Goal: Task Accomplishment & Management: Complete application form

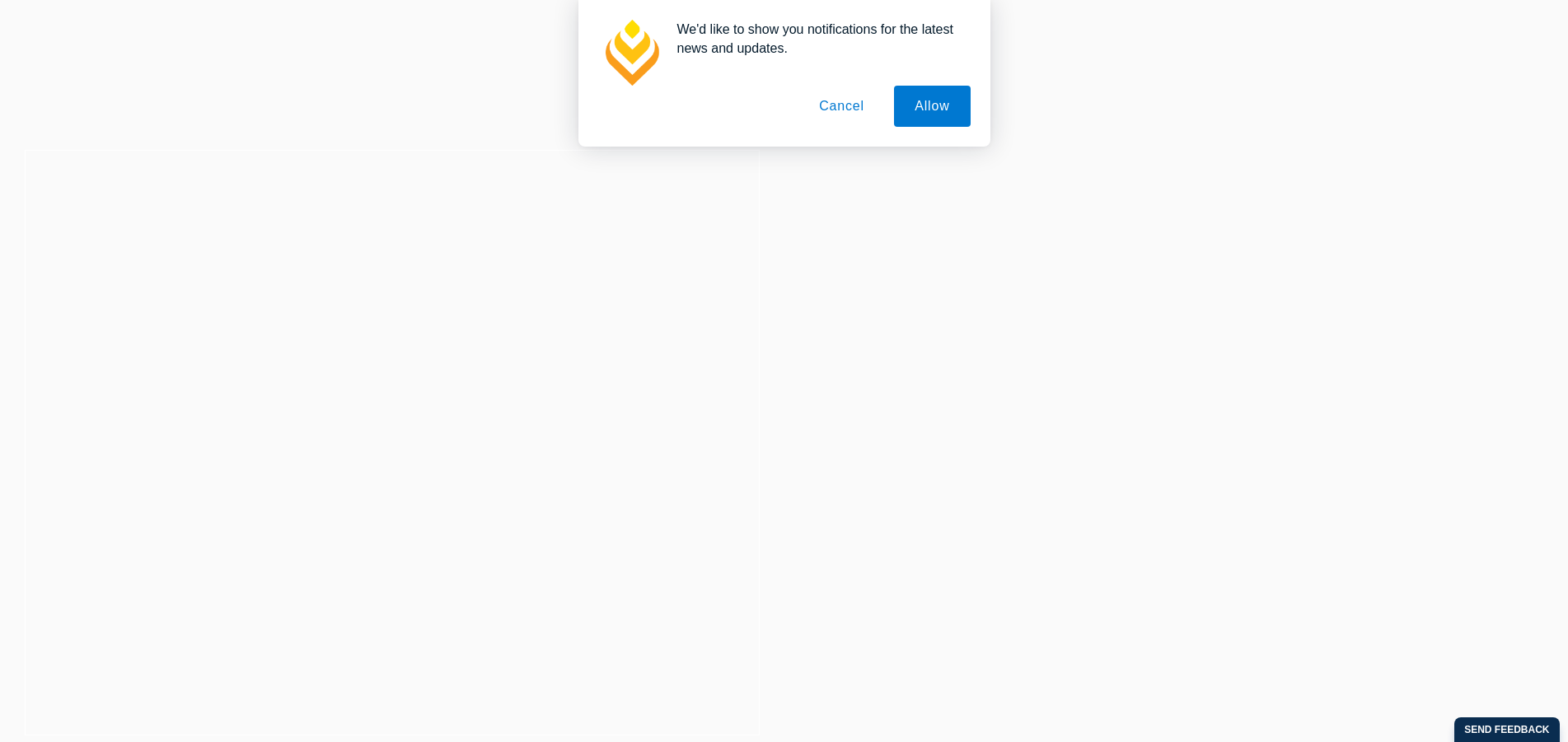
click at [849, 110] on button "Cancel" at bounding box center [842, 106] width 87 height 41
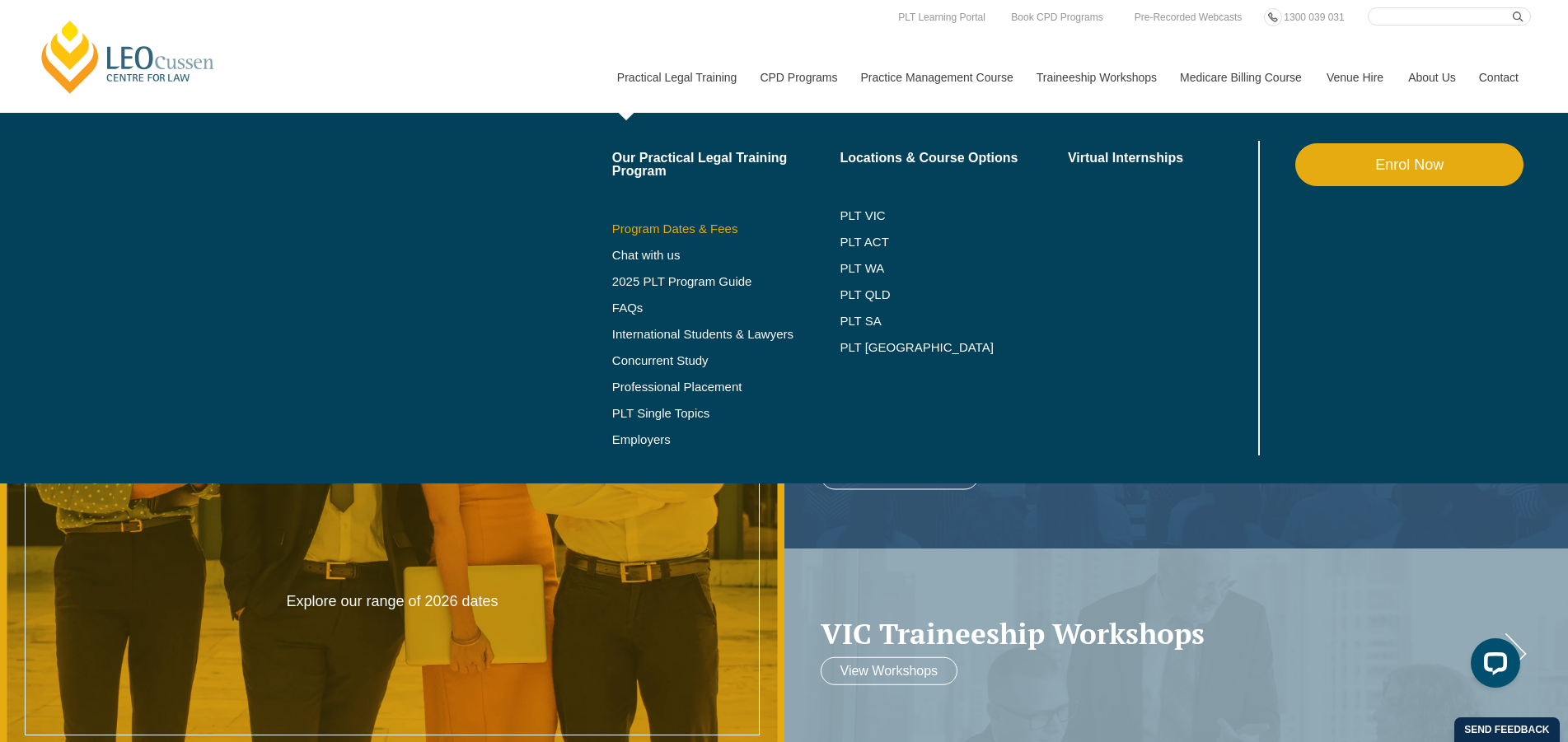
click at [676, 230] on link "Program Dates & Fees" at bounding box center [726, 229] width 228 height 13
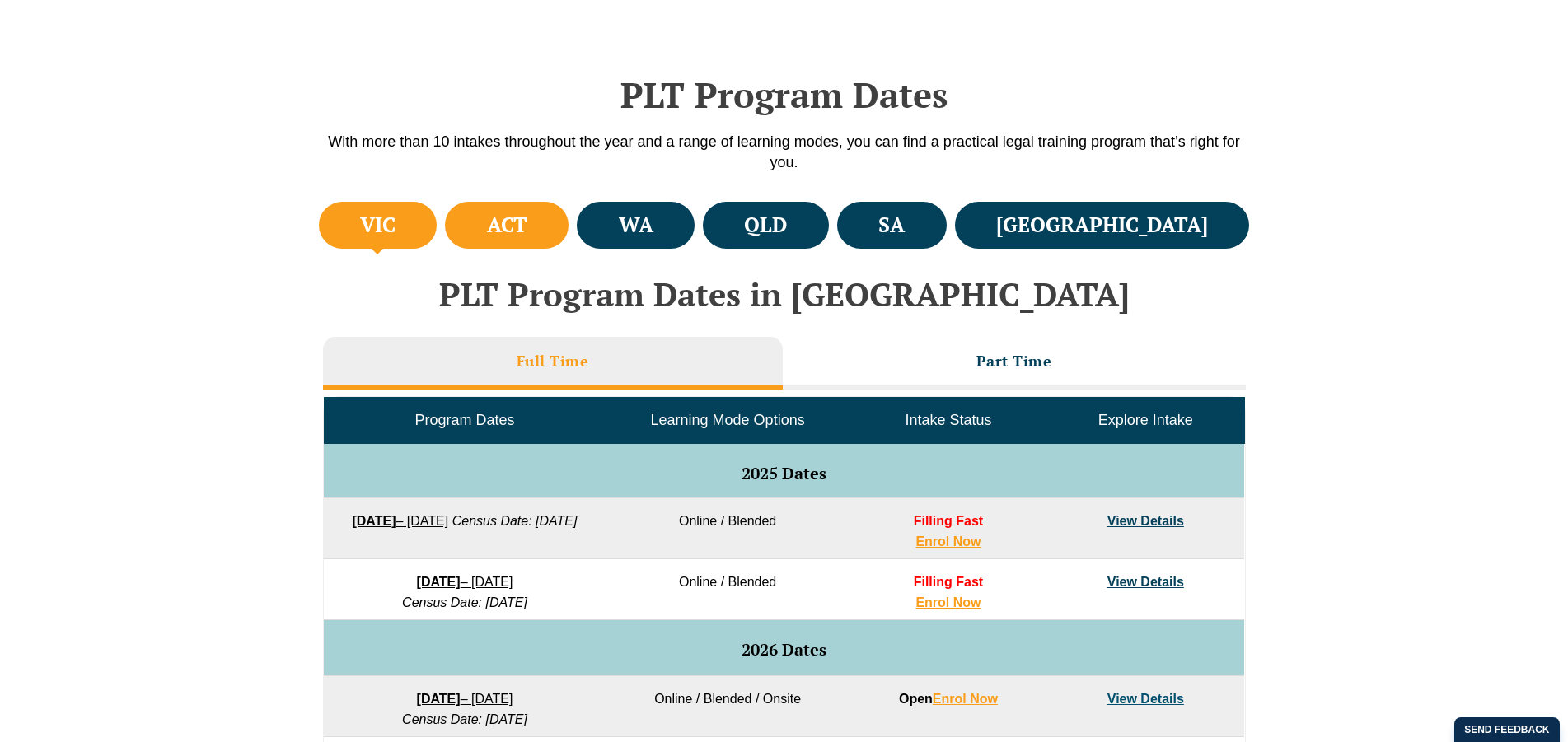
scroll to position [491, 0]
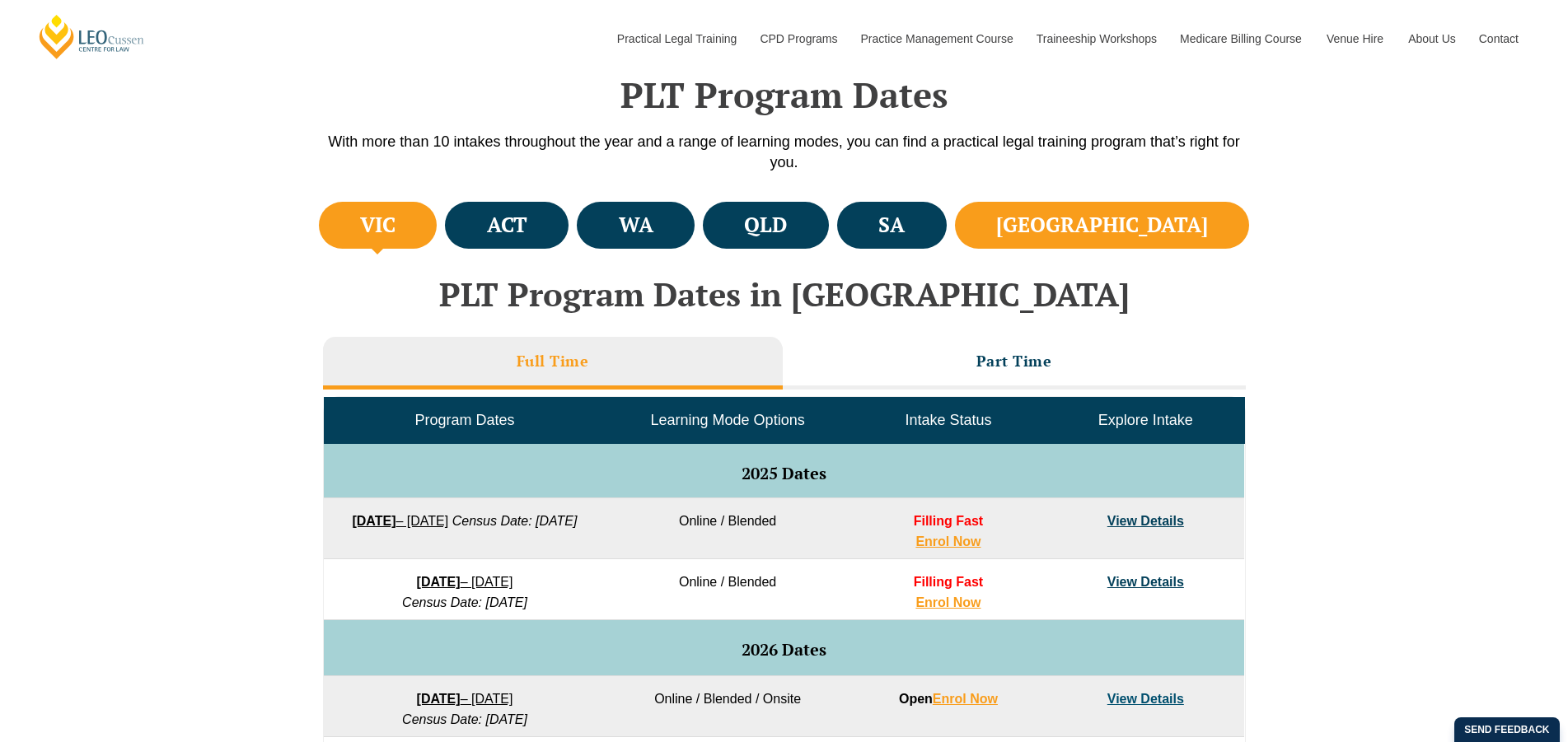
click at [1161, 218] on h4 "NSW" at bounding box center [1102, 225] width 212 height 27
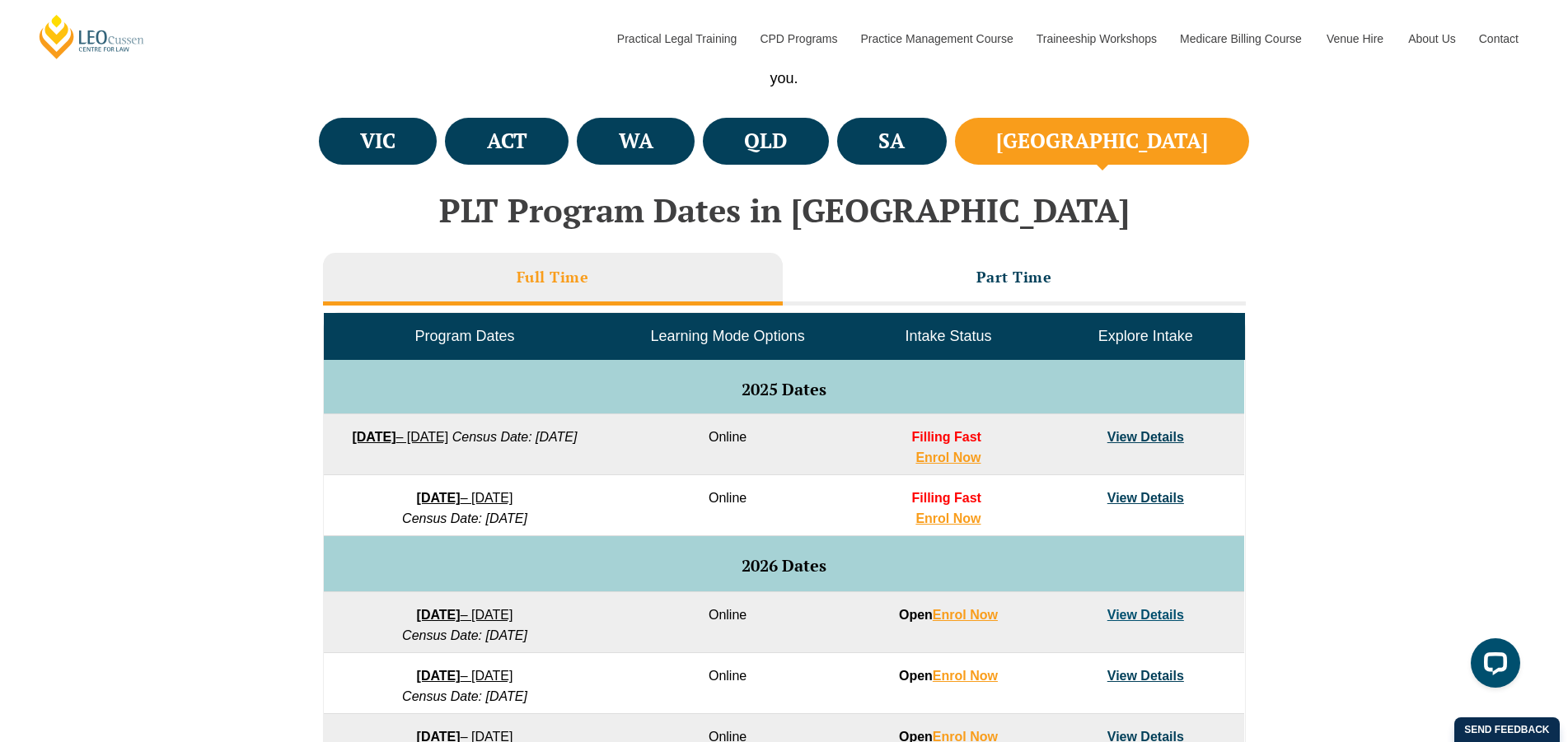
scroll to position [912, 0]
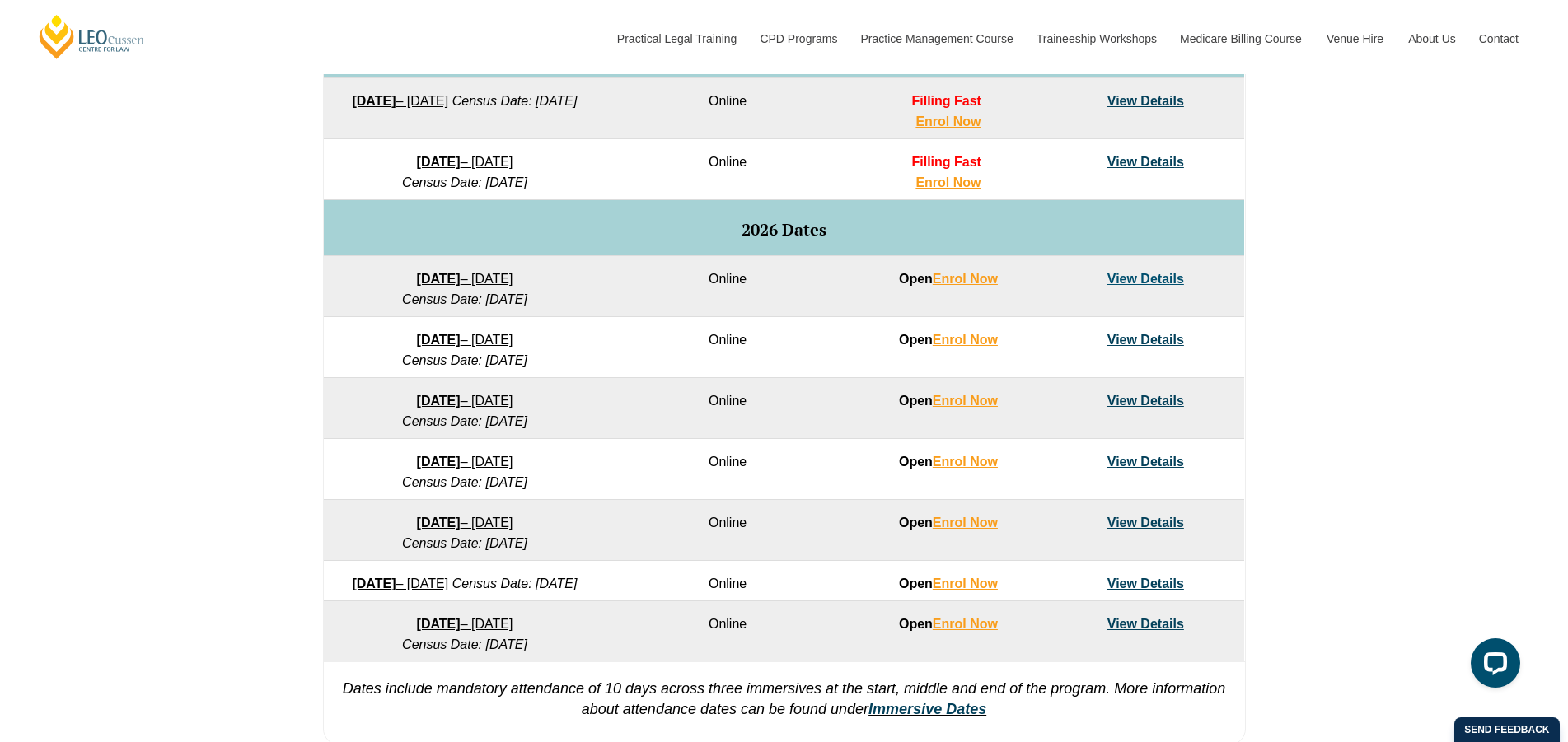
click at [1115, 162] on link "View Details" at bounding box center [1146, 162] width 77 height 14
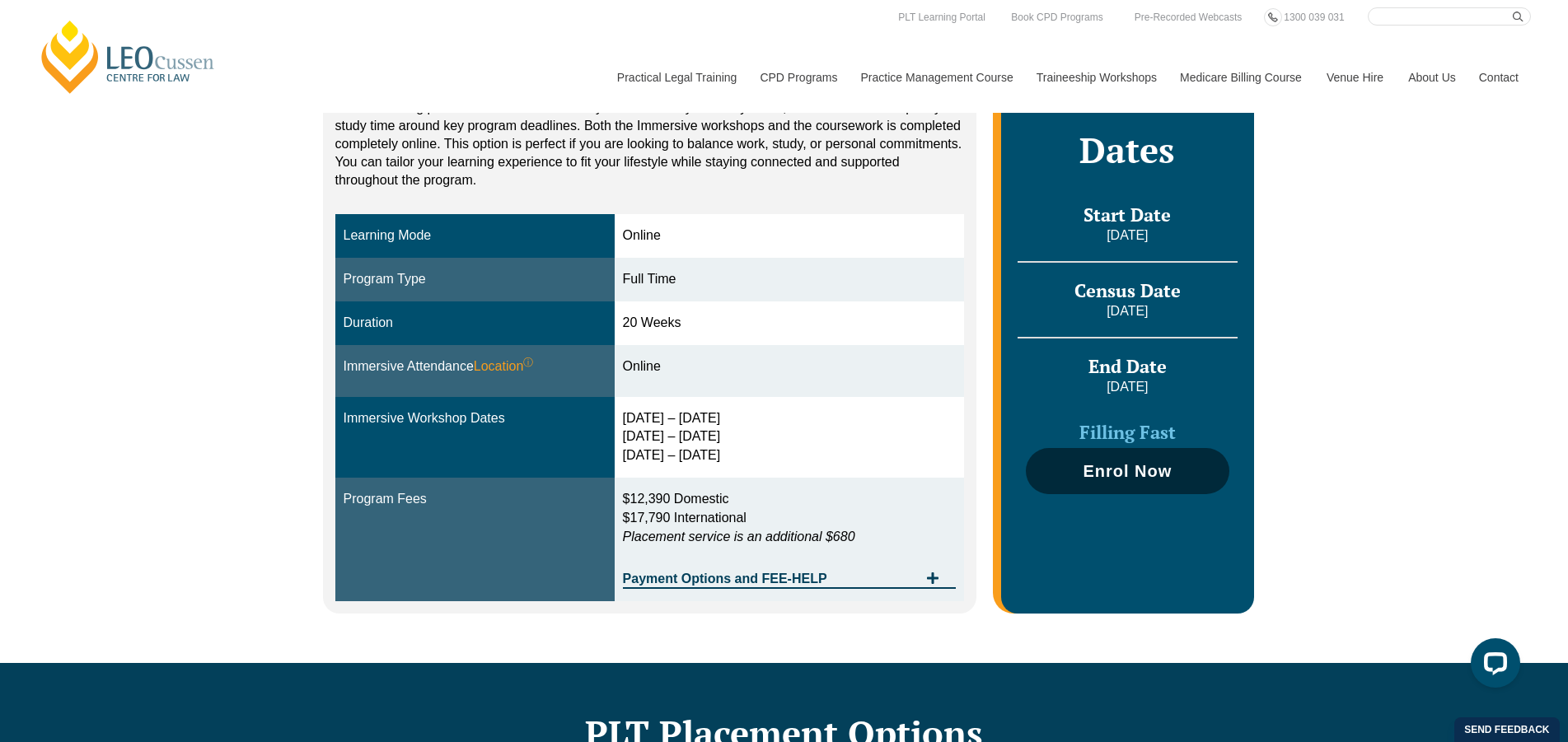
click at [1183, 479] on span "Enrol Now" at bounding box center [1127, 471] width 186 height 17
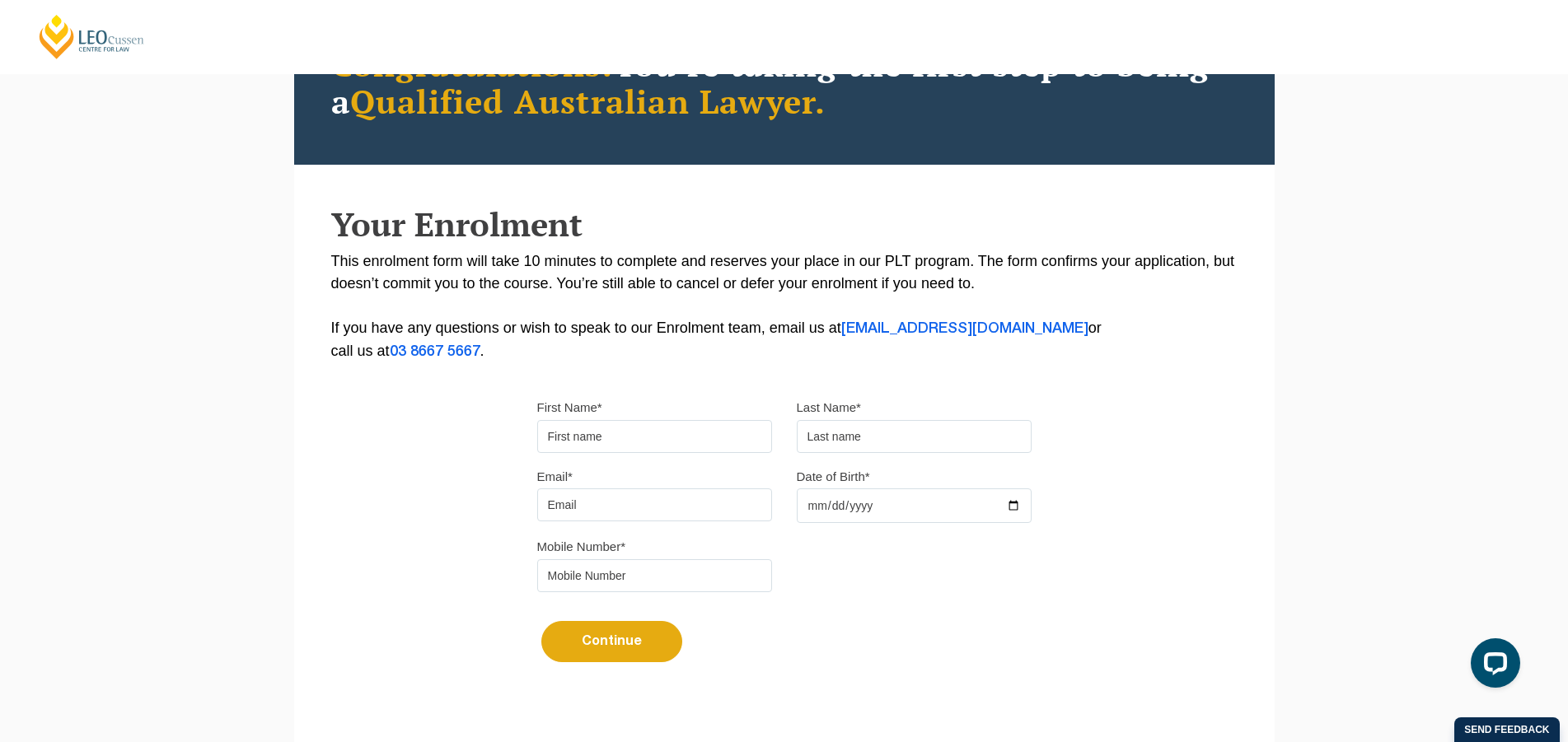
click at [603, 435] on input "First Name*" at bounding box center [655, 437] width 235 height 33
type input "Sangeeta"
click at [917, 428] on input "text" at bounding box center [914, 437] width 235 height 33
type input "Prasad"
click at [635, 508] on input "Email*" at bounding box center [655, 505] width 235 height 33
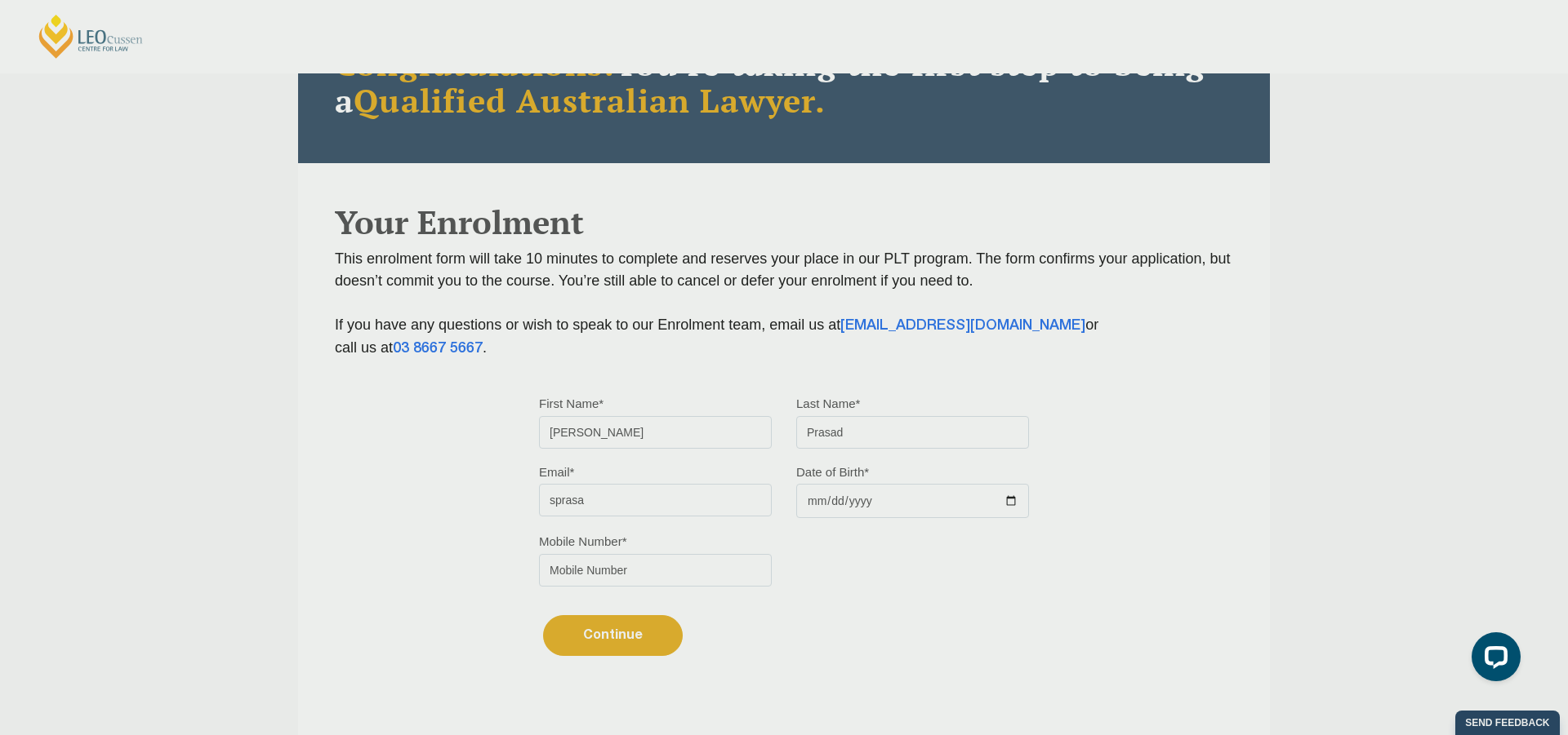
type input "sprasa"
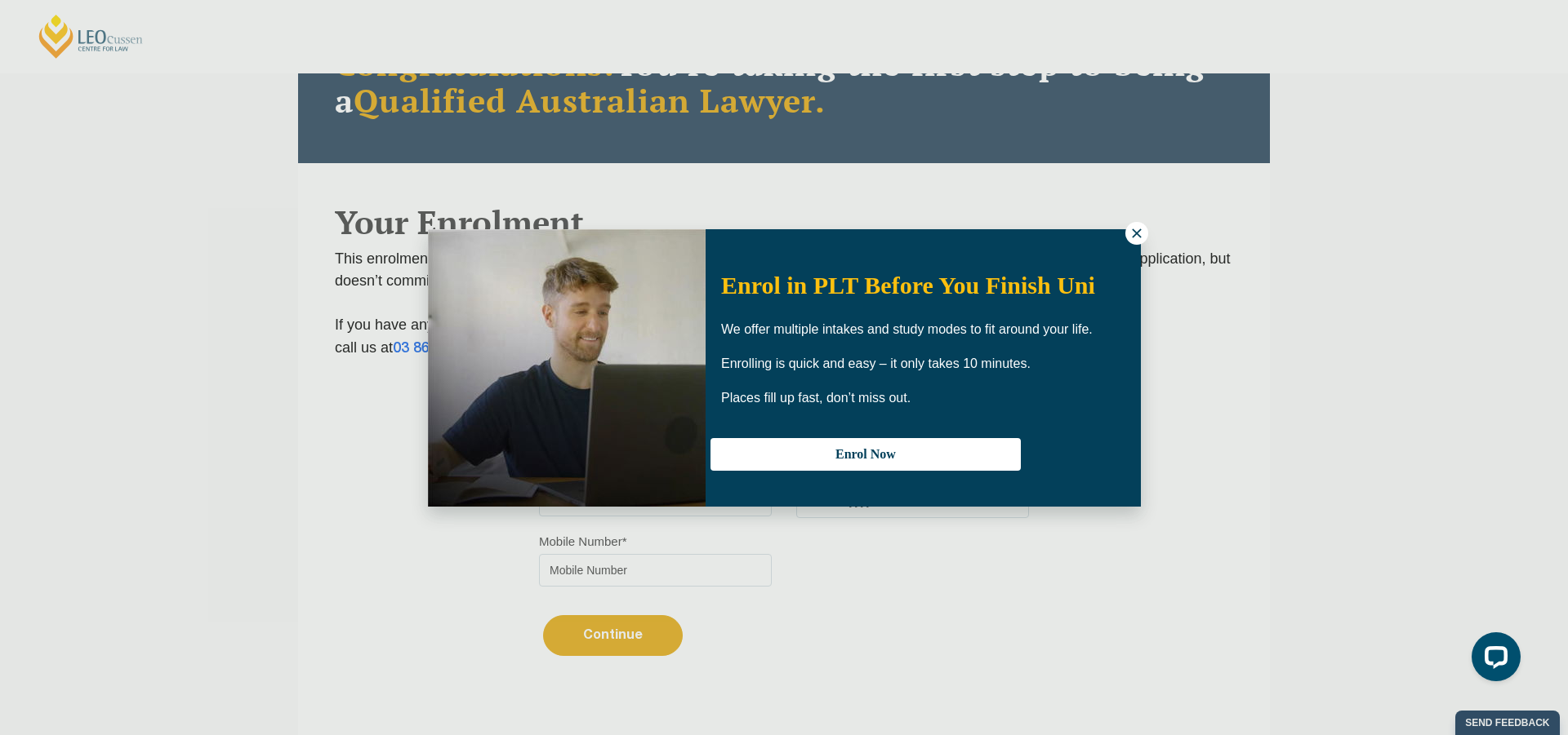
click at [1135, 231] on icon at bounding box center [1137, 233] width 9 height 9
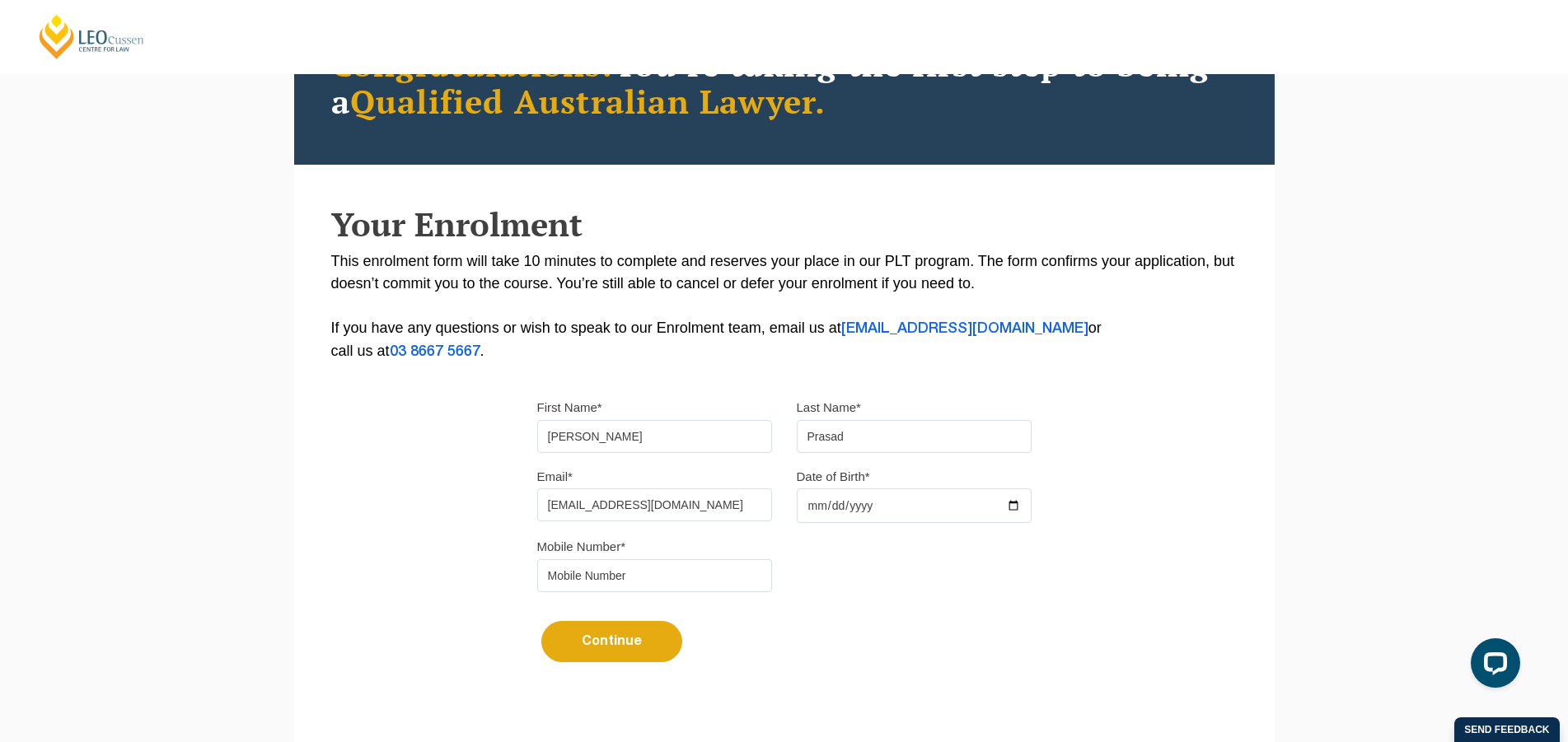
type input "sprasadsangeeta@gmail.com"
click at [856, 513] on input "Date of Birth*" at bounding box center [914, 506] width 235 height 35
type input "1972-12-15"
click at [644, 585] on input "tel" at bounding box center [655, 576] width 235 height 33
type input "0449929097"
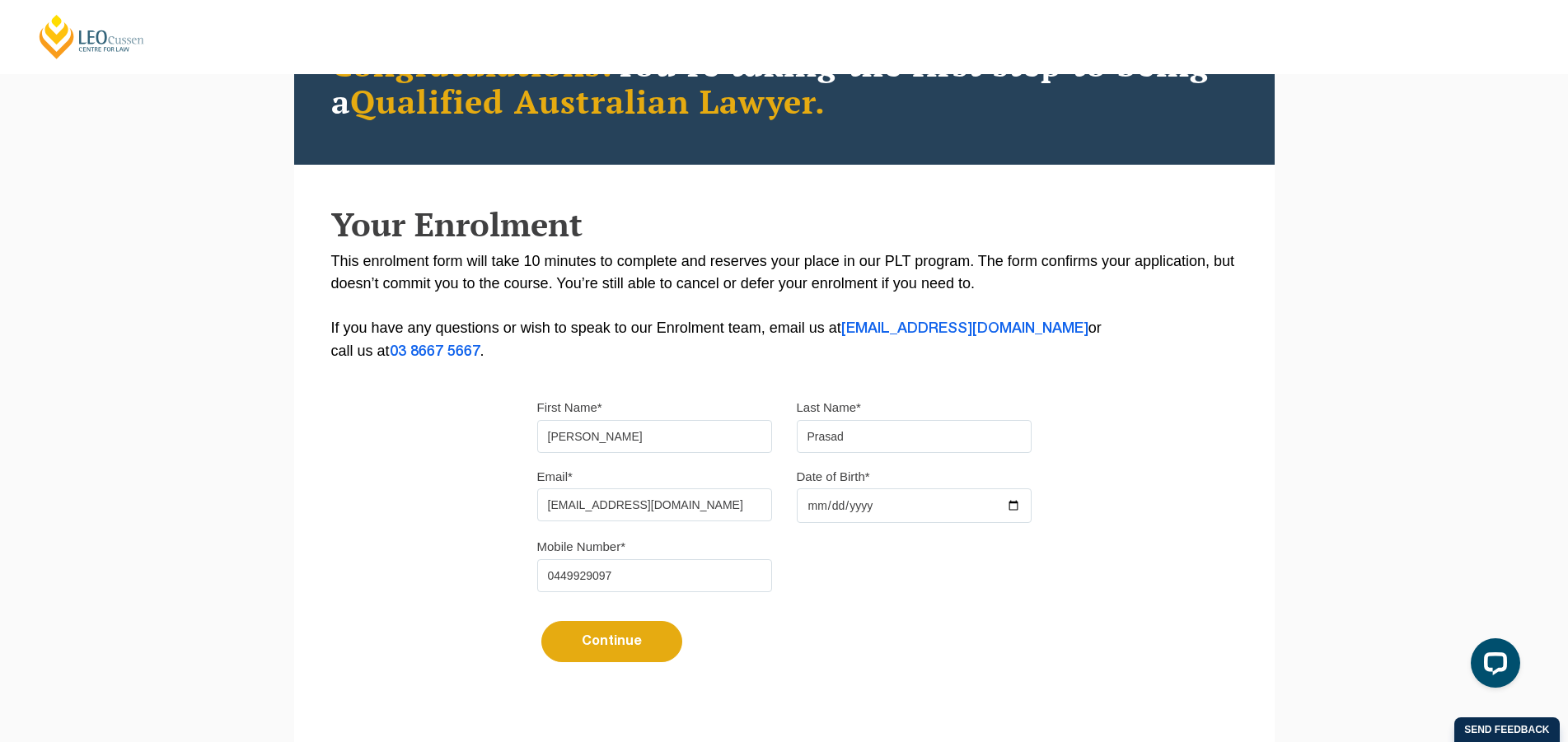
click at [641, 648] on button "Continue" at bounding box center [611, 641] width 141 height 41
select select
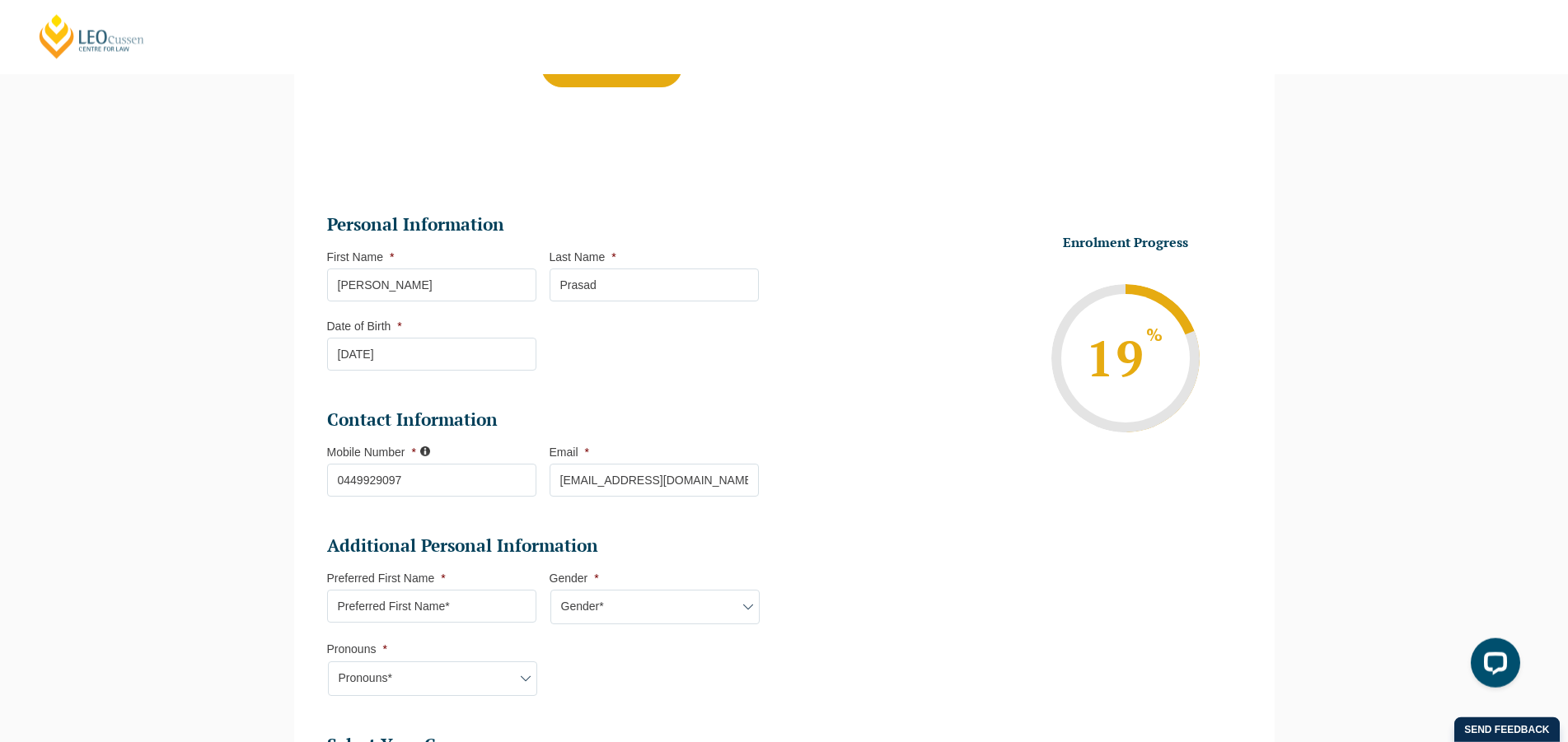
scroll to position [844, 0]
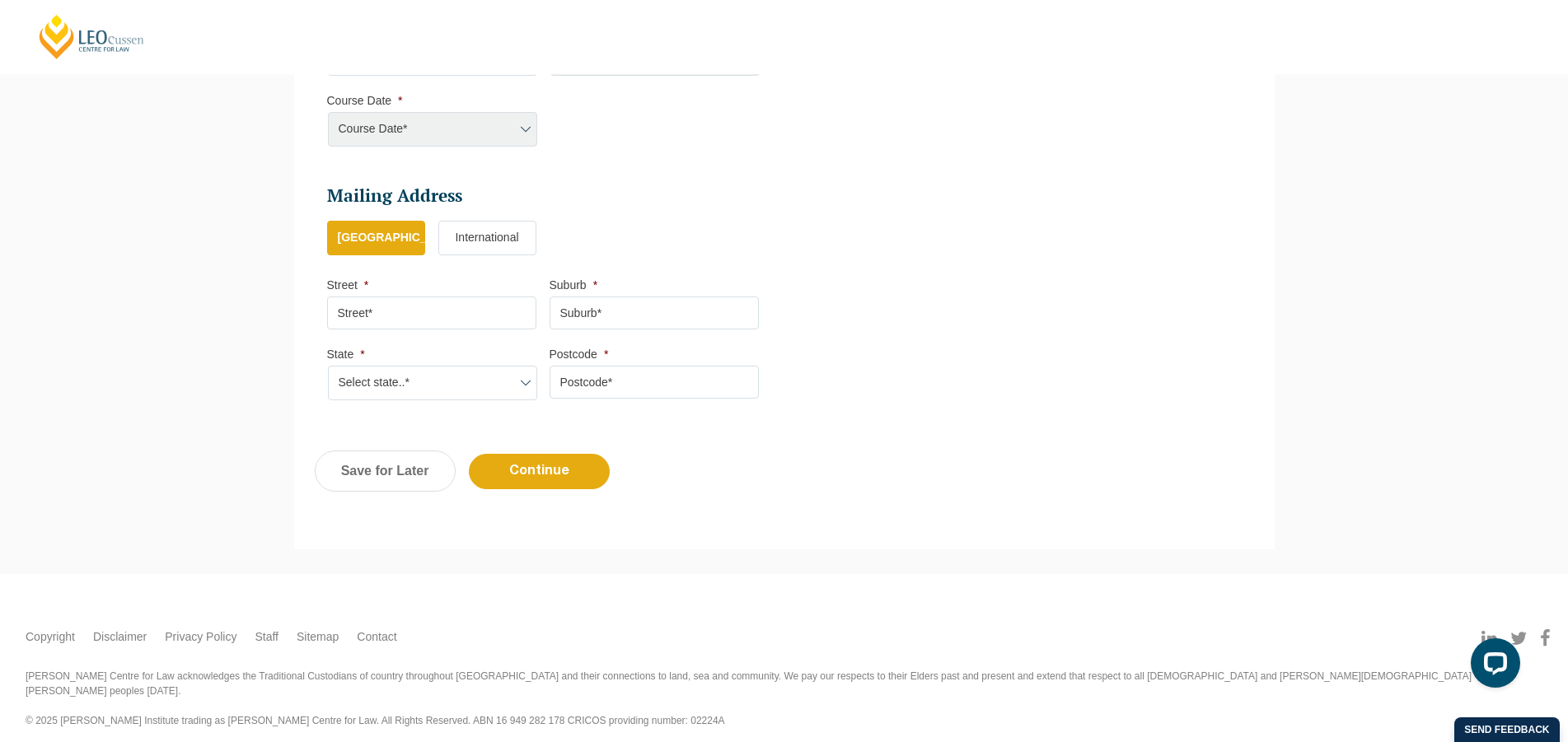
click at [477, 132] on div "Course Date* Maddocks 2024 December 2023 (04-12-2023 to 17-05-2024) May 2023 (2…" at bounding box center [431, 129] width 209 height 35
click at [531, 130] on div "Course Date* Maddocks 2024 December 2023 (04-12-2023 to 17-05-2024) May 2023 (2…" at bounding box center [431, 129] width 209 height 35
click at [519, 130] on div "Course Date* Maddocks 2024 December 2023 (04-12-2023 to 17-05-2024) May 2023 (2…" at bounding box center [431, 129] width 209 height 35
click at [523, 130] on div "Course Date* Maddocks 2024 December 2023 (04-12-2023 to 17-05-2024) May 2023 (2…" at bounding box center [431, 129] width 209 height 35
click at [526, 128] on div "Course Date* Maddocks 2024 December 2023 (04-12-2023 to 17-05-2024) May 2023 (2…" at bounding box center [431, 129] width 209 height 35
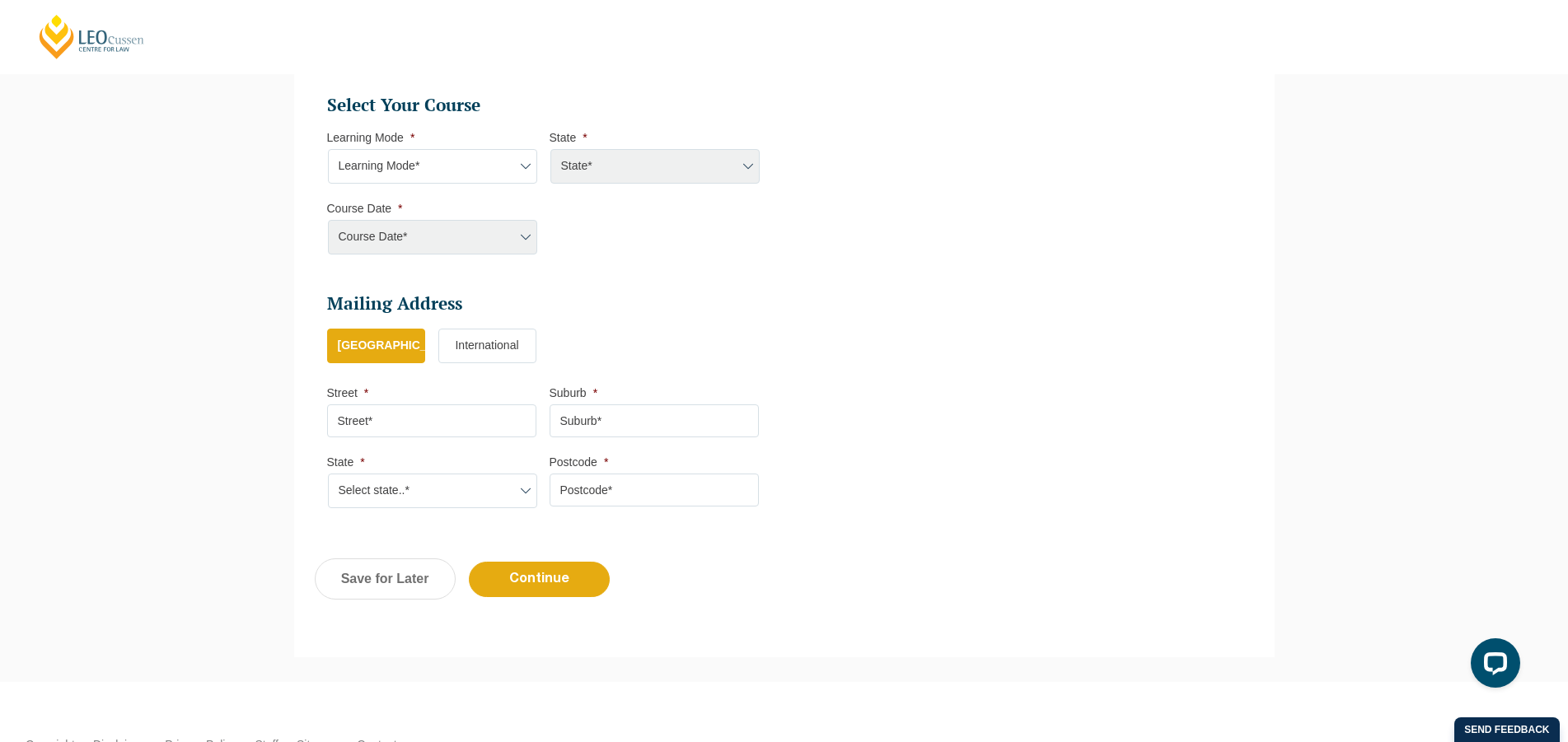
scroll to position [760, 0]
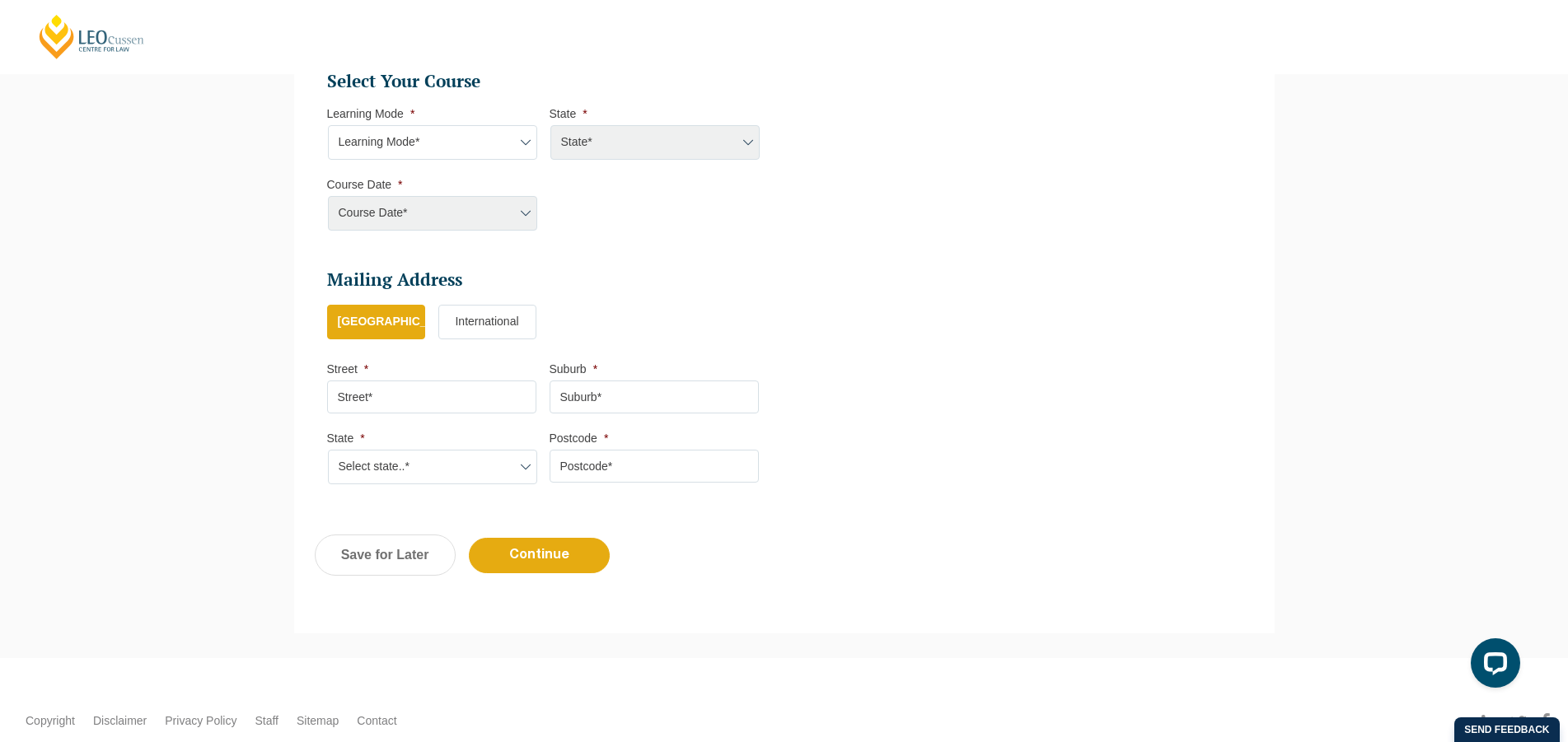
click at [328, 125] on select "Learning Mode* Online Full Time Learning Online Part Time Learning Blended Full…" at bounding box center [432, 142] width 209 height 35
select select "Online Full Time Learning"
click option "Online Full Time Learning" at bounding box center [0, 0] width 0 height 0
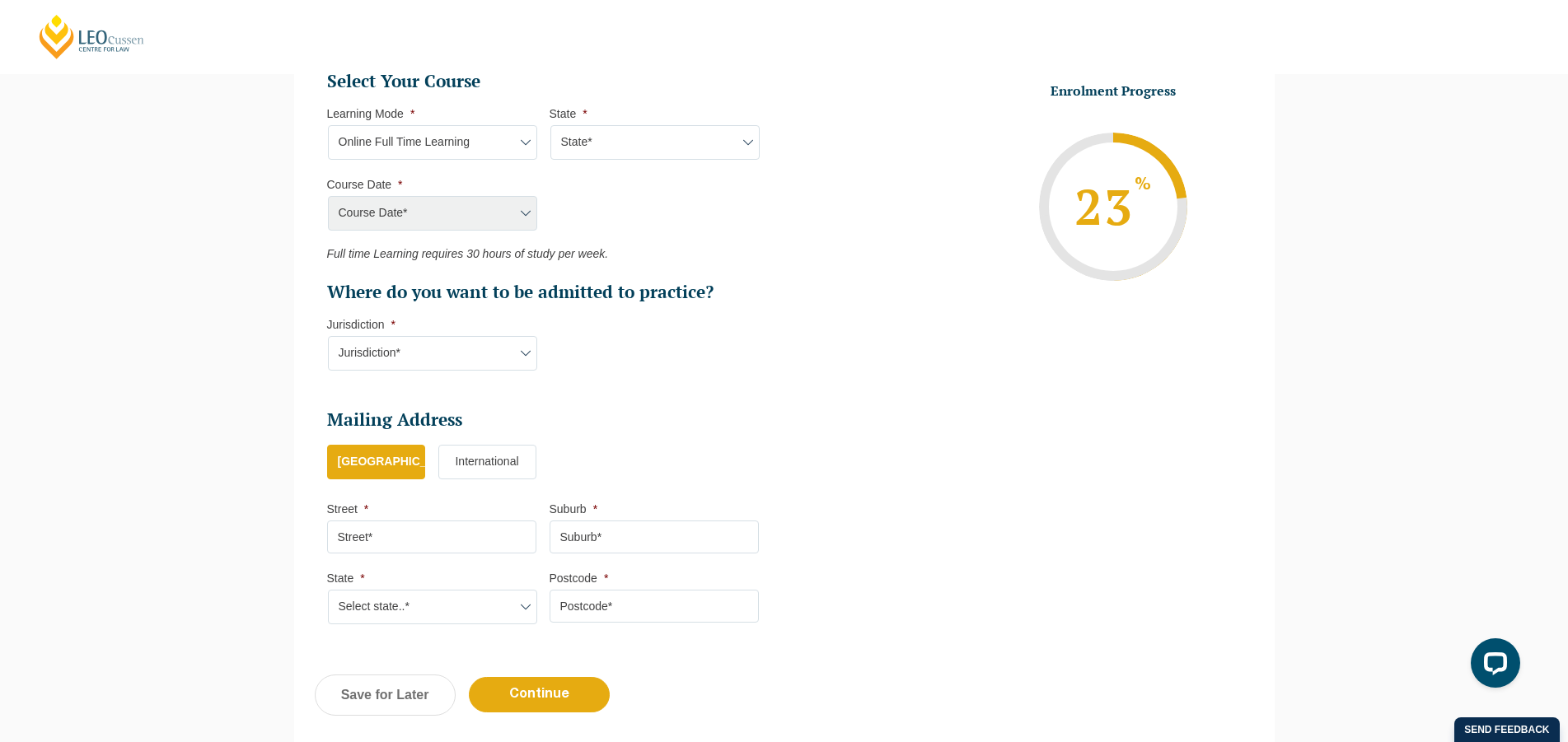
click at [551, 125] on select "State* National (ACT/NSW, VIC, QLD, SA, WA)" at bounding box center [655, 142] width 209 height 35
select select "National (ACT/NSW, VIC, QLD, SA, WA)"
click option "National (ACT/NSW, VIC, QLD, SA, WA)" at bounding box center [0, 0] width 0 height 0
click at [551, 125] on select "State* National (ACT/NSW, VIC, QLD, SA, WA)" at bounding box center [655, 142] width 209 height 35
click option "State*" at bounding box center [0, 0] width 0 height 0
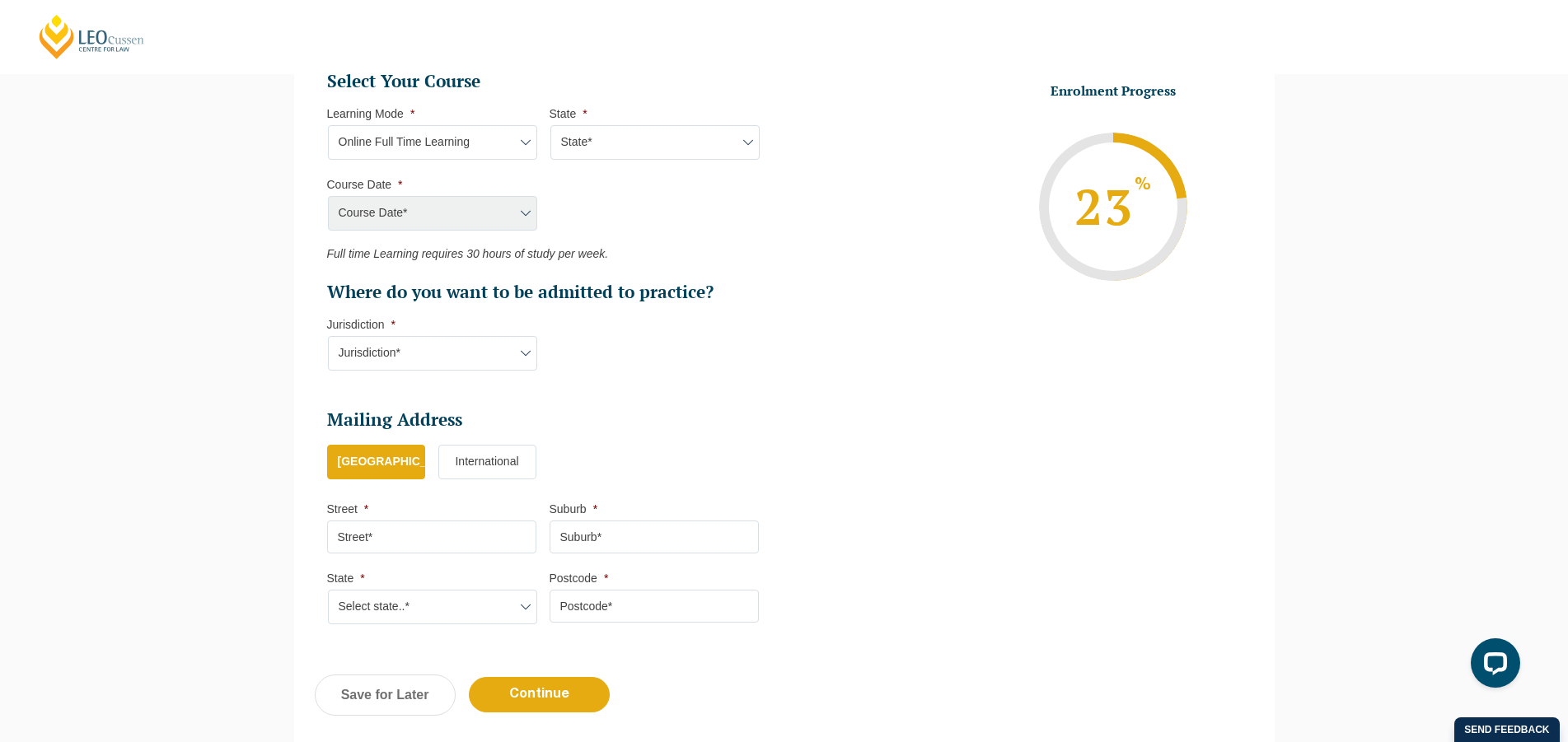
click at [551, 125] on select "State* National (ACT/NSW, VIC, QLD, SA, WA)" at bounding box center [655, 142] width 209 height 35
select select "National (ACT/NSW, VIC, QLD, SA, WA)"
click option "National (ACT/NSW, VIC, QLD, SA, WA)" at bounding box center [0, 0] width 0 height 0
click at [328, 196] on select "Course Date* September 2025 (22-Sep-2025 to 20-Feb-2026) December 2025 (08-Dec-…" at bounding box center [432, 213] width 209 height 35
select select "December 2025 (08-Dec-2025 to 16-May-2026)"
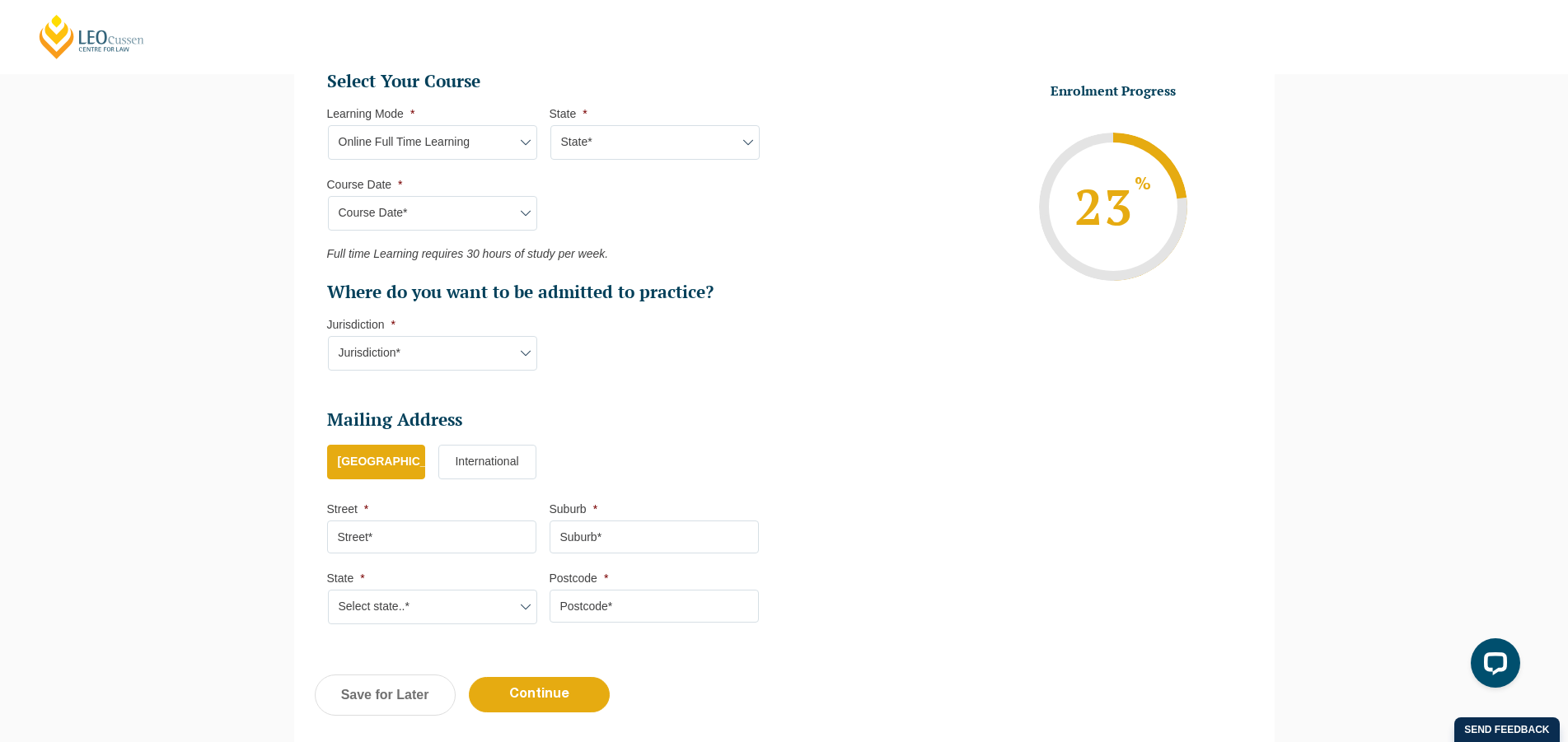
click option "December 2025 (08-Dec-2025 to 16-May-2026)" at bounding box center [0, 0] width 0 height 0
type input "Intake 11 December 2025 FT"
type input "Practical Legal Training (NAT)"
select select "NAT PLT (DEC) 2025 Full Time Online"
click at [328, 336] on select "Jurisdiction* VIC ACT/NSW SA WA QLD" at bounding box center [432, 354] width 209 height 35
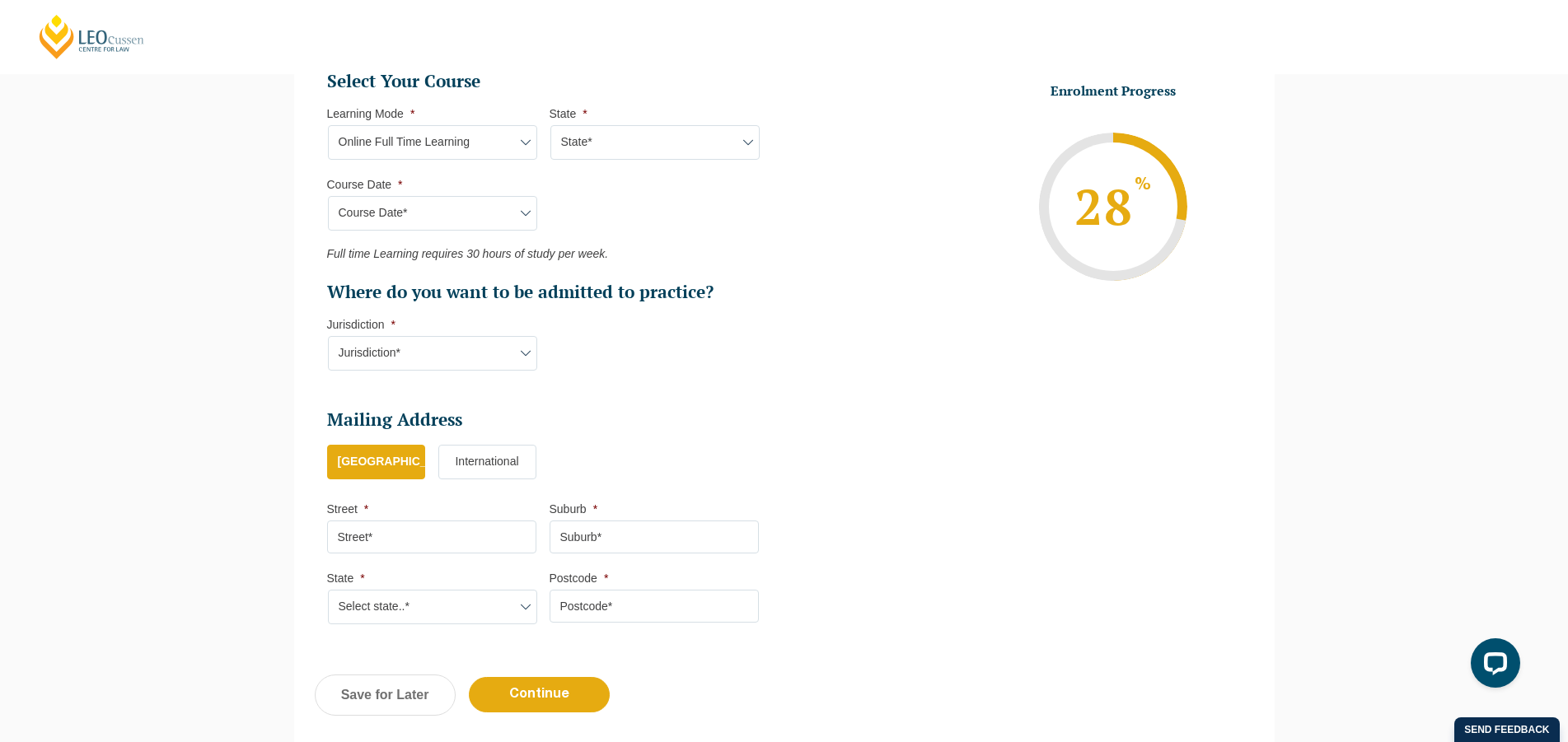
select select "ACT/NSW"
click option "ACT/NSW" at bounding box center [0, 0] width 0 height 0
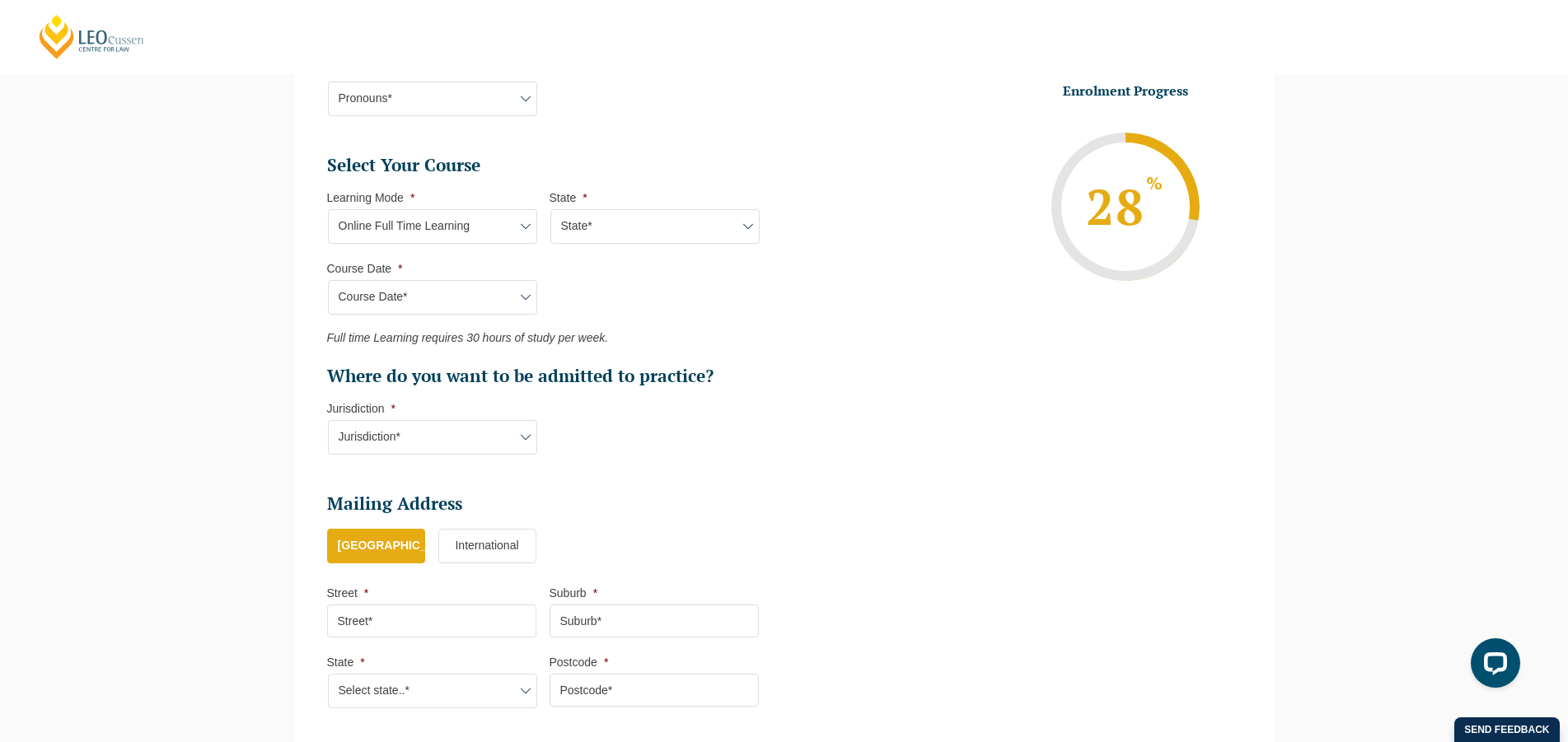
scroll to position [985, 0]
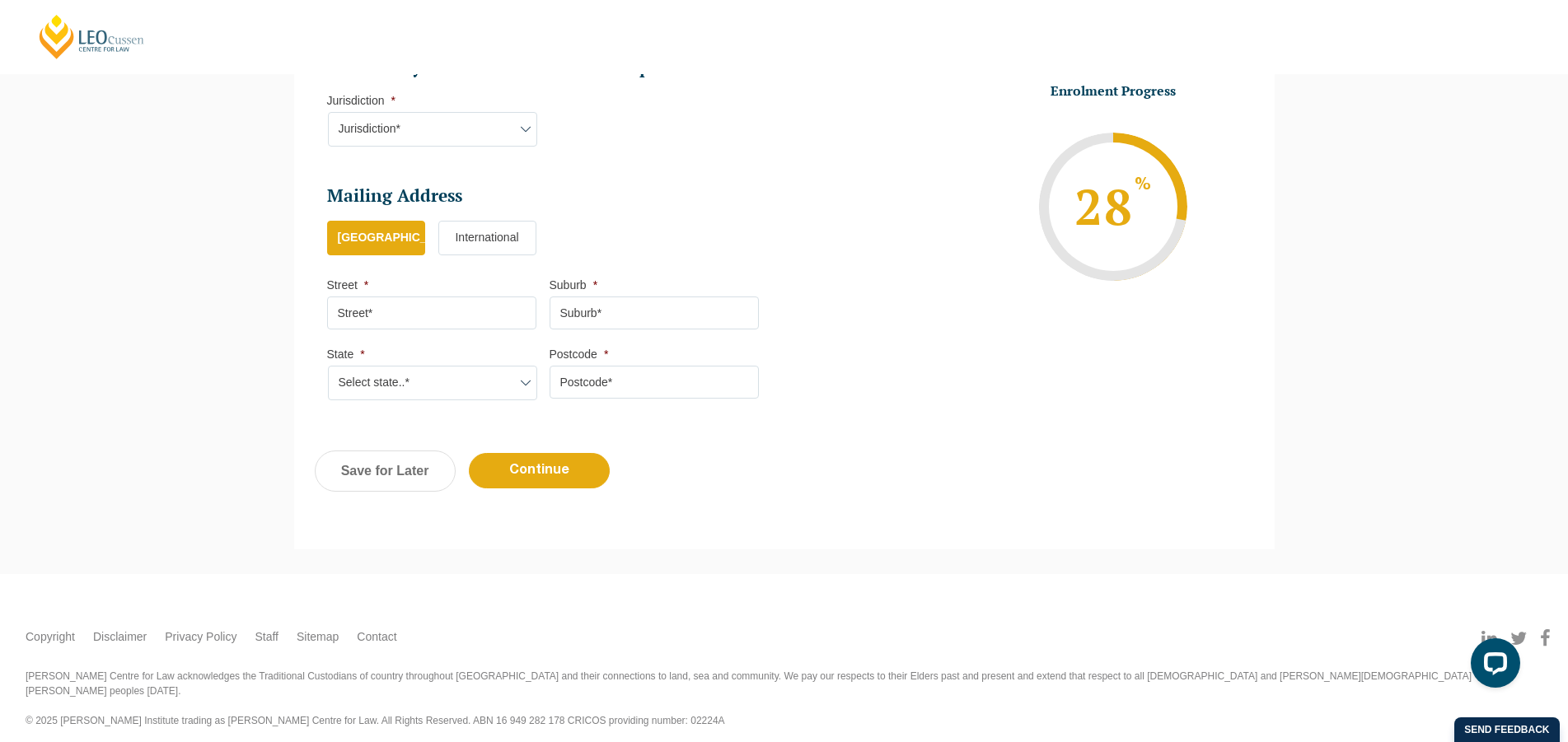
click at [366, 314] on input "Street *" at bounding box center [431, 313] width 209 height 33
type input "77 Methven Street"
type input "Mount Druitt"
click at [328, 366] on select "Select state..* VIC WA QLD SA NSW NT ACT TAS" at bounding box center [432, 384] width 209 height 35
select select "NSW"
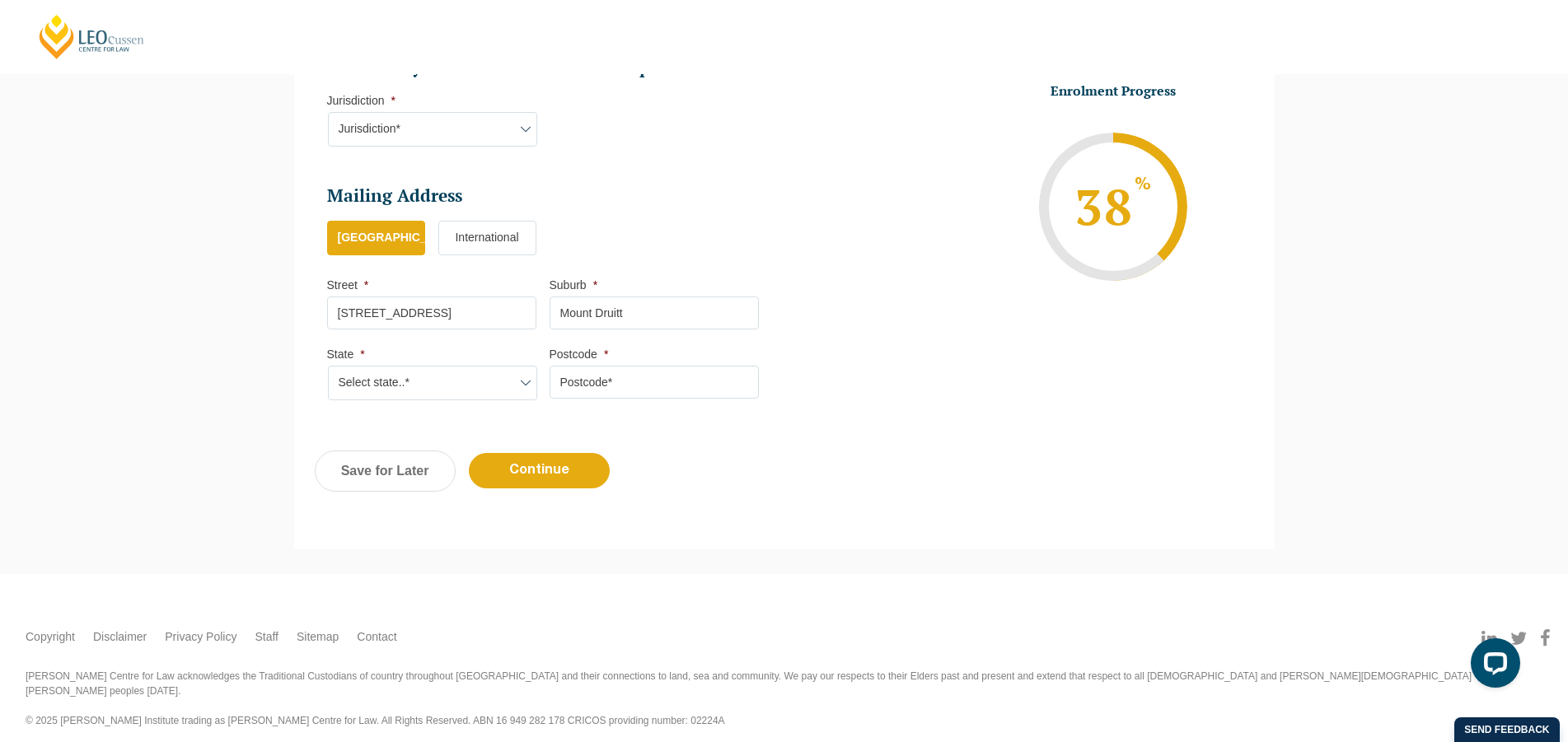
click option "NSW" at bounding box center [0, 0] width 0 height 0
click at [631, 393] on input "Postcode *" at bounding box center [654, 383] width 209 height 33
type input "2770"
click at [557, 471] on input "Continue" at bounding box center [538, 471] width 141 height 36
select select "Online Full Time Learning"
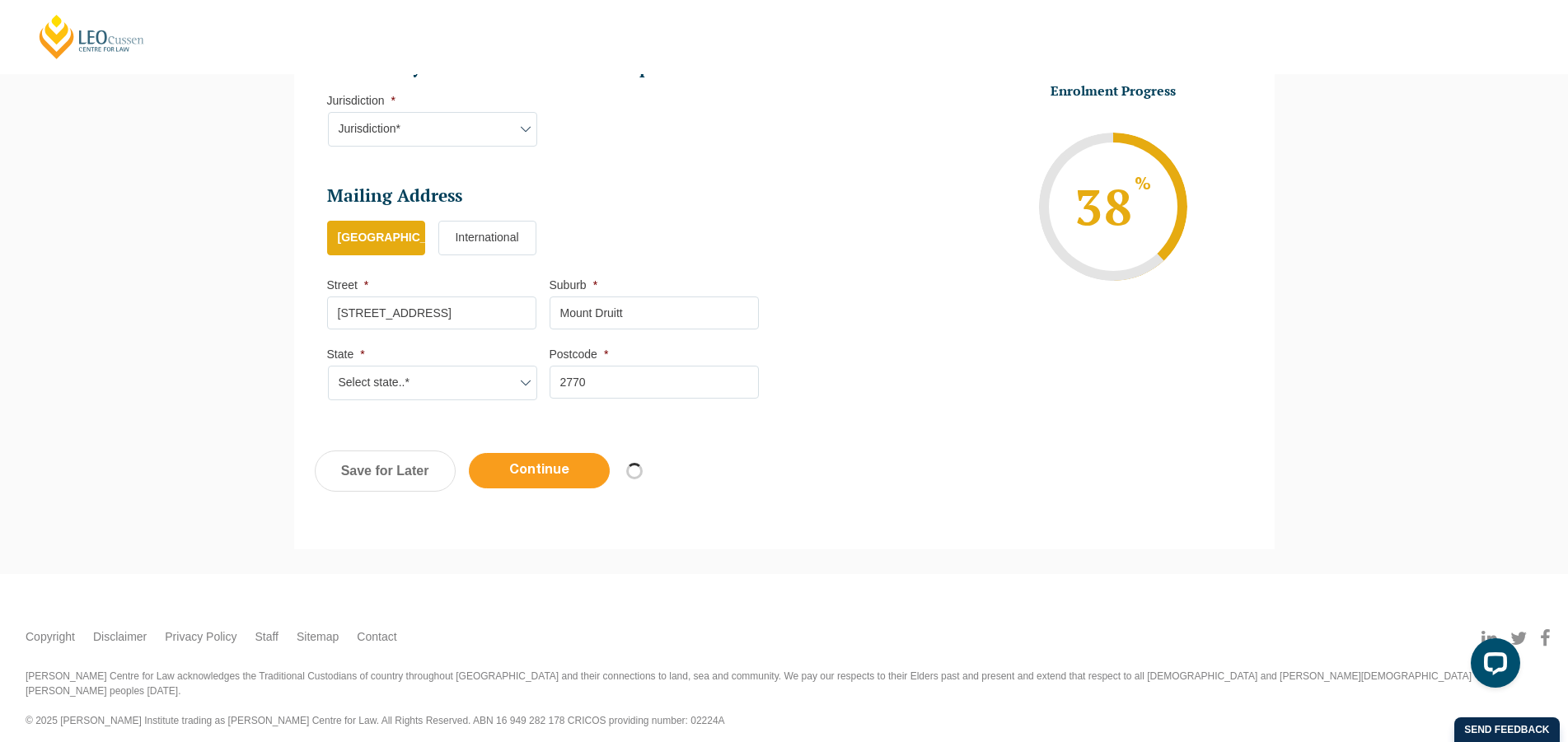
select select "National (ACT/NSW, VIC, QLD, SA, WA)"
select select
select select "December 2025 (08-Dec-2025 to 16-May-2026)"
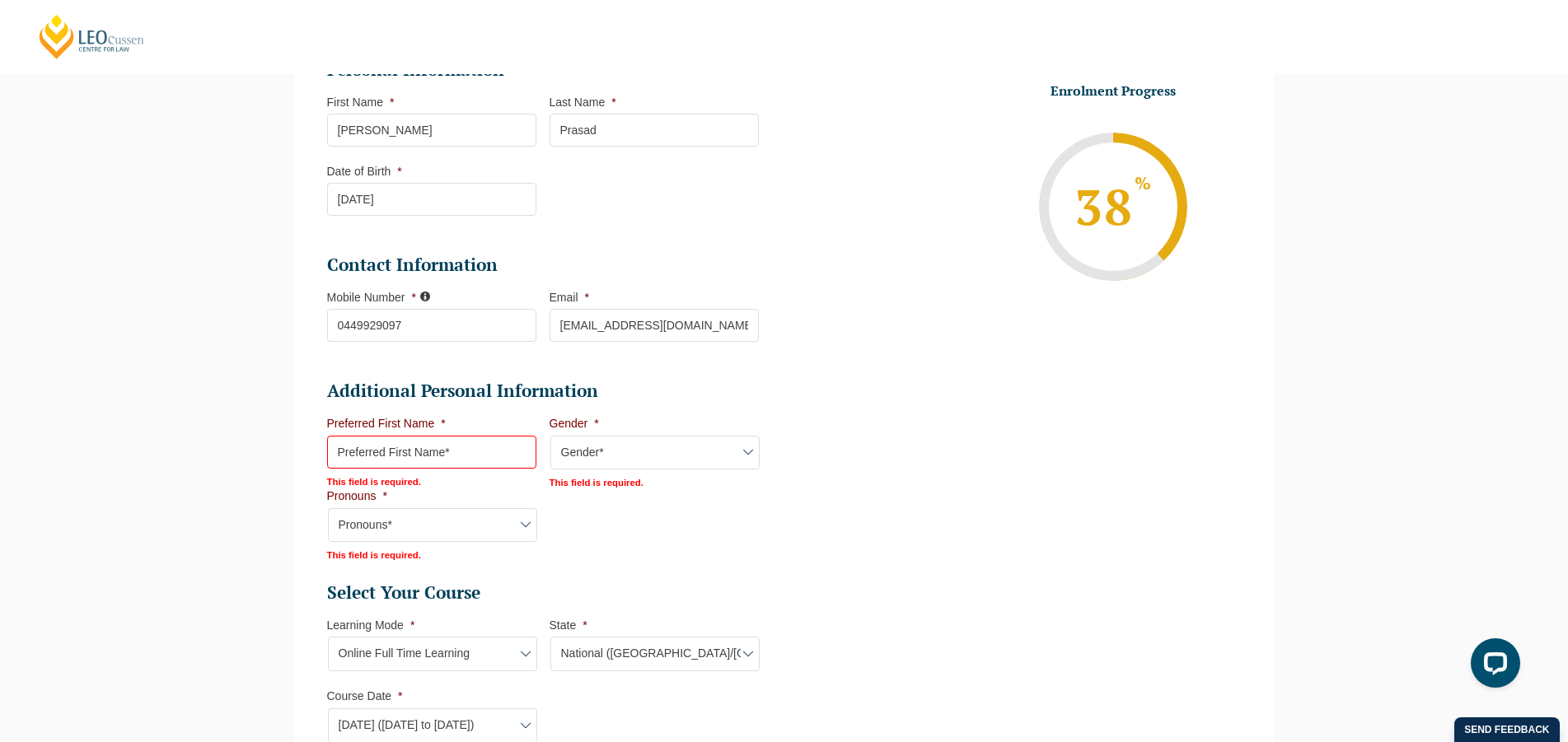
scroll to position [486, 0]
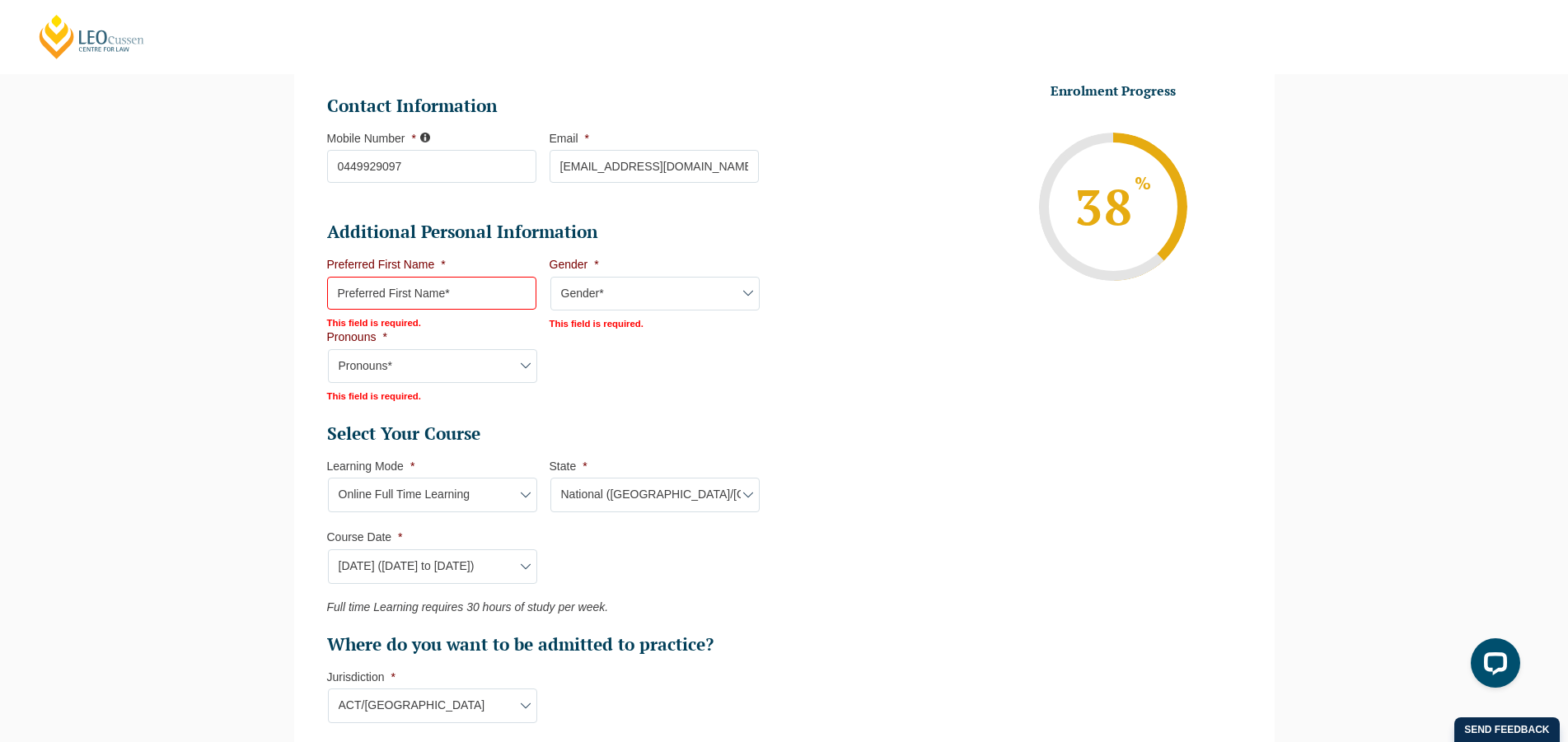
click at [514, 295] on input "Preferred First Name *" at bounding box center [431, 294] width 209 height 33
type input "Sangeeta"
click at [328, 350] on select "Pronouns* She/Her/Hers He/Him/His They/Them/Theirs Other Prefer not to disclose" at bounding box center [432, 367] width 209 height 35
select select "She/Her/Hers"
click option "She/Her/Hers" at bounding box center [0, 0] width 0 height 0
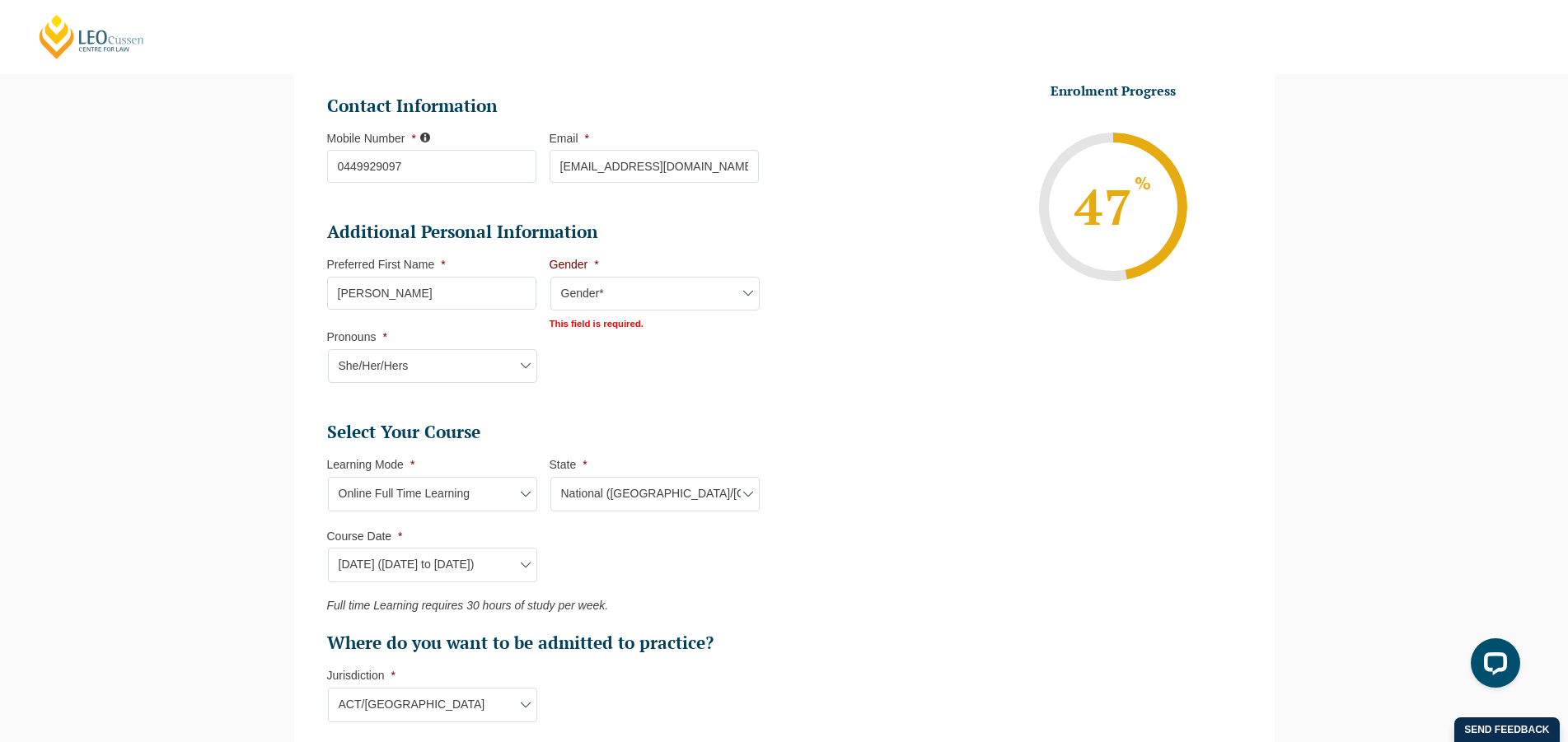
click at [551, 277] on select "Gender* Male Female Nonbinary Intersex Prefer not to disclose Other" at bounding box center [655, 295] width 209 height 35
select select "Female"
click option "Female" at bounding box center [0, 0] width 0 height 0
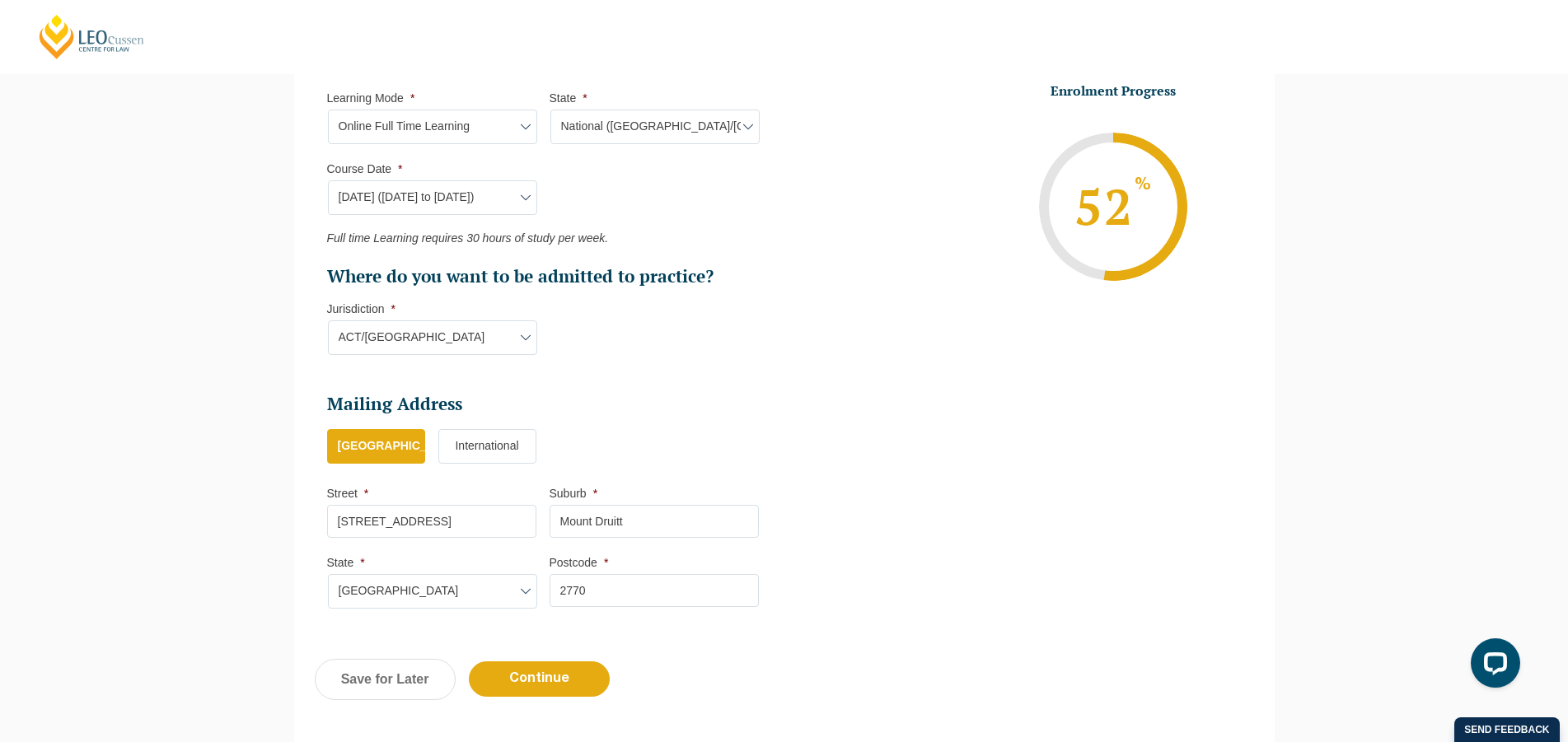
scroll to position [1060, 0]
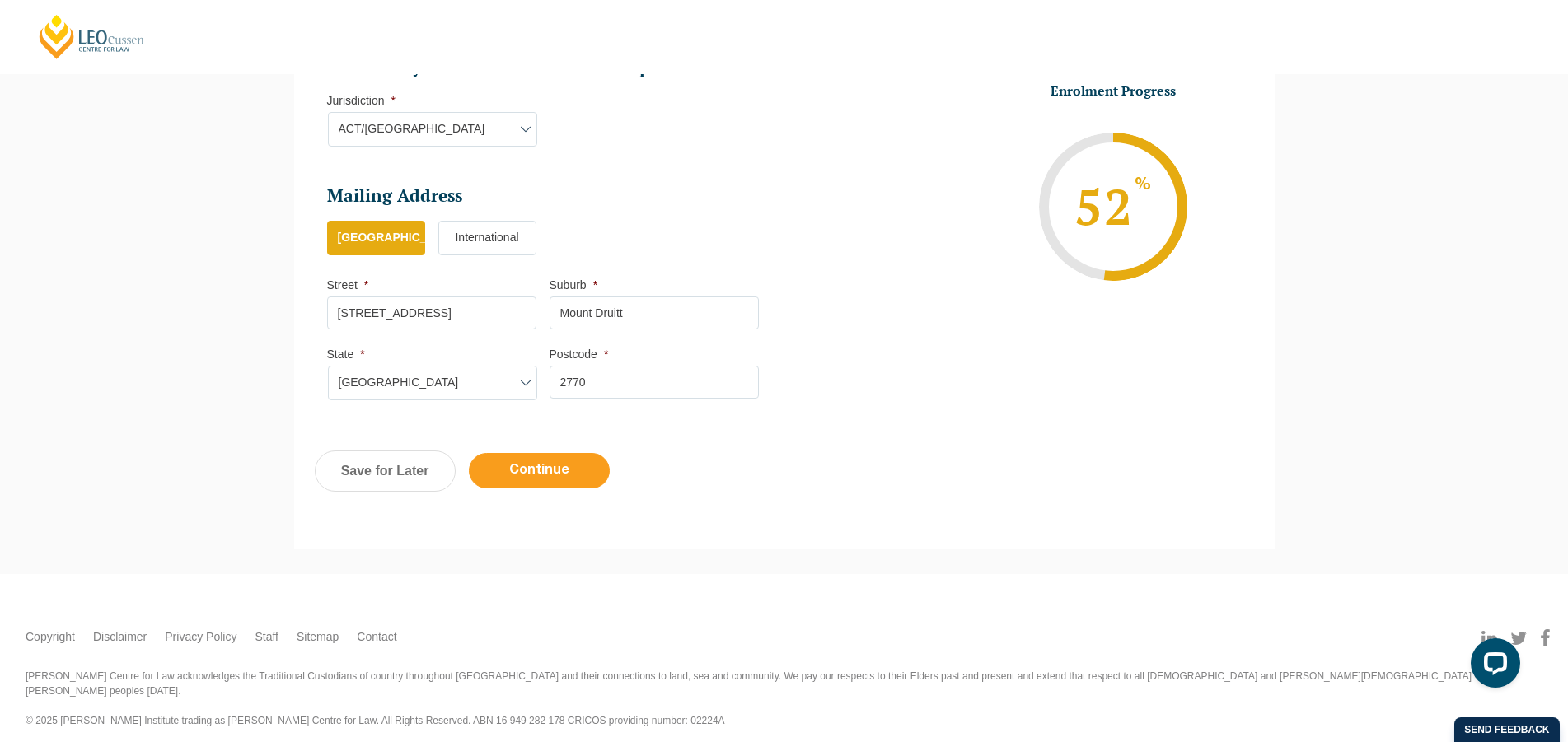
click at [547, 465] on input "Continue" at bounding box center [538, 471] width 141 height 36
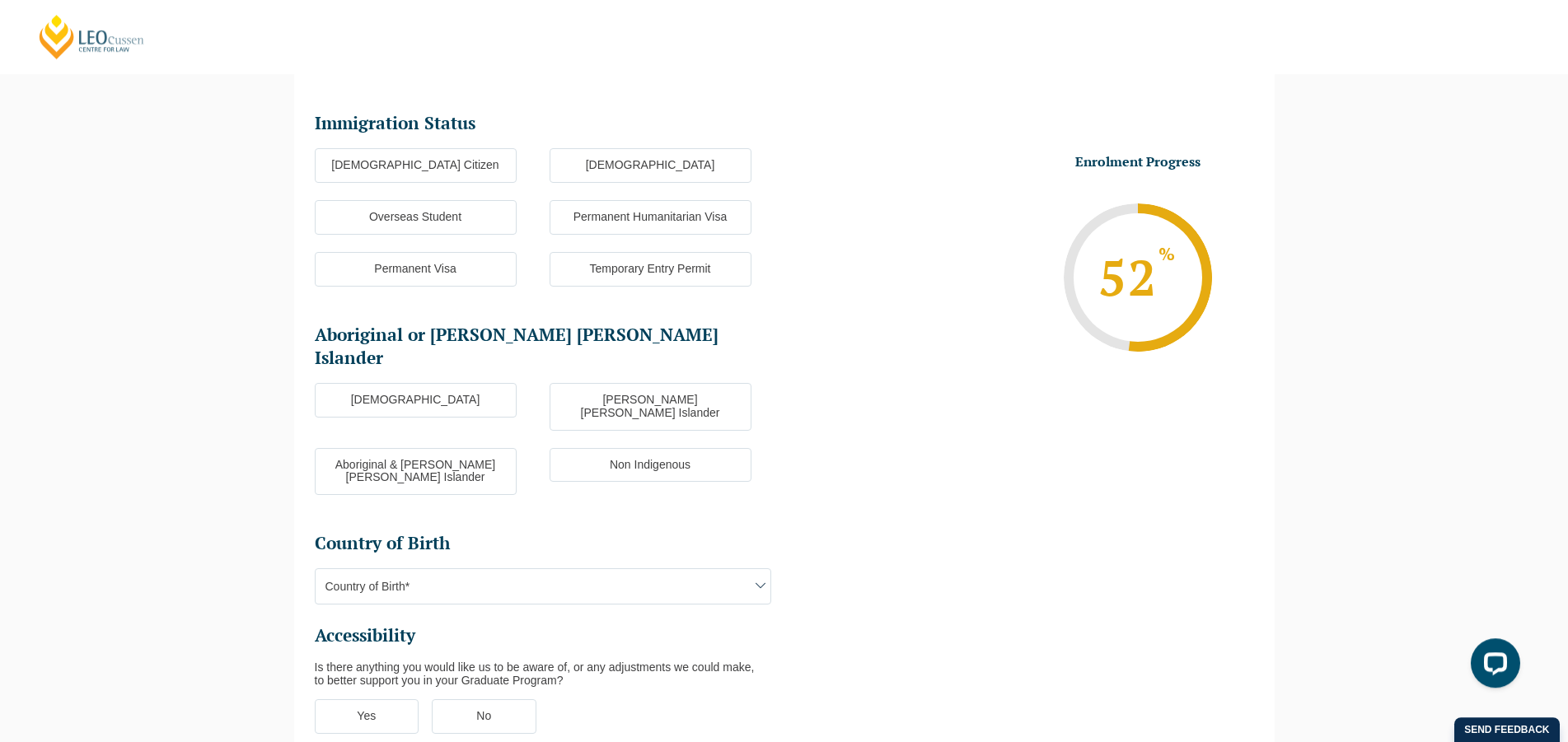
scroll to position [80, 0]
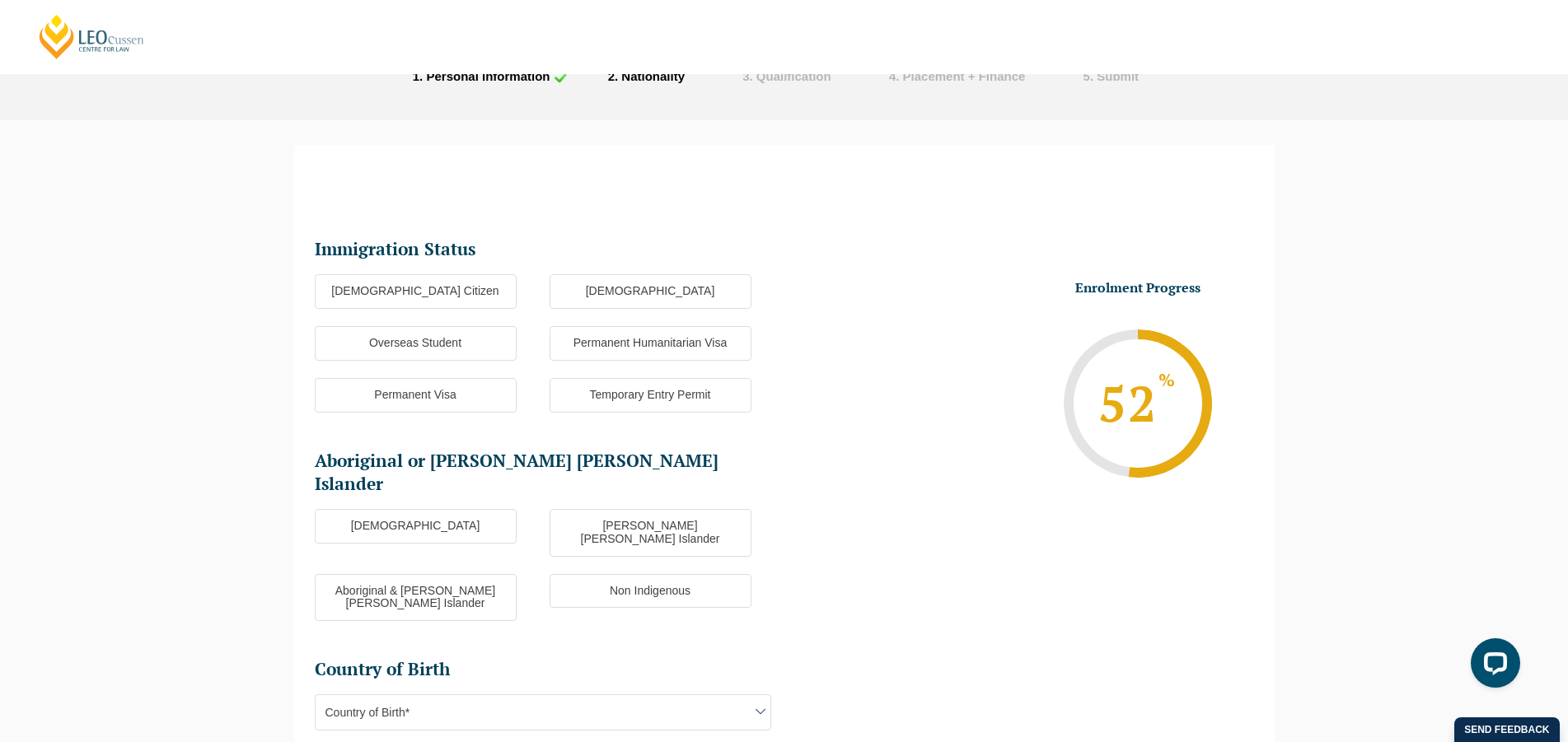
click at [459, 295] on label "Australian Citizen" at bounding box center [415, 292] width 202 height 35
click at [0, 0] on input "Australian Citizen" at bounding box center [0, 0] width 0 height 0
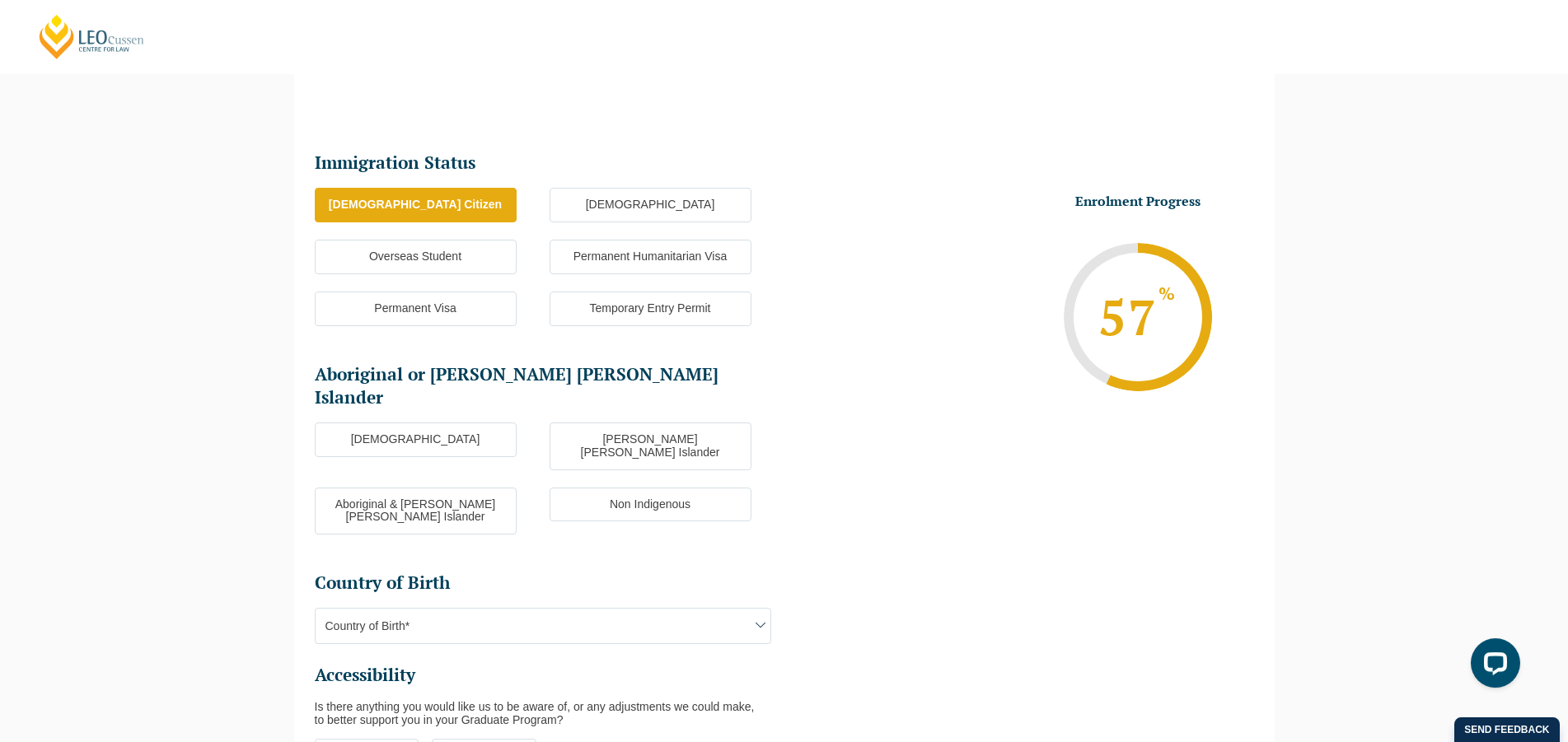
scroll to position [332, 0]
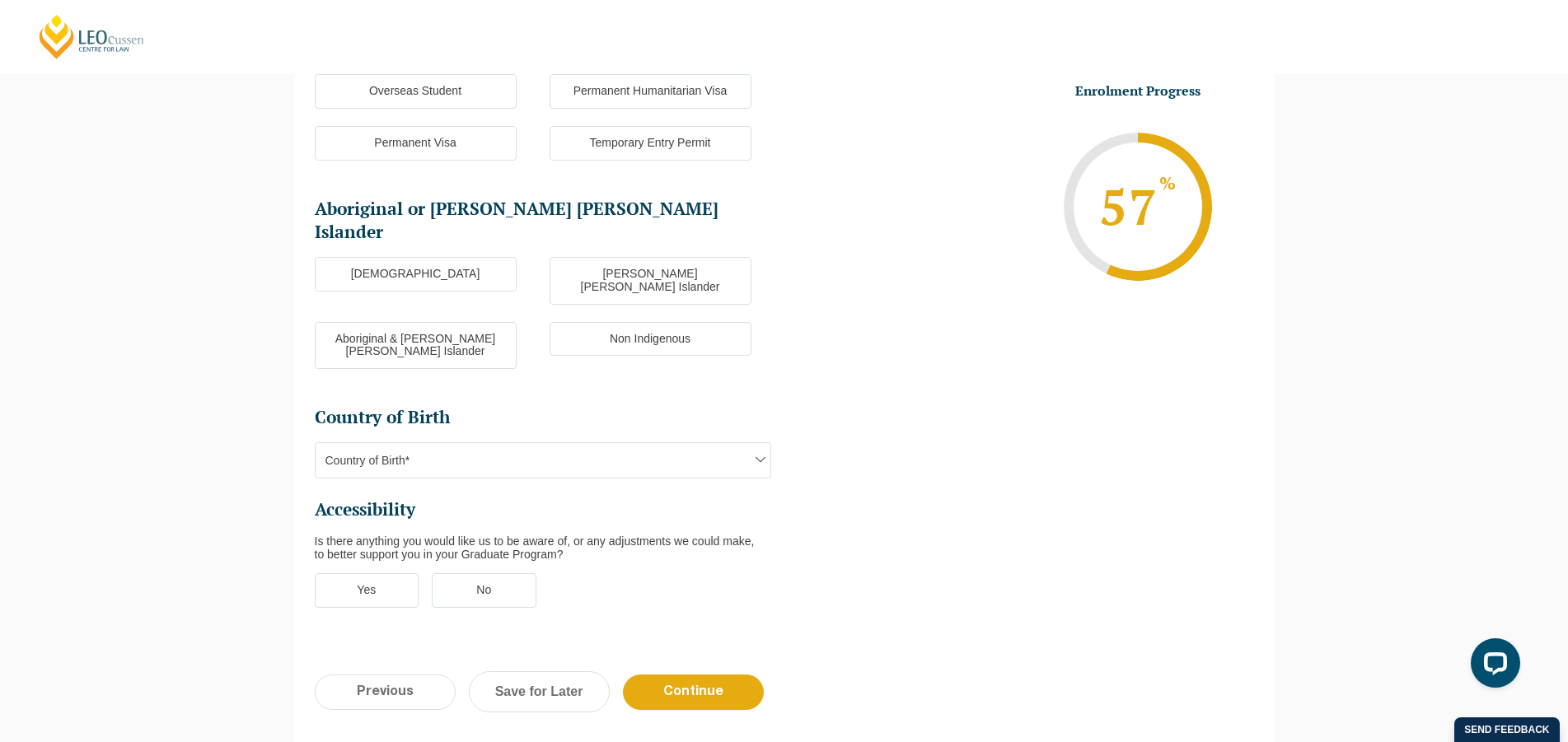
click at [660, 322] on label "Non Indigenous" at bounding box center [650, 340] width 202 height 35
click at [0, 0] on input "Non Indigenous" at bounding box center [0, 0] width 0 height 0
click at [597, 443] on span "Country of Birth*" at bounding box center [543, 461] width 454 height 35
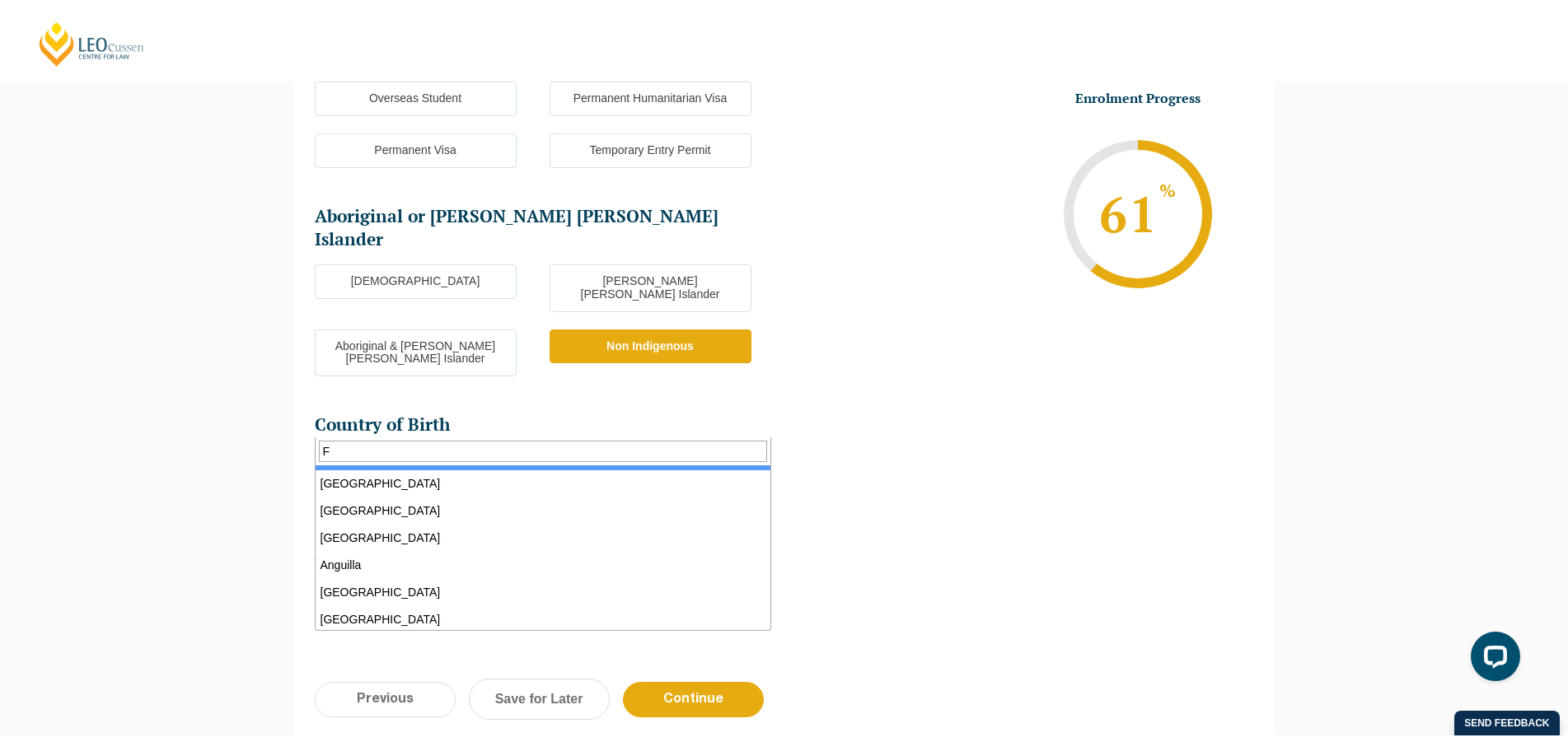
scroll to position [0, 0]
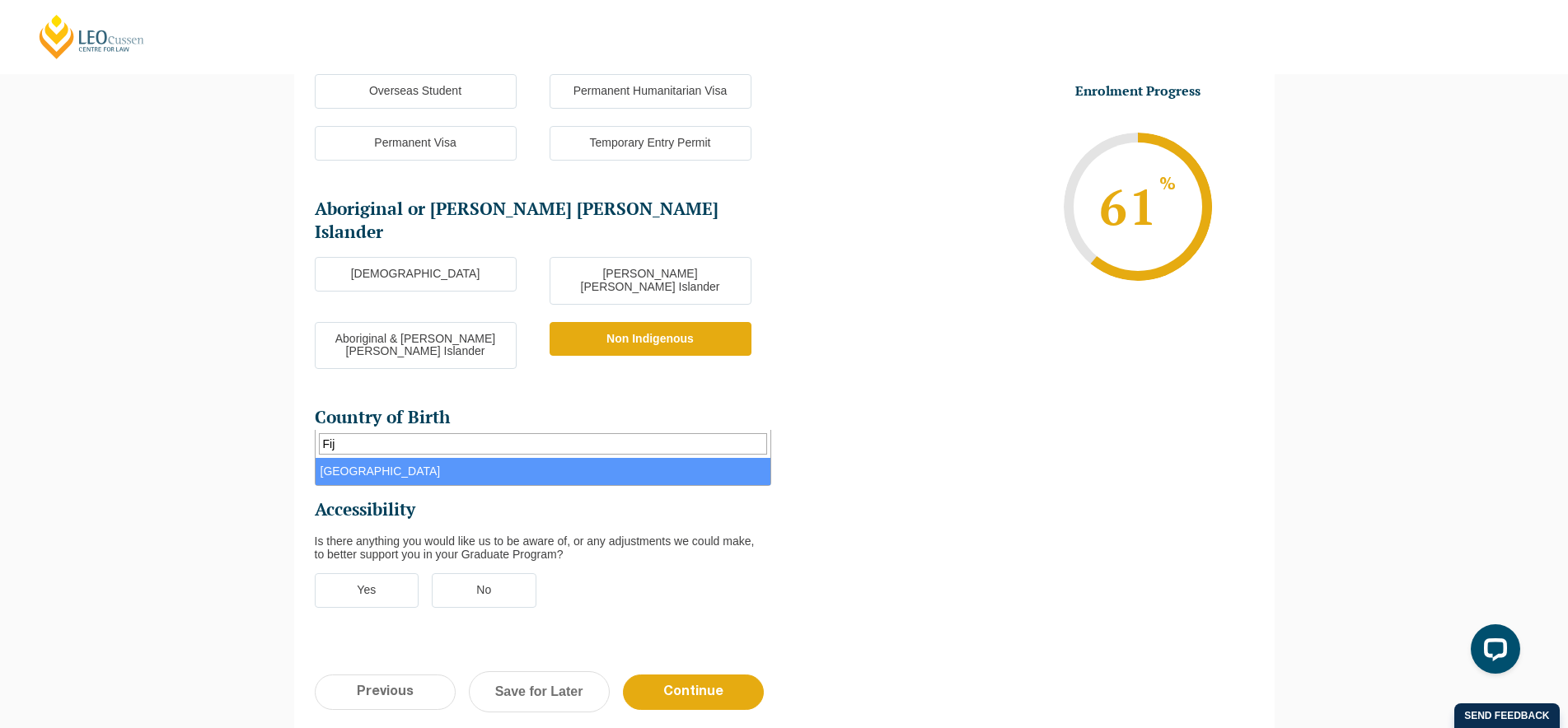
type input "Fij"
select select "Fiji 1502"
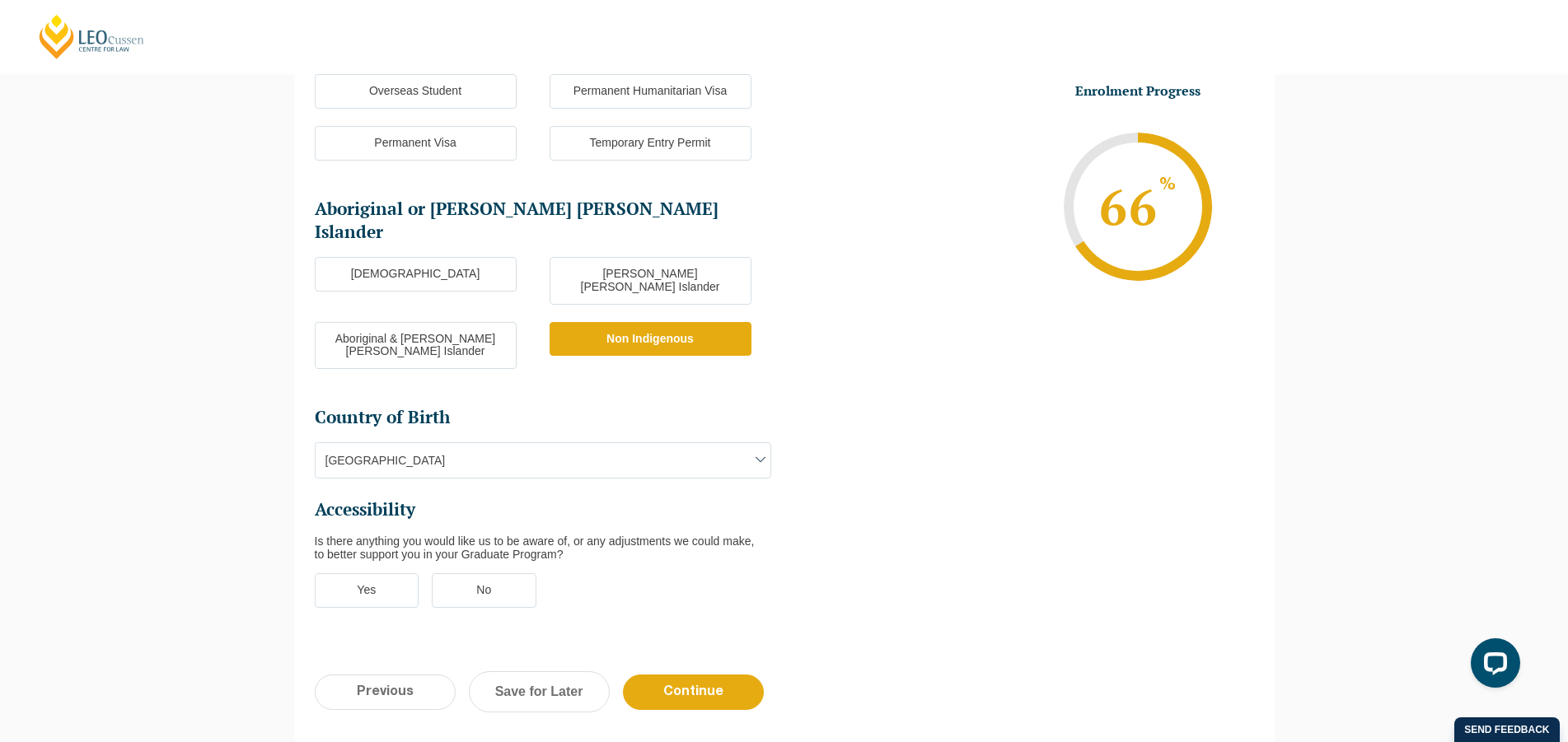
click at [475, 573] on label "No" at bounding box center [484, 591] width 105 height 35
click at [0, 0] on input "No" at bounding box center [0, 0] width 0 height 0
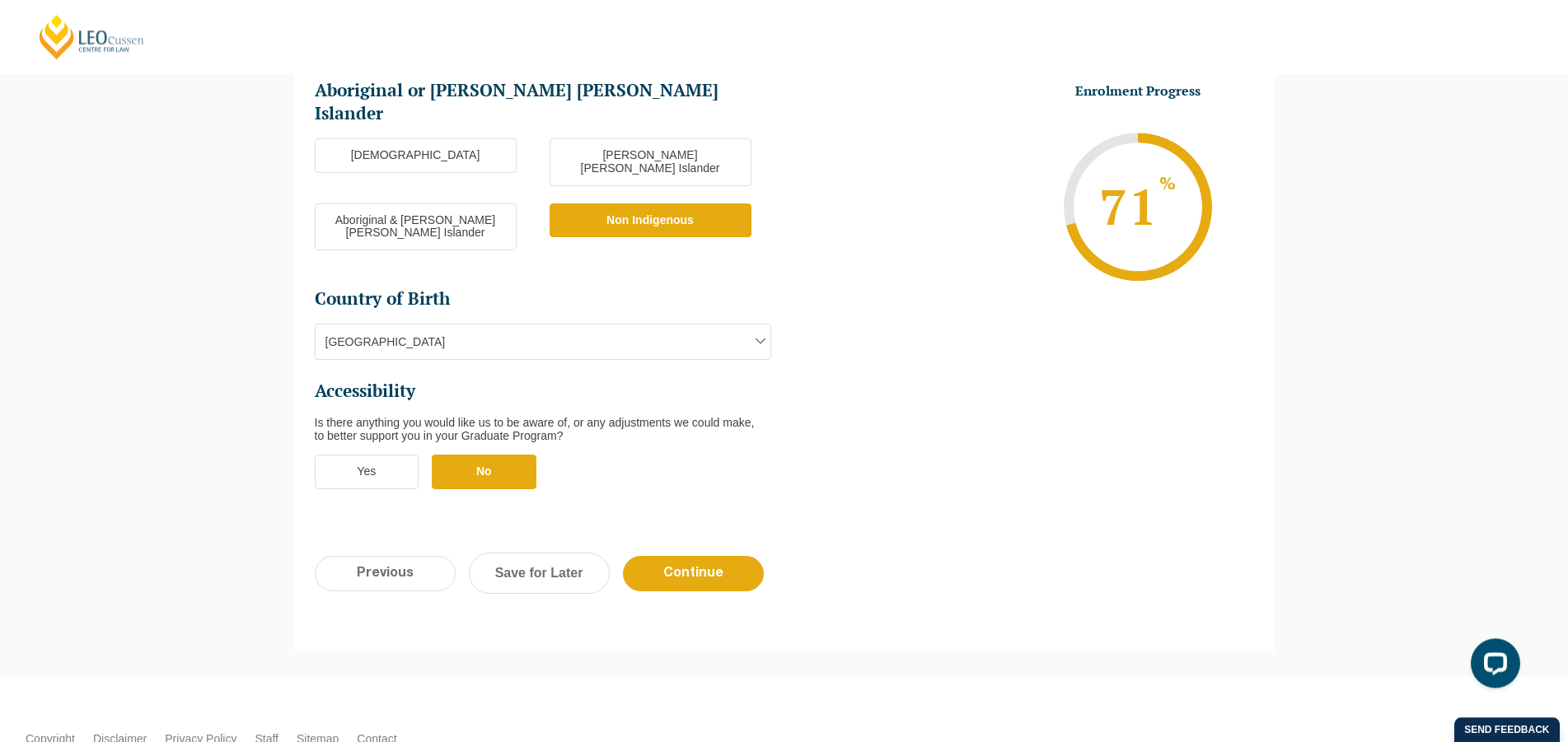
scroll to position [500, 0]
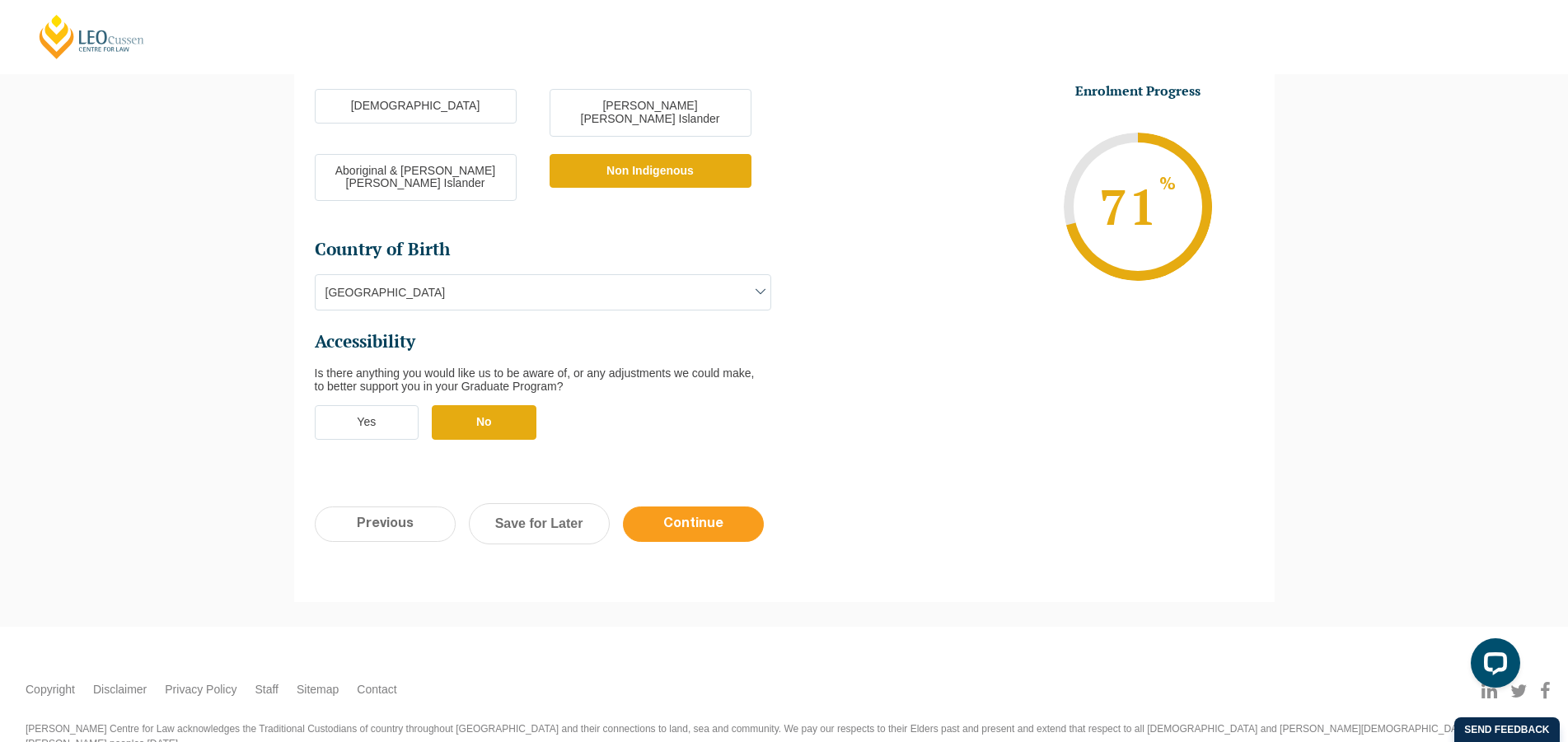
click at [705, 507] on input "Continue" at bounding box center [693, 524] width 141 height 36
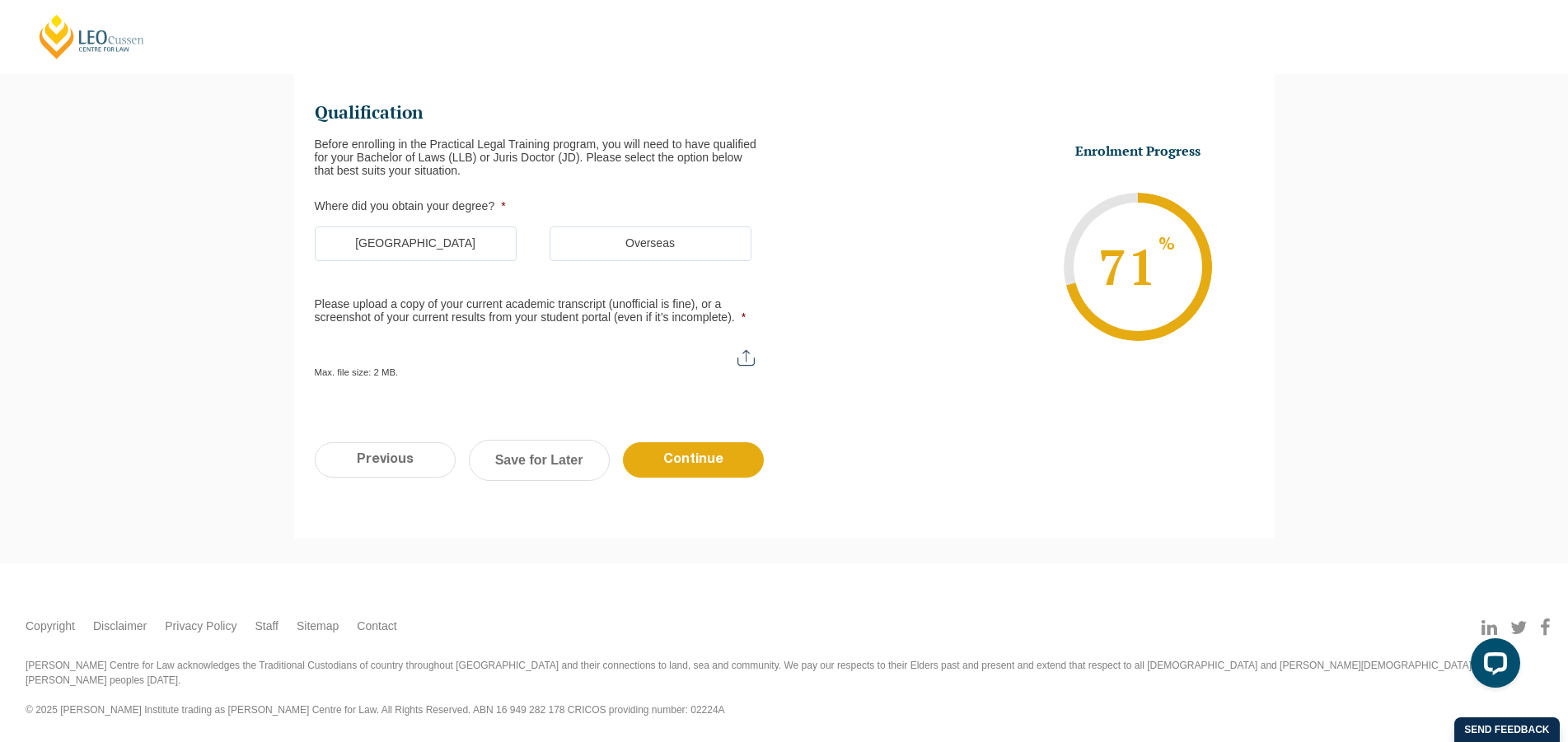
scroll to position [142, 0]
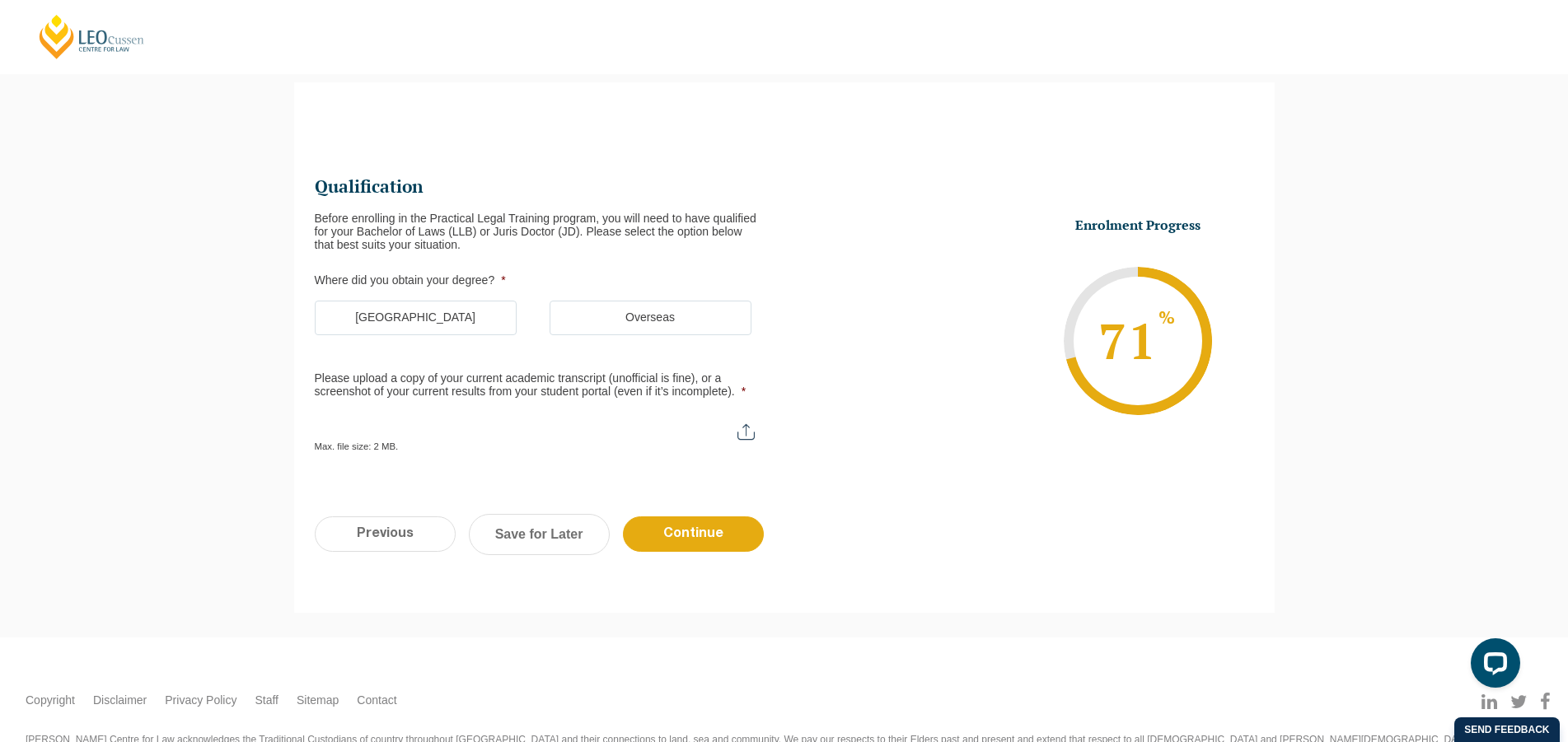
click at [450, 316] on label "Australia" at bounding box center [415, 318] width 202 height 35
click at [0, 0] on input "Australia" at bounding box center [0, 0] width 0 height 0
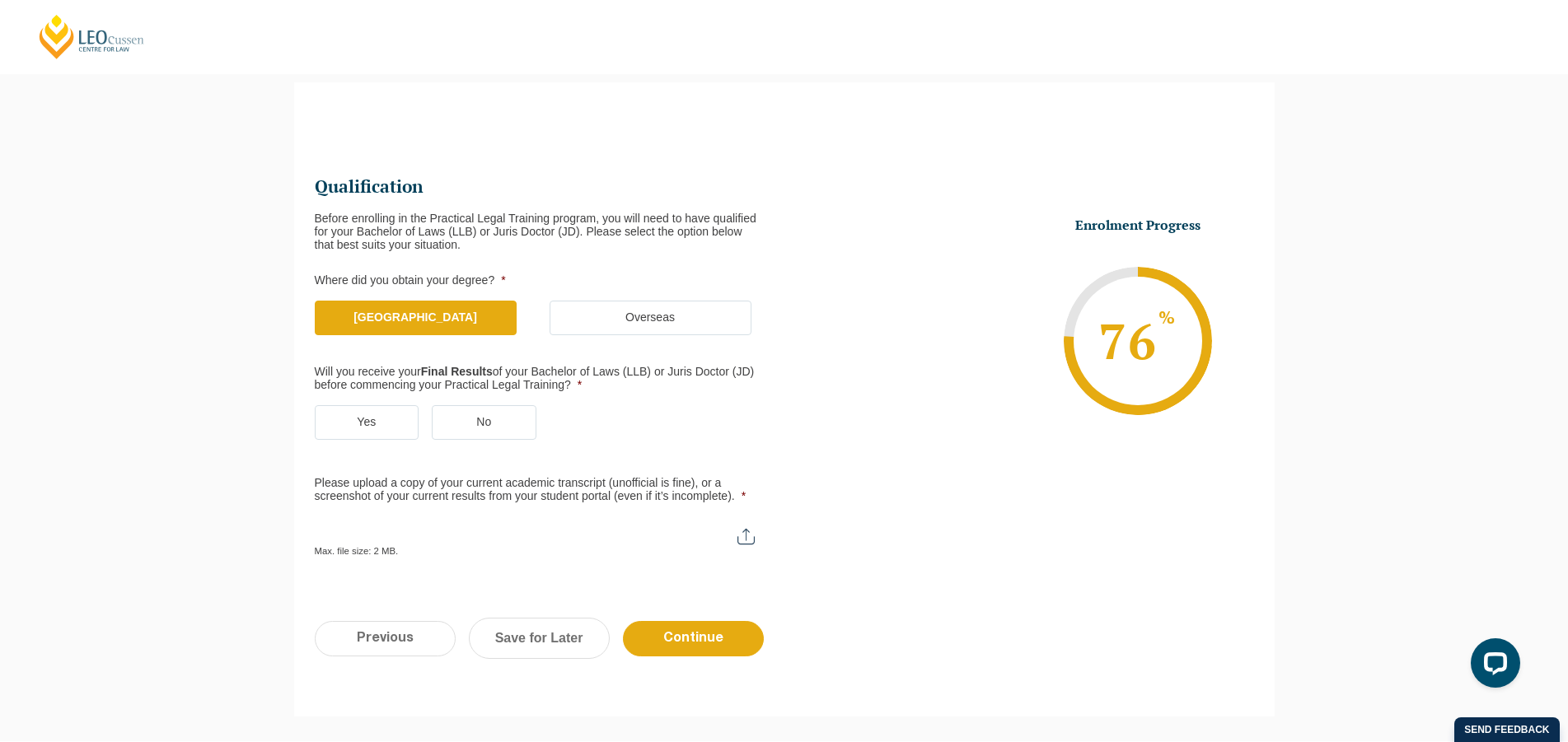
click at [385, 422] on label "Yes" at bounding box center [367, 423] width 105 height 35
click at [0, 0] on input "Yes" at bounding box center [0, 0] width 0 height 0
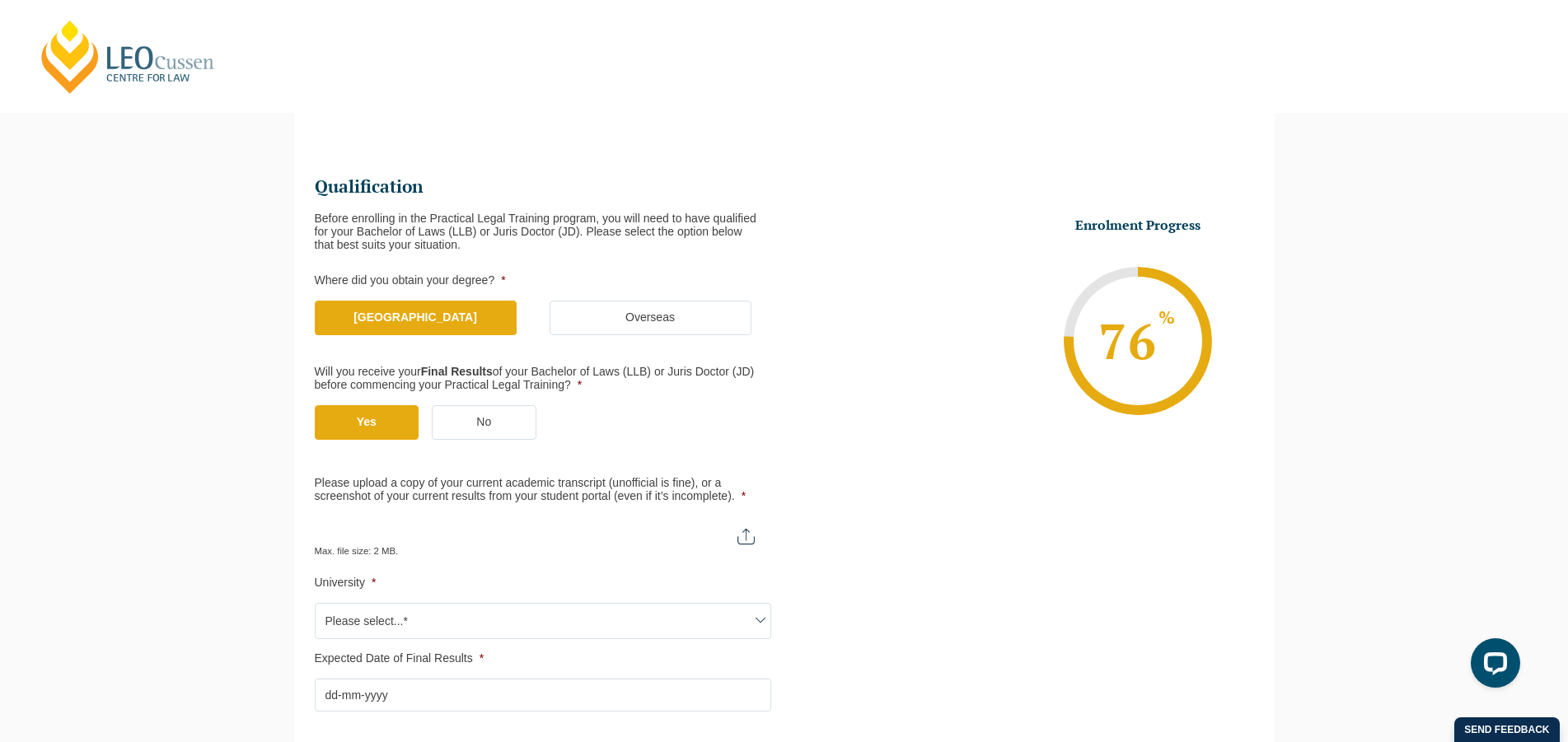
click at [752, 531] on input "Please upload a copy of your current academic transcript (unofficial is fine), …" at bounding box center [543, 530] width 456 height 28
type input "C:\fakepath\Statement of results - statement-of-results.pdf"
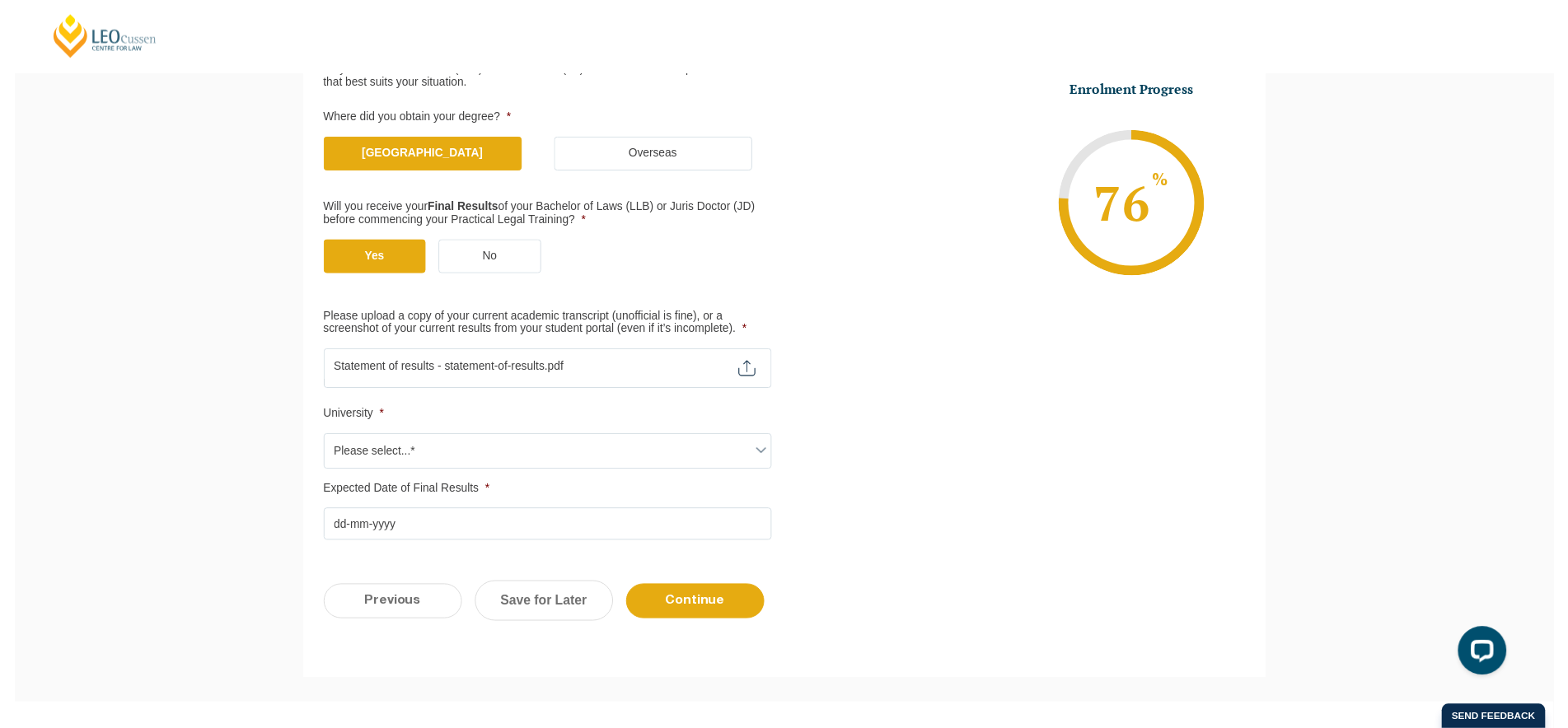
scroll to position [395, 0]
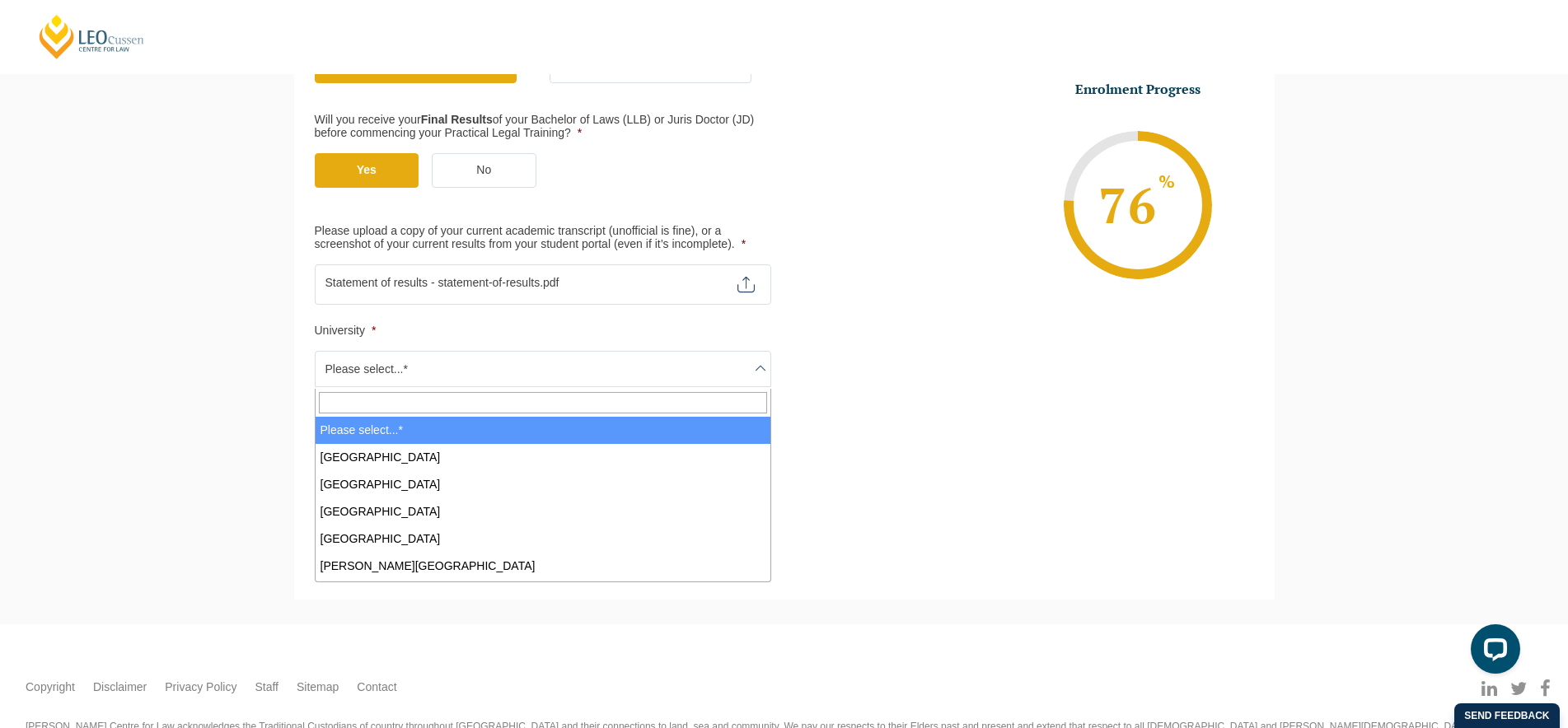
click at [402, 370] on span "Please select...*" at bounding box center [543, 370] width 454 height 35
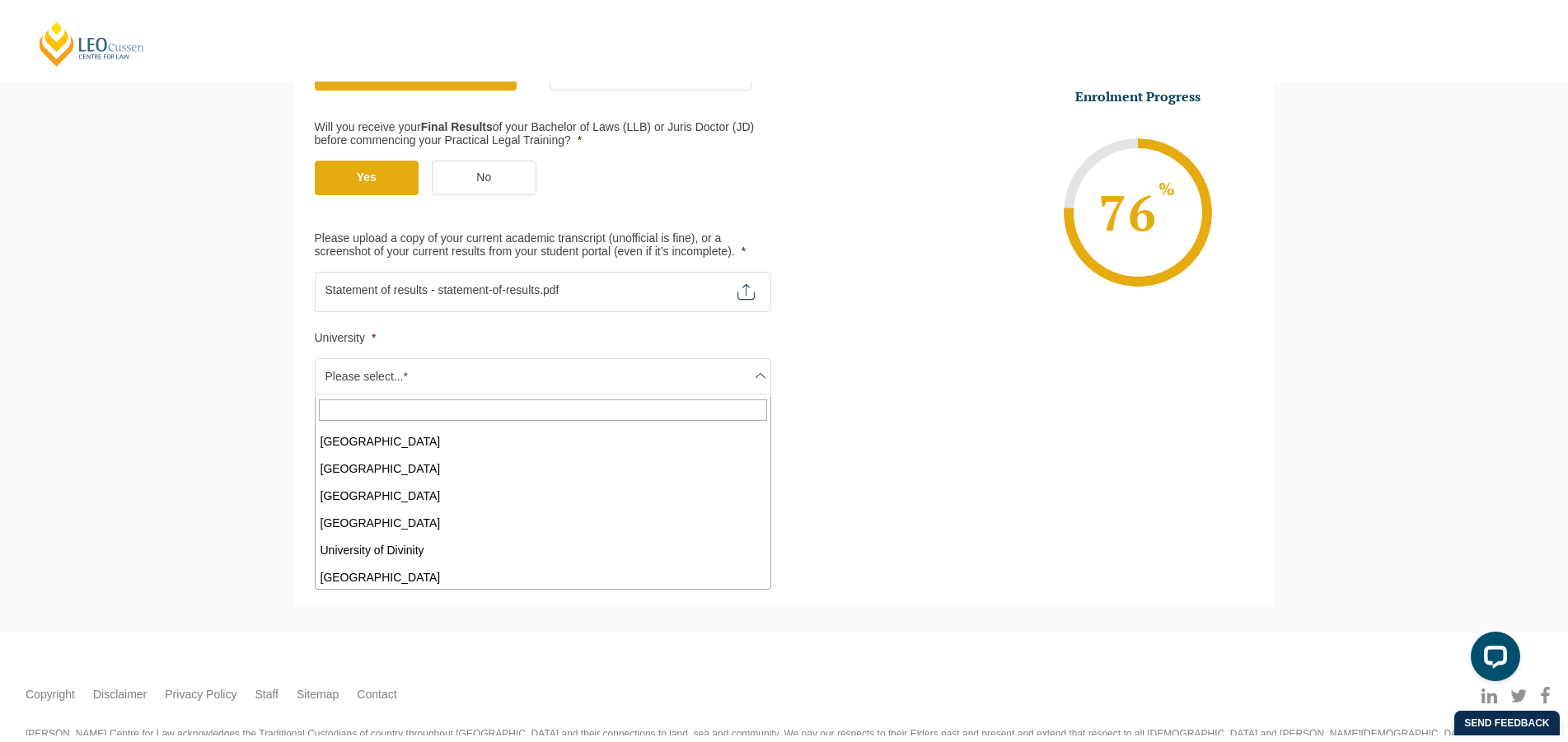
scroll to position [554, 0]
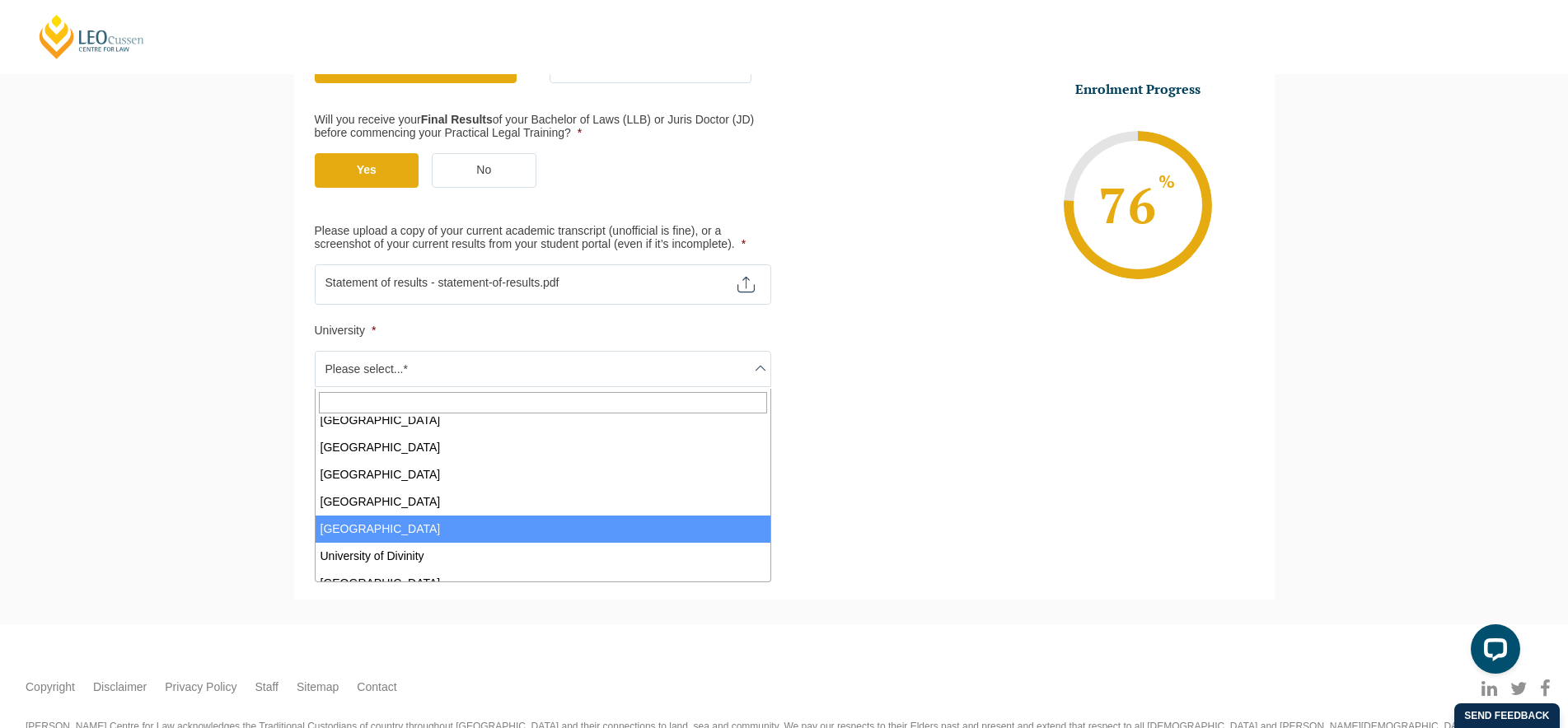
select select "University of Canberra"
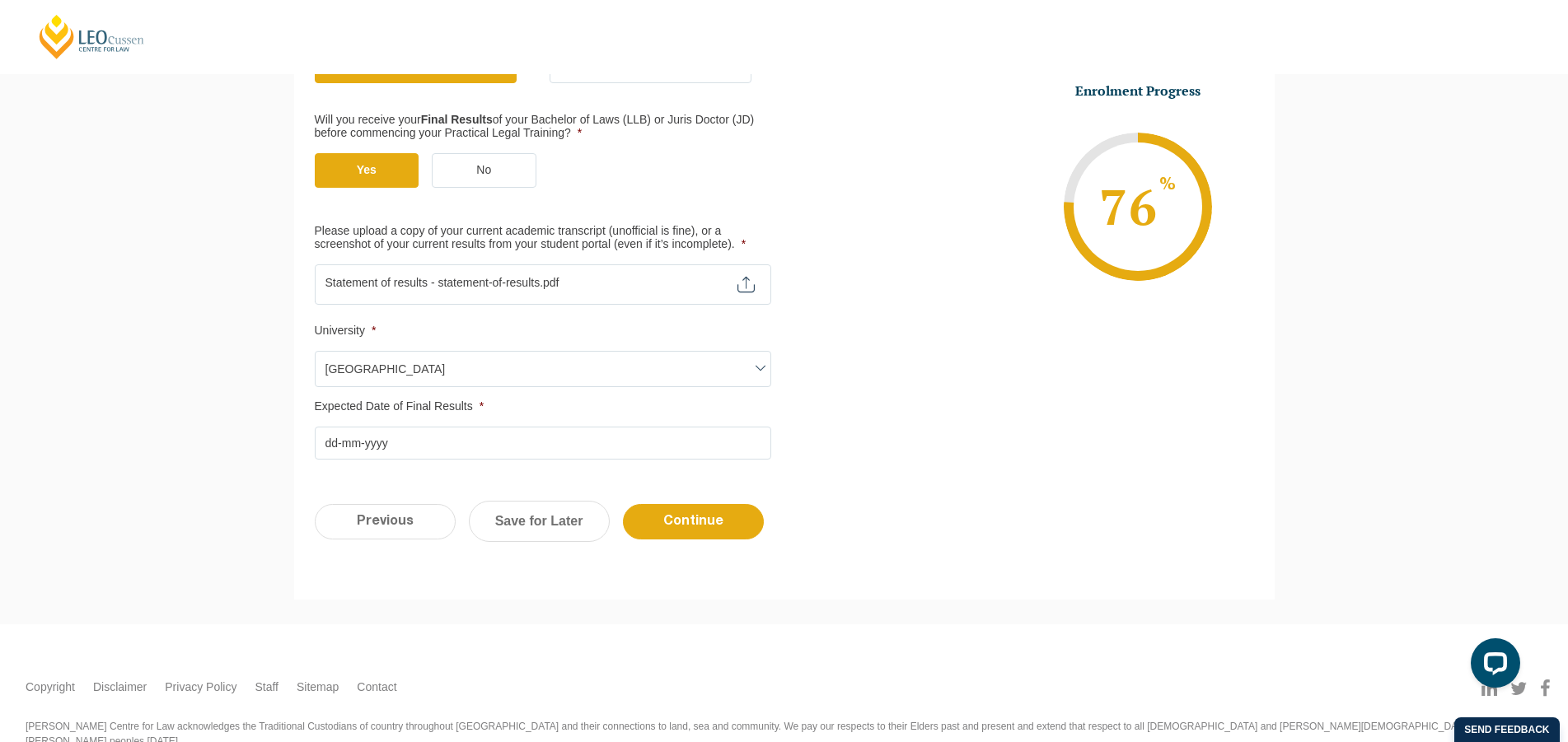
click at [472, 448] on input "Expected Date of Final Results *" at bounding box center [543, 443] width 456 height 33
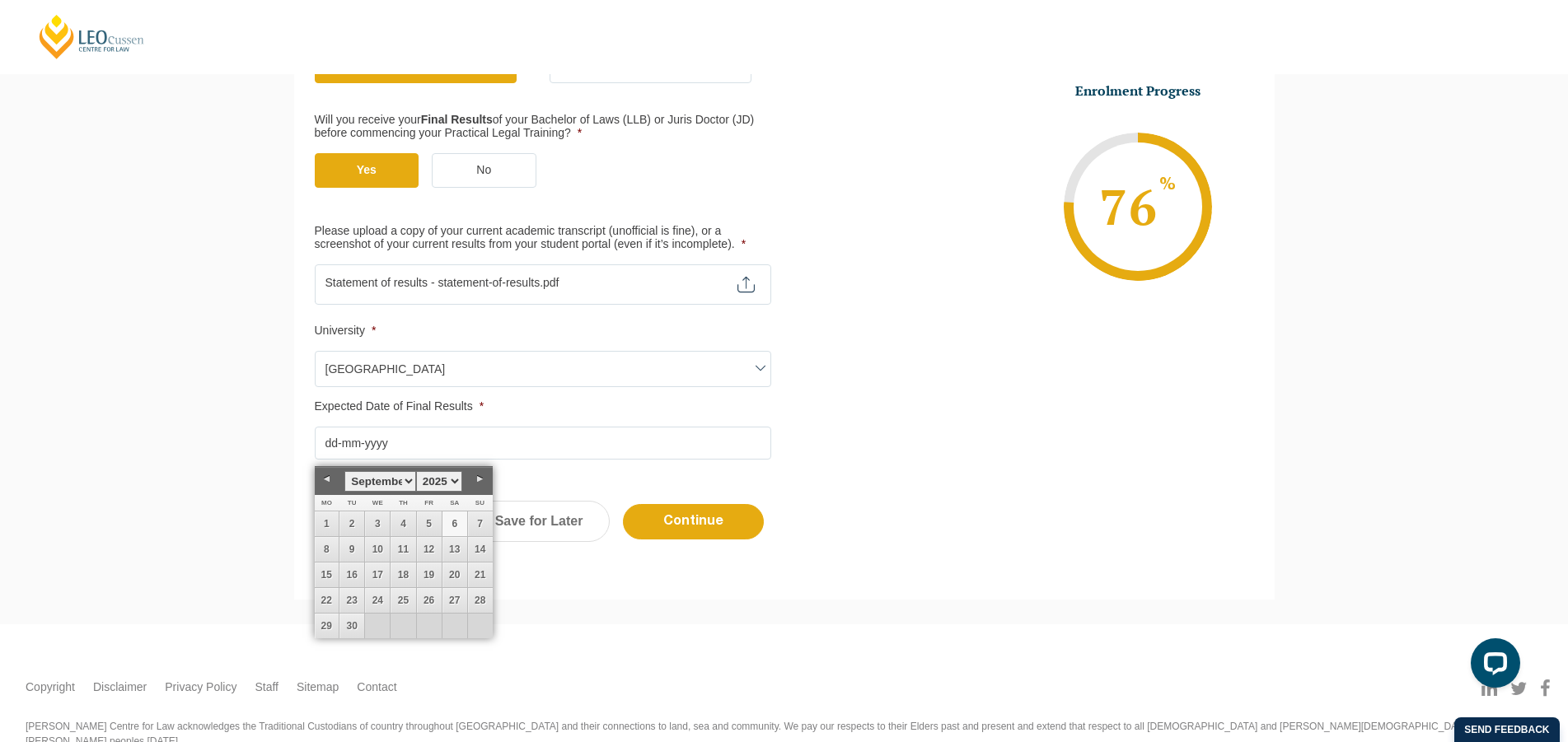
click at [344, 471] on select "January February March April May June July August September October November De…" at bounding box center [379, 482] width 71 height 21
click at [416, 471] on select "1925 1926 1927 1928 1929 1930 1931 1932 1933 1934 1935 1936 1937 1938 1939 1940…" at bounding box center [439, 482] width 46 height 21
click option "2026" at bounding box center [0, 0] width 0 height 0
click at [395, 452] on input "Expected Date of Final Results *" at bounding box center [543, 443] width 456 height 33
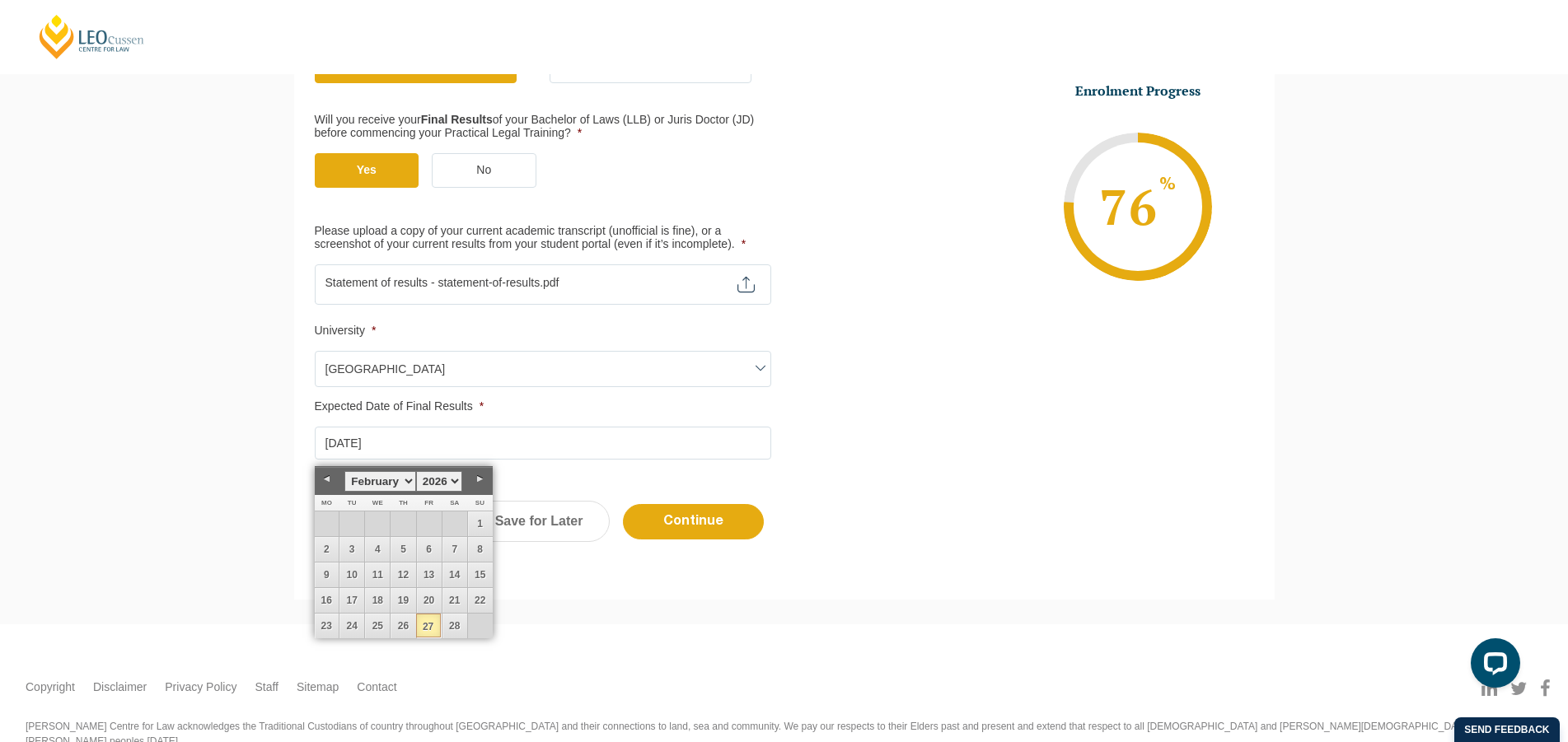
type input "27-02-2026"
click at [919, 620] on div "Please note that your information is saved on our server as you enter it. Congr…" at bounding box center [784, 214] width 1568 height 819
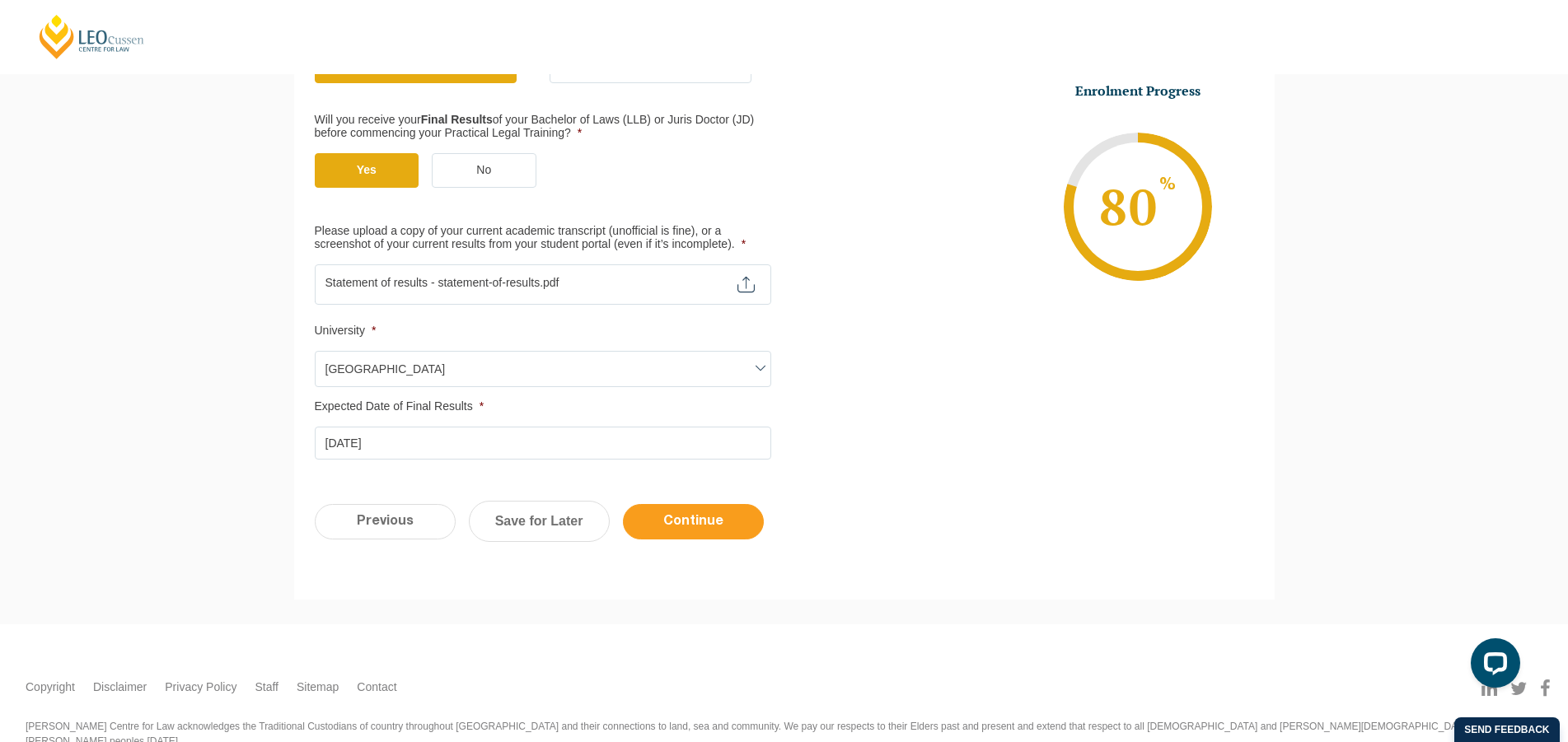
click at [731, 532] on input "Continue" at bounding box center [693, 522] width 141 height 36
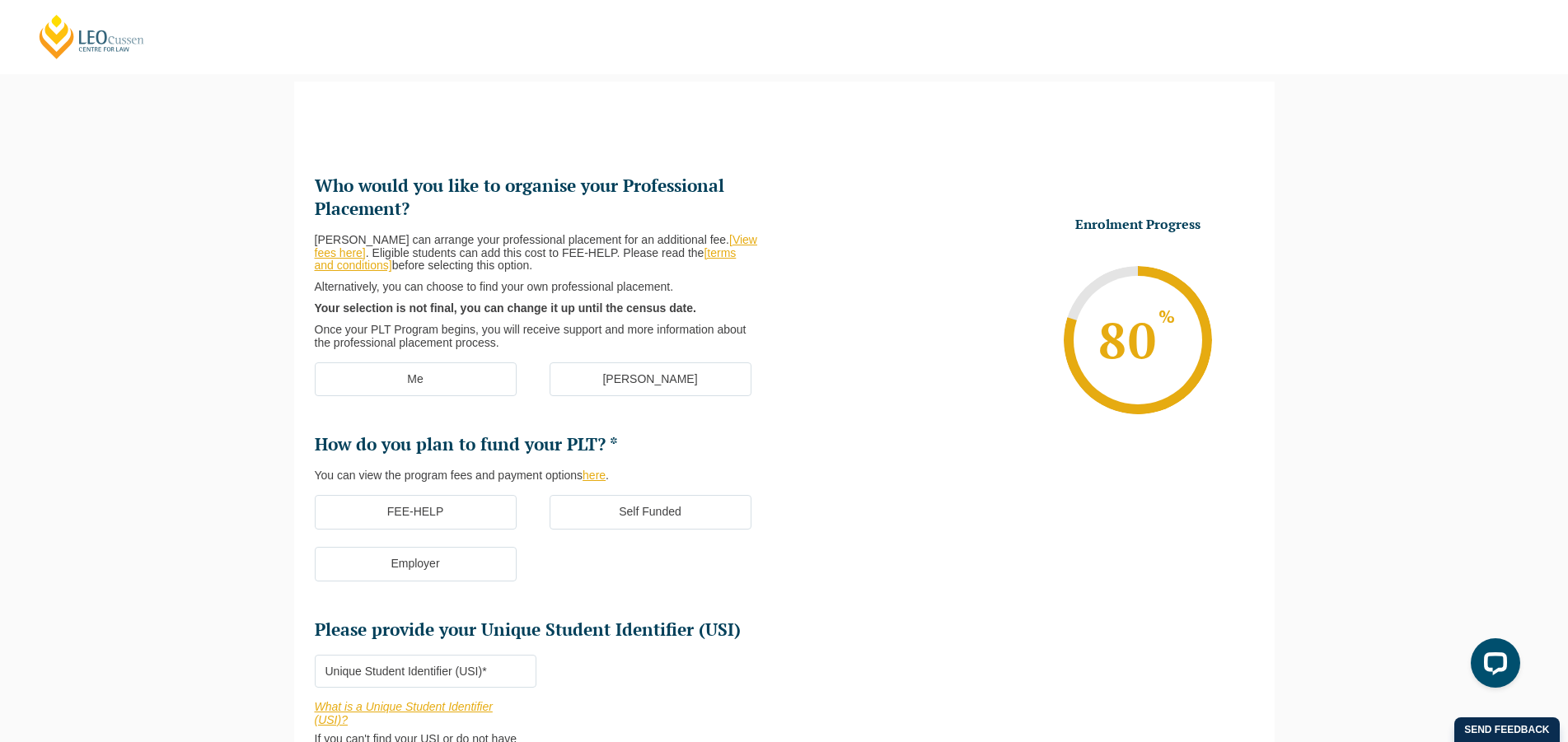
scroll to position [142, 0]
click at [649, 385] on label "[PERSON_NAME]" at bounding box center [650, 381] width 202 height 35
click at [0, 0] on input "[PERSON_NAME]" at bounding box center [0, 0] width 0 height 0
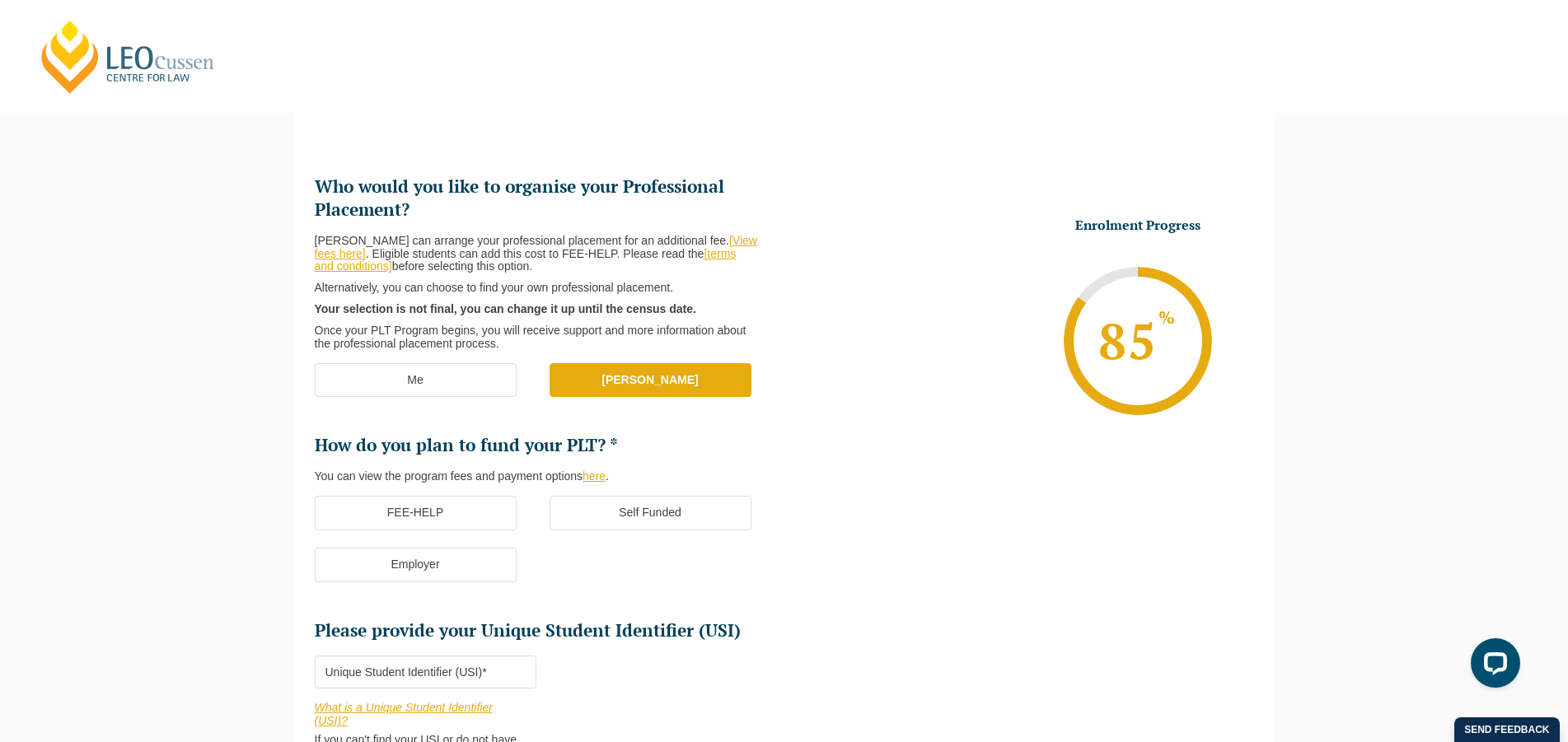
click at [443, 515] on label "FEE-HELP" at bounding box center [415, 514] width 202 height 35
click at [0, 0] on input "FEE-HELP" at bounding box center [0, 0] width 0 height 0
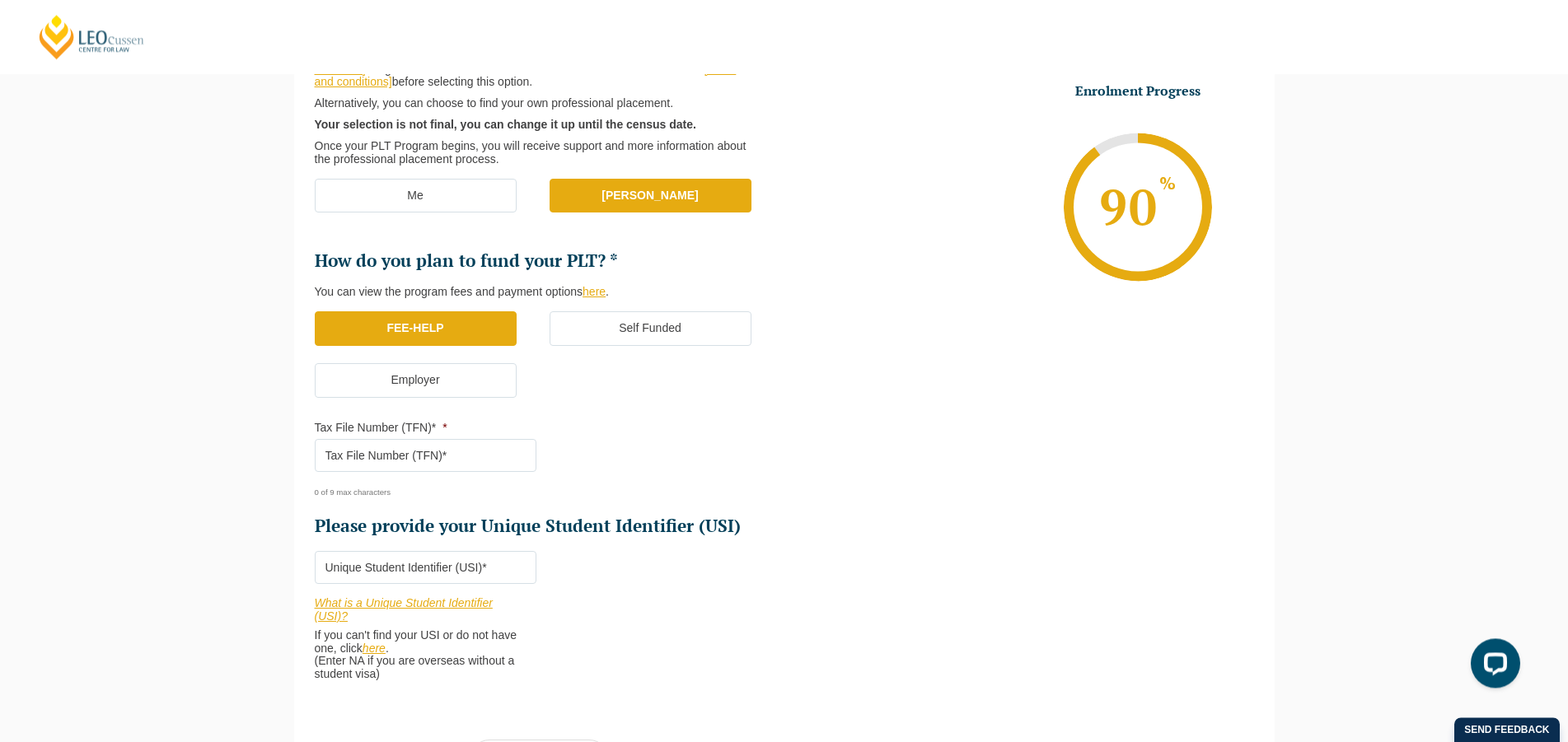
scroll to position [479, 0]
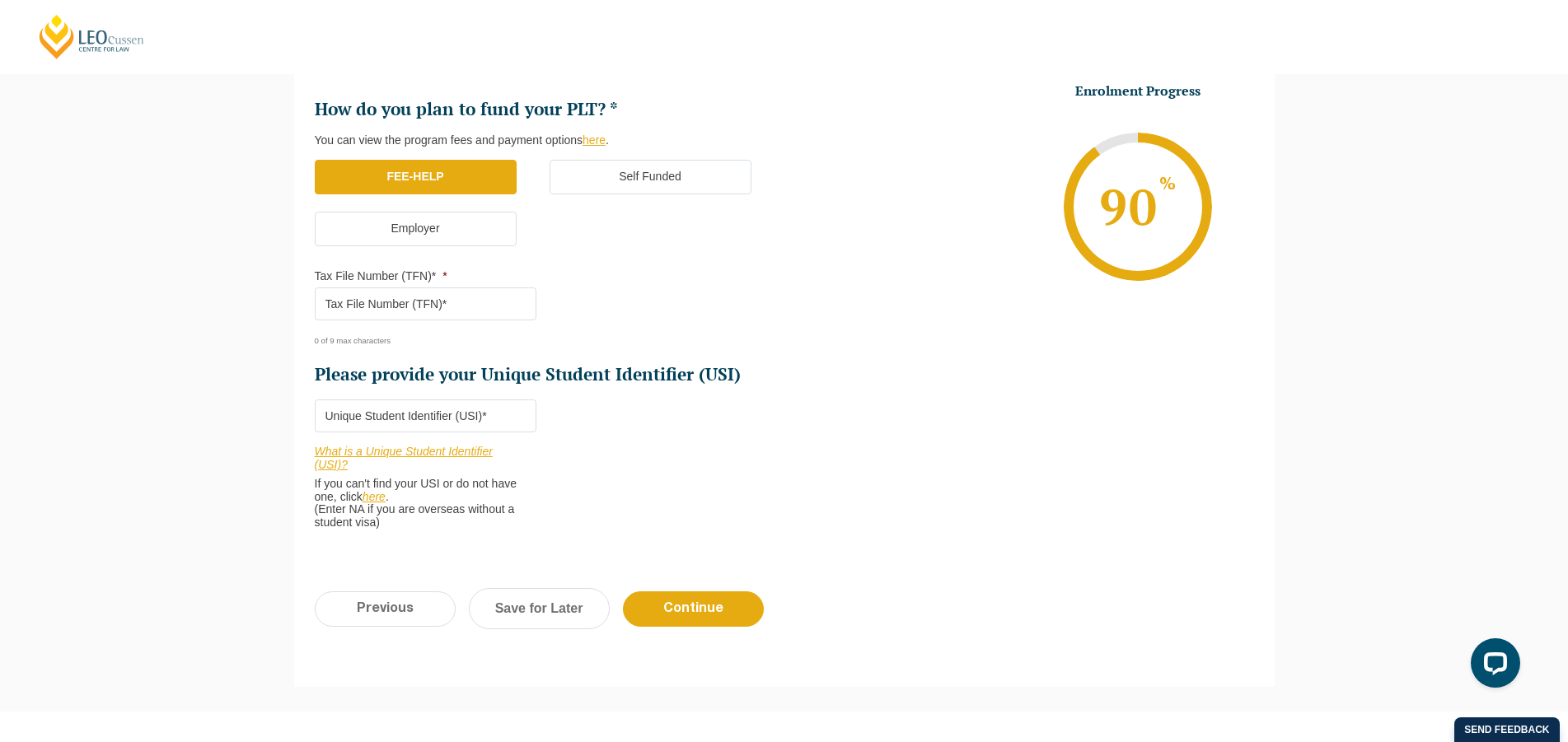
click at [359, 309] on input "Tax File Number (TFN)* *" at bounding box center [426, 304] width 222 height 33
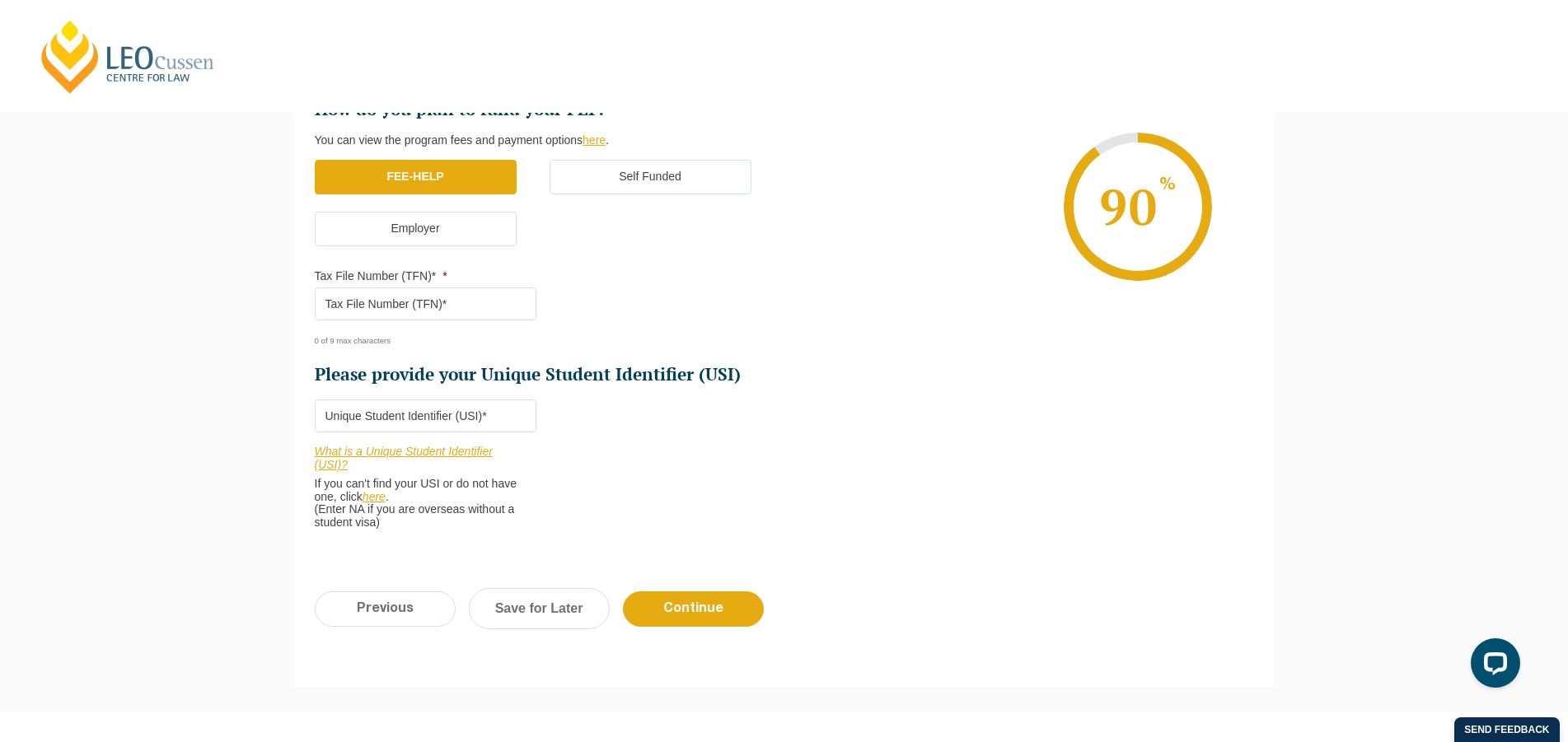
click at [340, 303] on input "Tax File Number (TFN)* *" at bounding box center [426, 304] width 222 height 33
paste input "8237365"
type input "8237365"
click at [375, 501] on link "here" at bounding box center [374, 496] width 23 height 13
click at [330, 417] on input "Please provide your Unique Student Identifier (USI) *" at bounding box center [426, 416] width 222 height 33
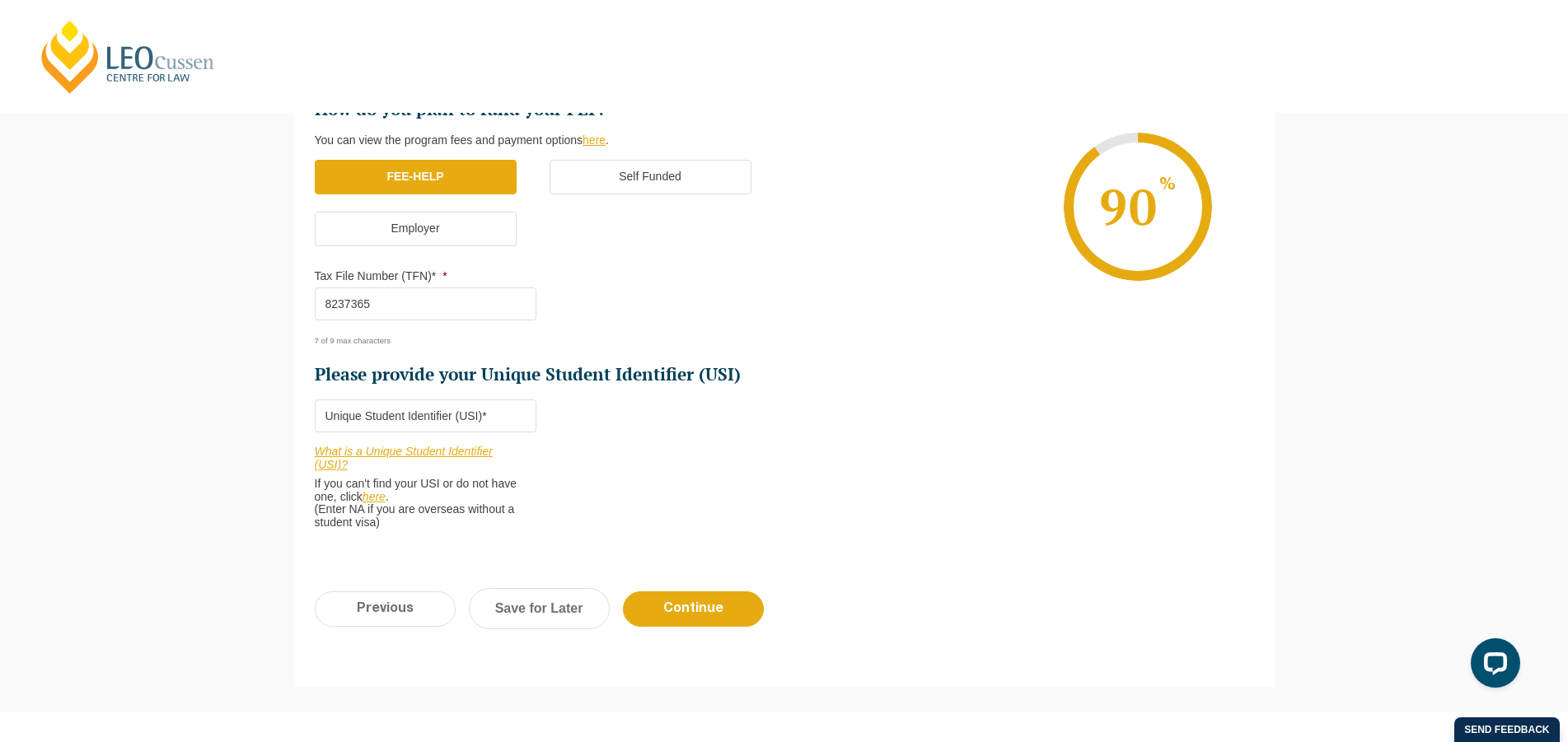
paste input "7CH7LR4YZE"
type input "7CH7LR4YZE"
click at [718, 608] on input "Continue" at bounding box center [693, 609] width 141 height 36
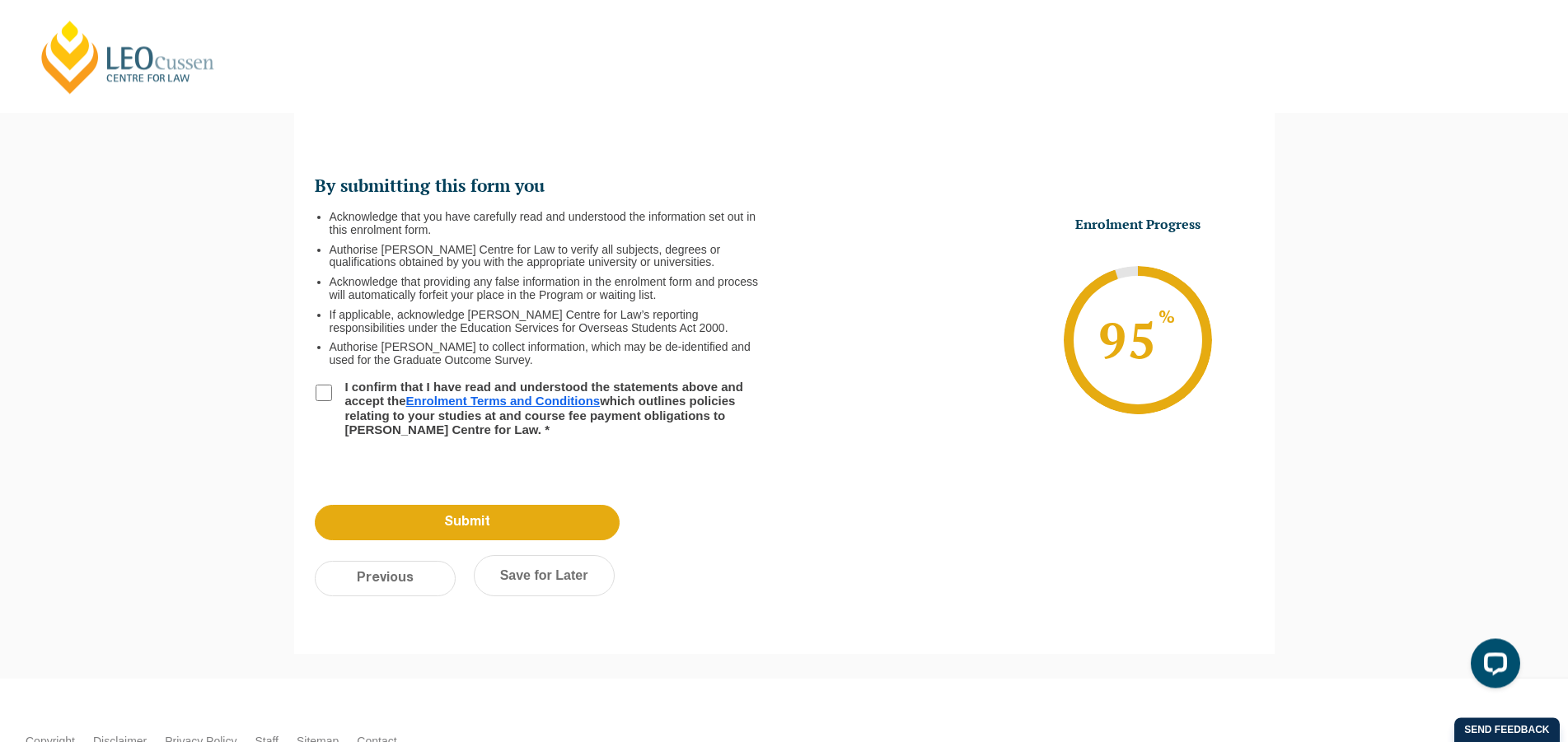
scroll to position [142, 0]
click at [327, 387] on input "I confirm that I have read and understood the statements above and accept the E…" at bounding box center [323, 393] width 17 height 17
checkbox input "true"
click at [449, 527] on input "Submit" at bounding box center [467, 524] width 305 height 36
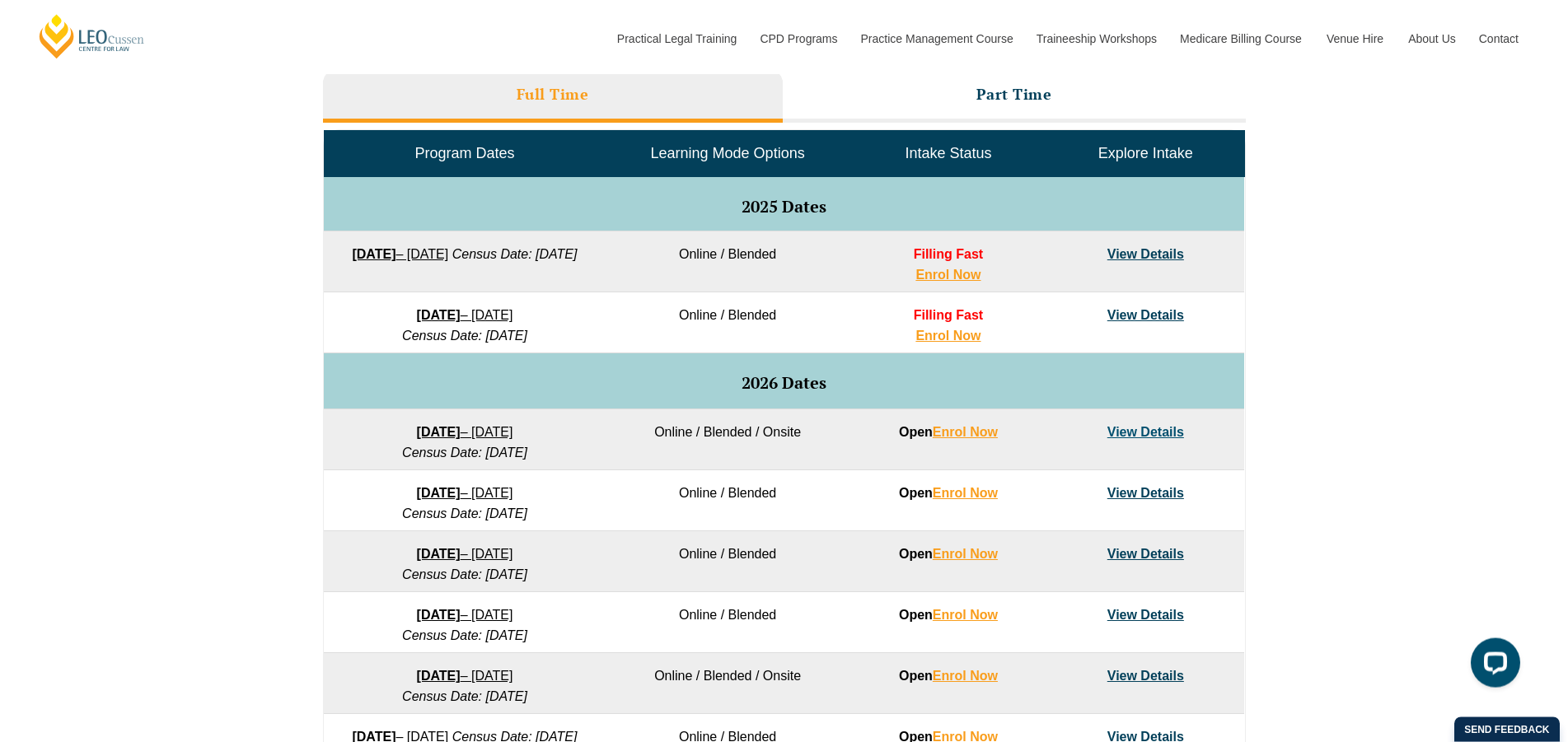
scroll to position [757, 0]
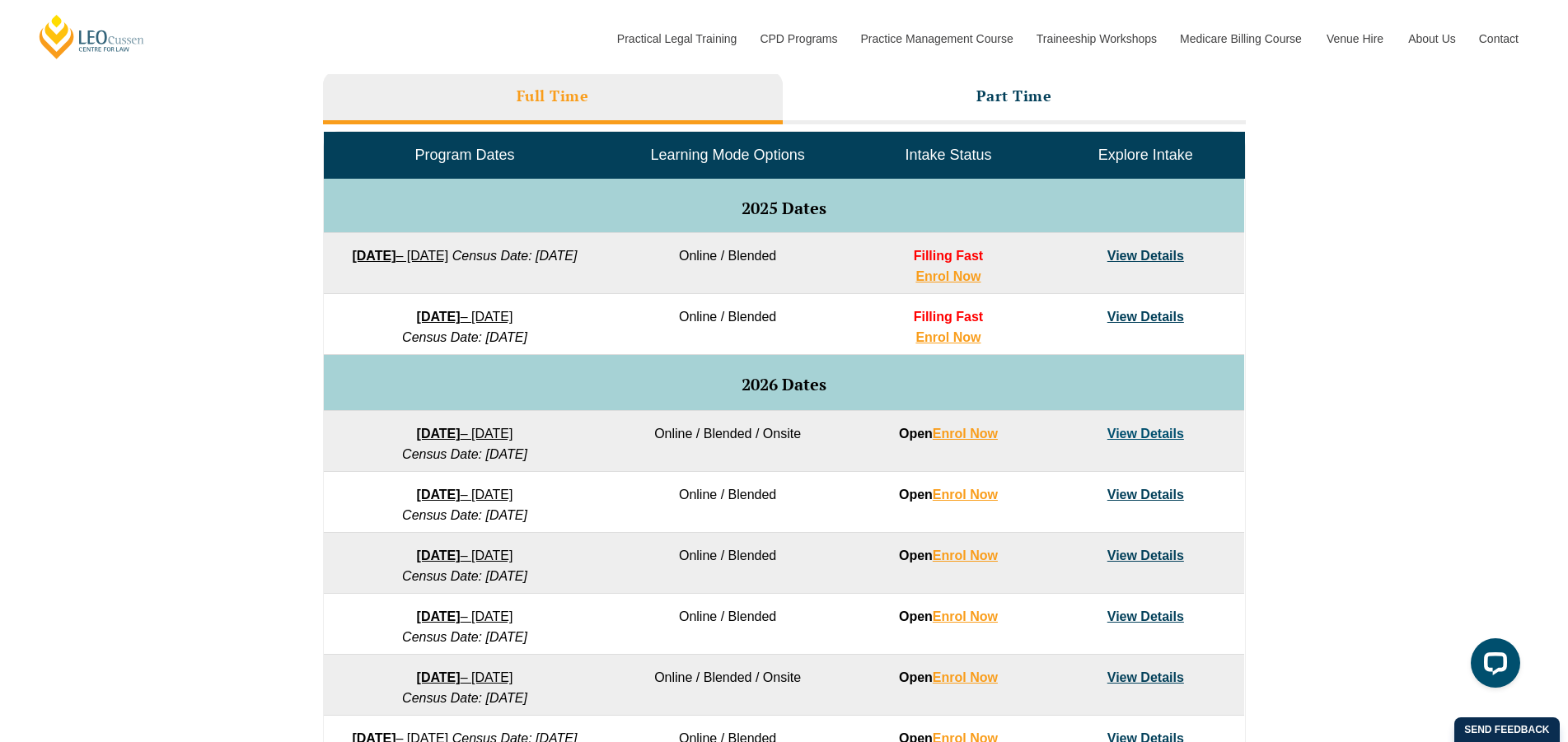
click at [1143, 316] on link "View Details" at bounding box center [1146, 316] width 77 height 14
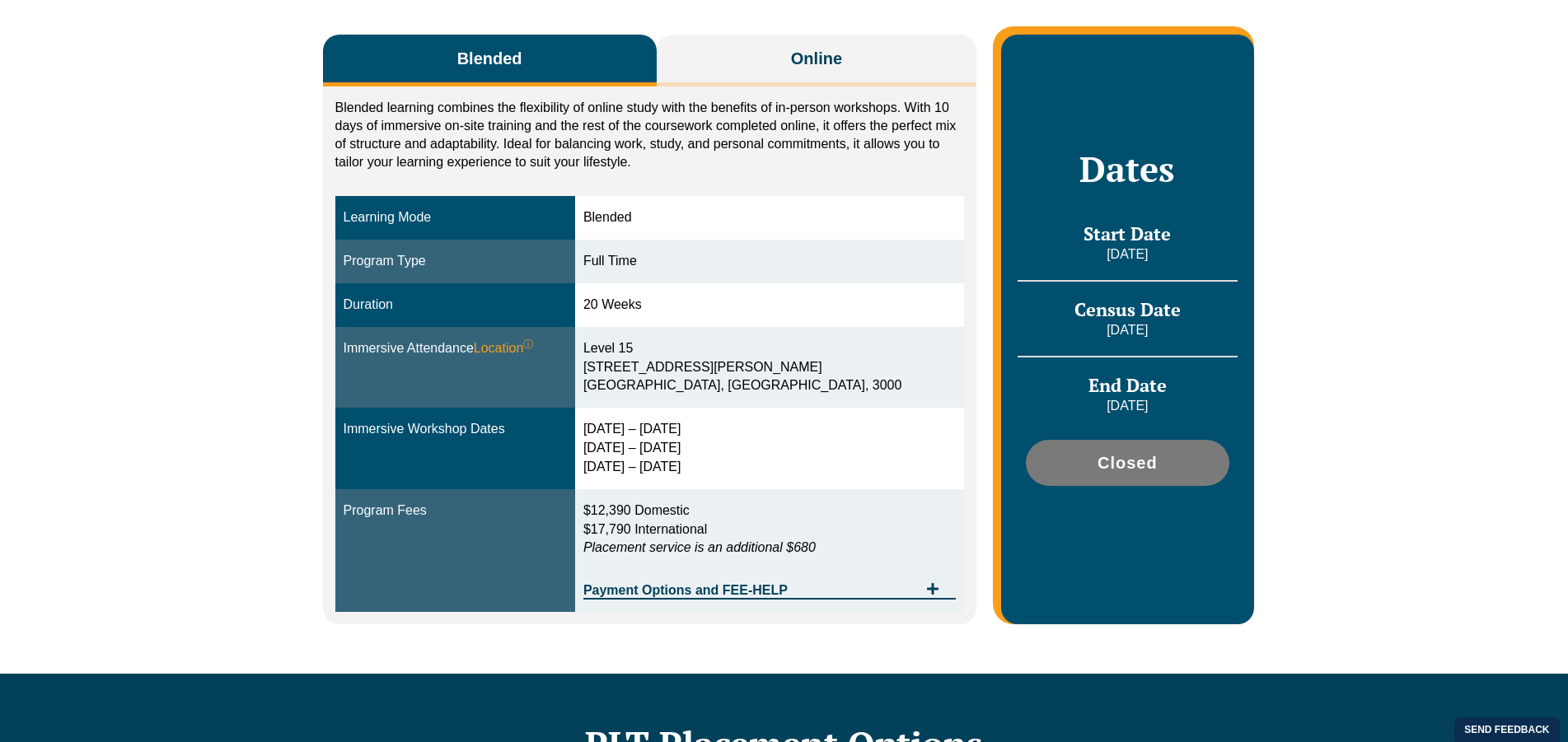
scroll to position [336, 0]
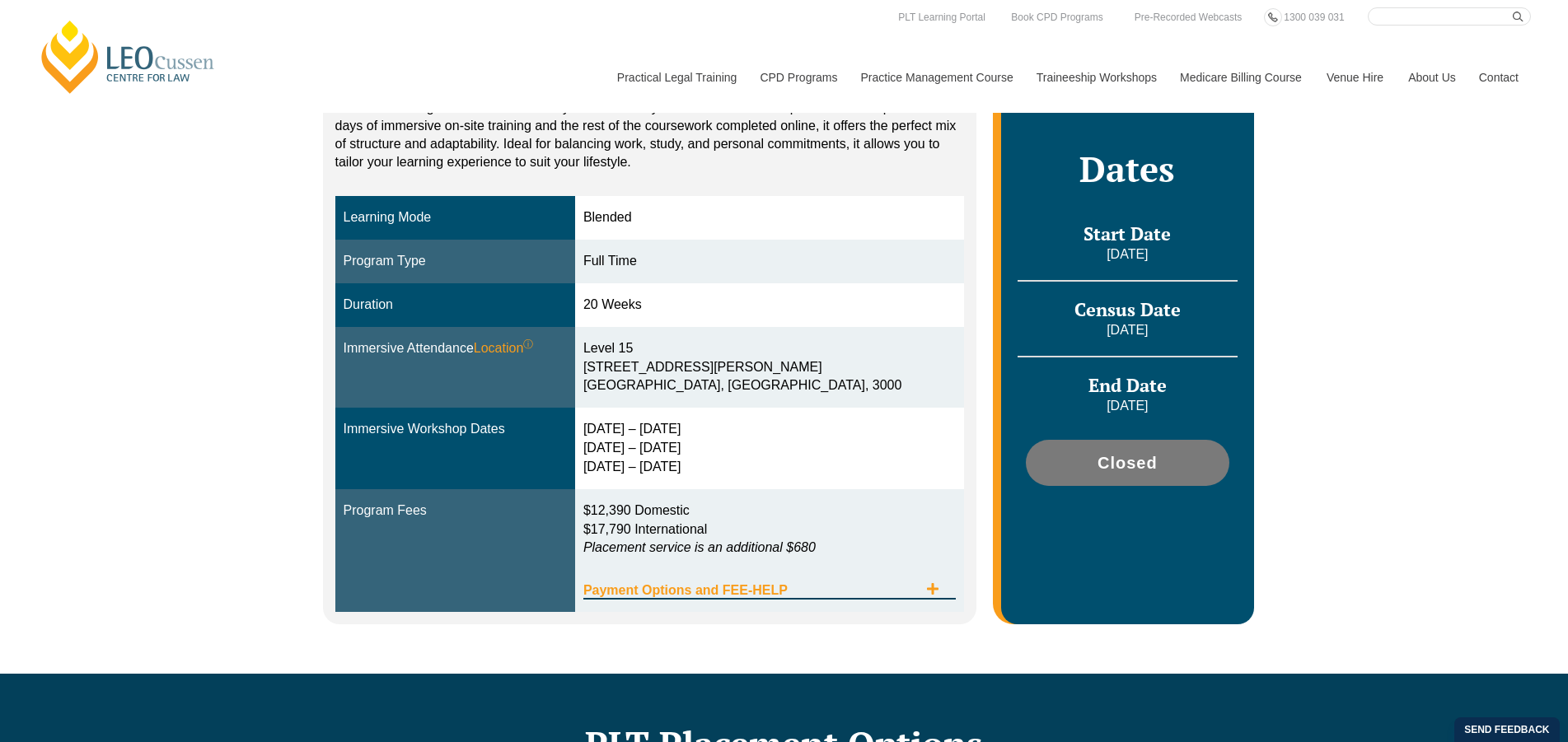
click at [884, 596] on span "Payment Options and FEE-HELP" at bounding box center [751, 590] width 335 height 13
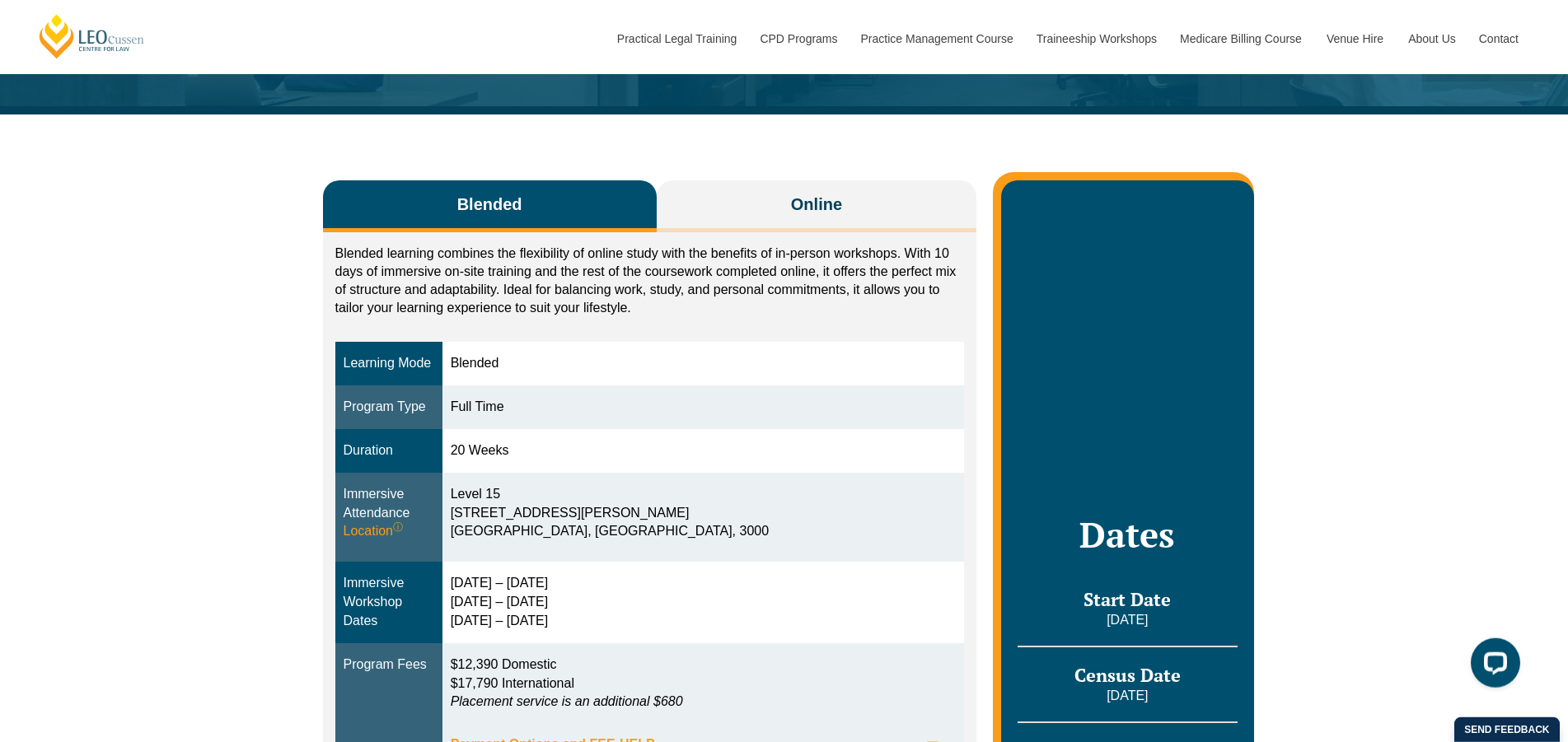
scroll to position [168, 0]
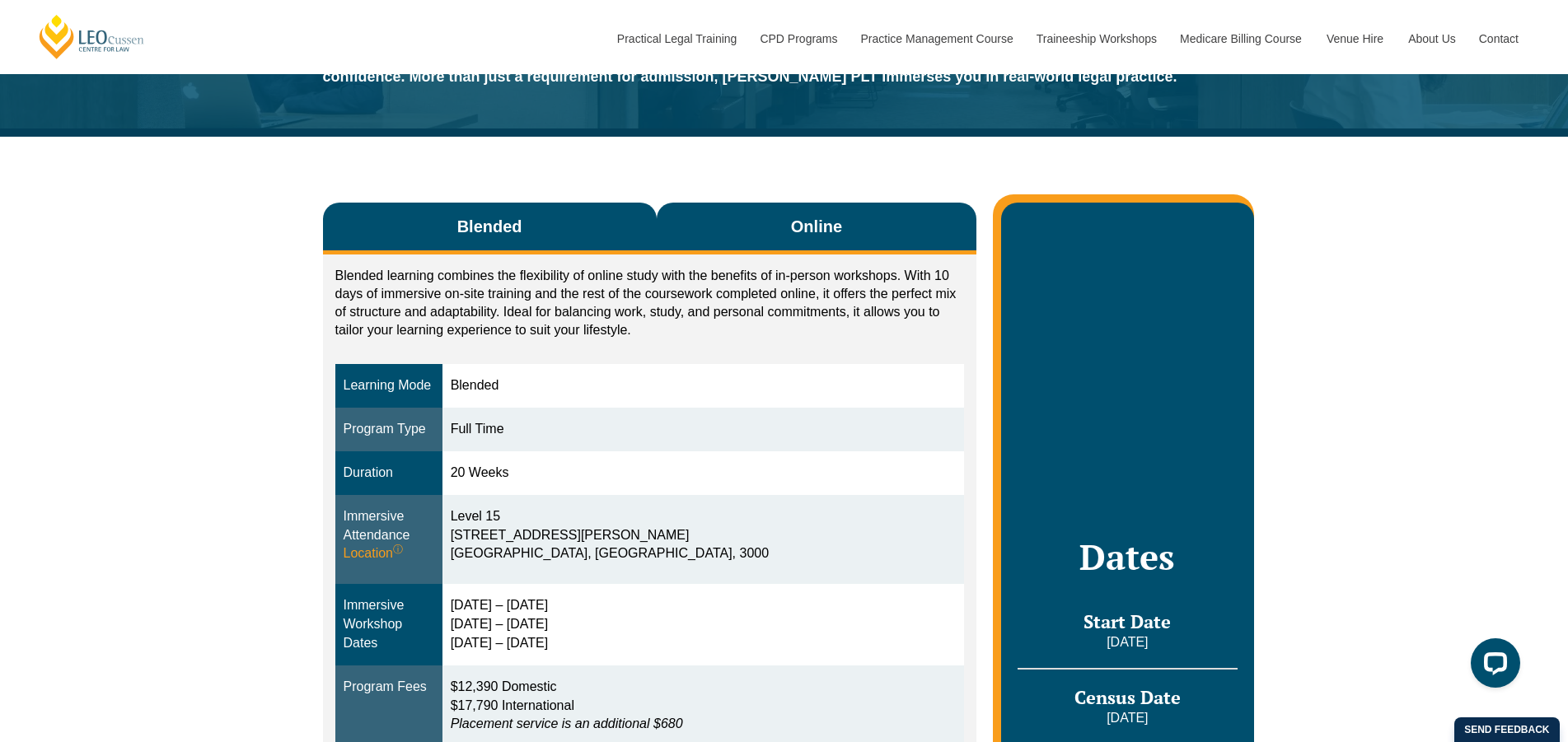
click at [790, 232] on button "Online" at bounding box center [816, 228] width 321 height 52
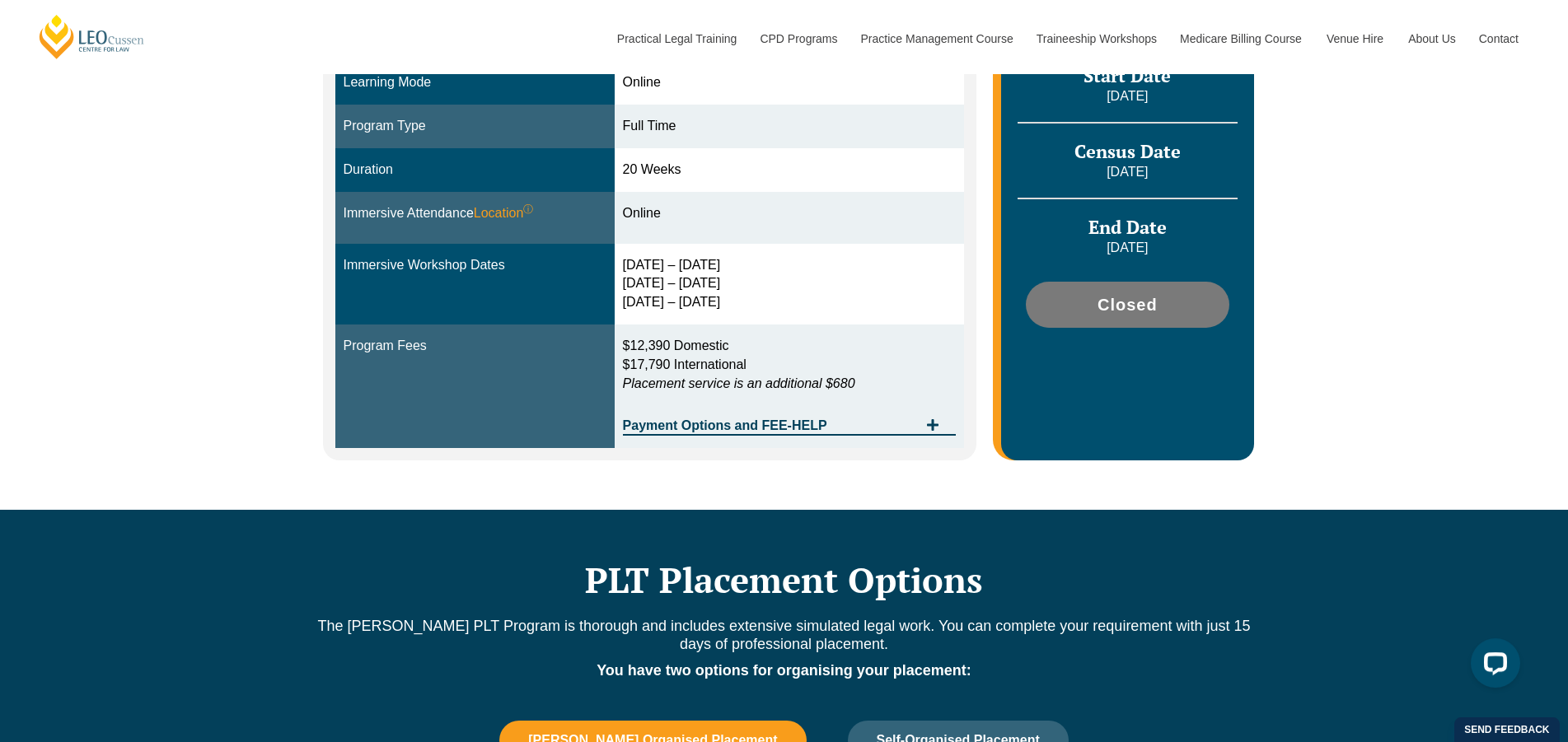
scroll to position [504, 0]
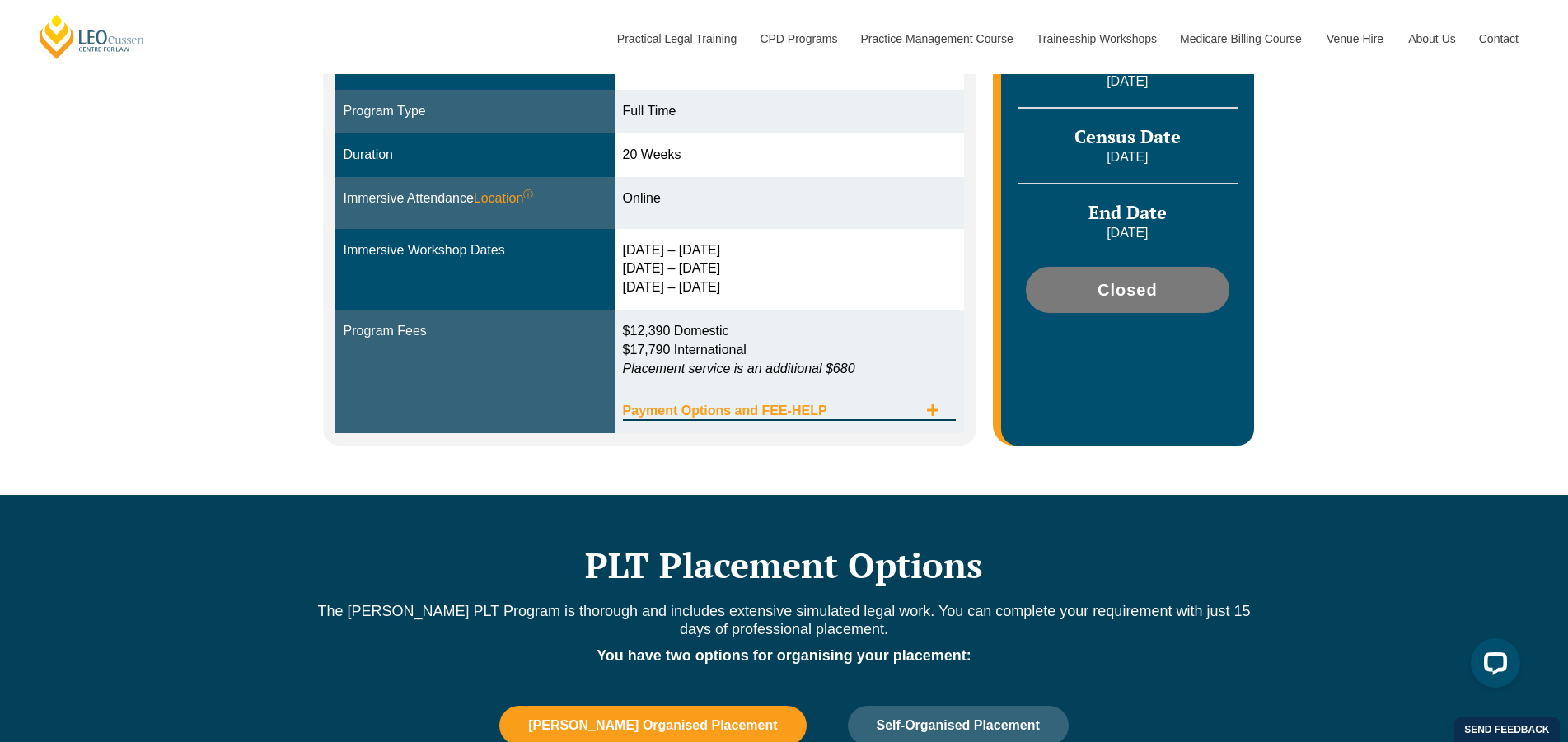
click at [774, 405] on span "Payment Options and FEE-HELP" at bounding box center [771, 411] width 295 height 13
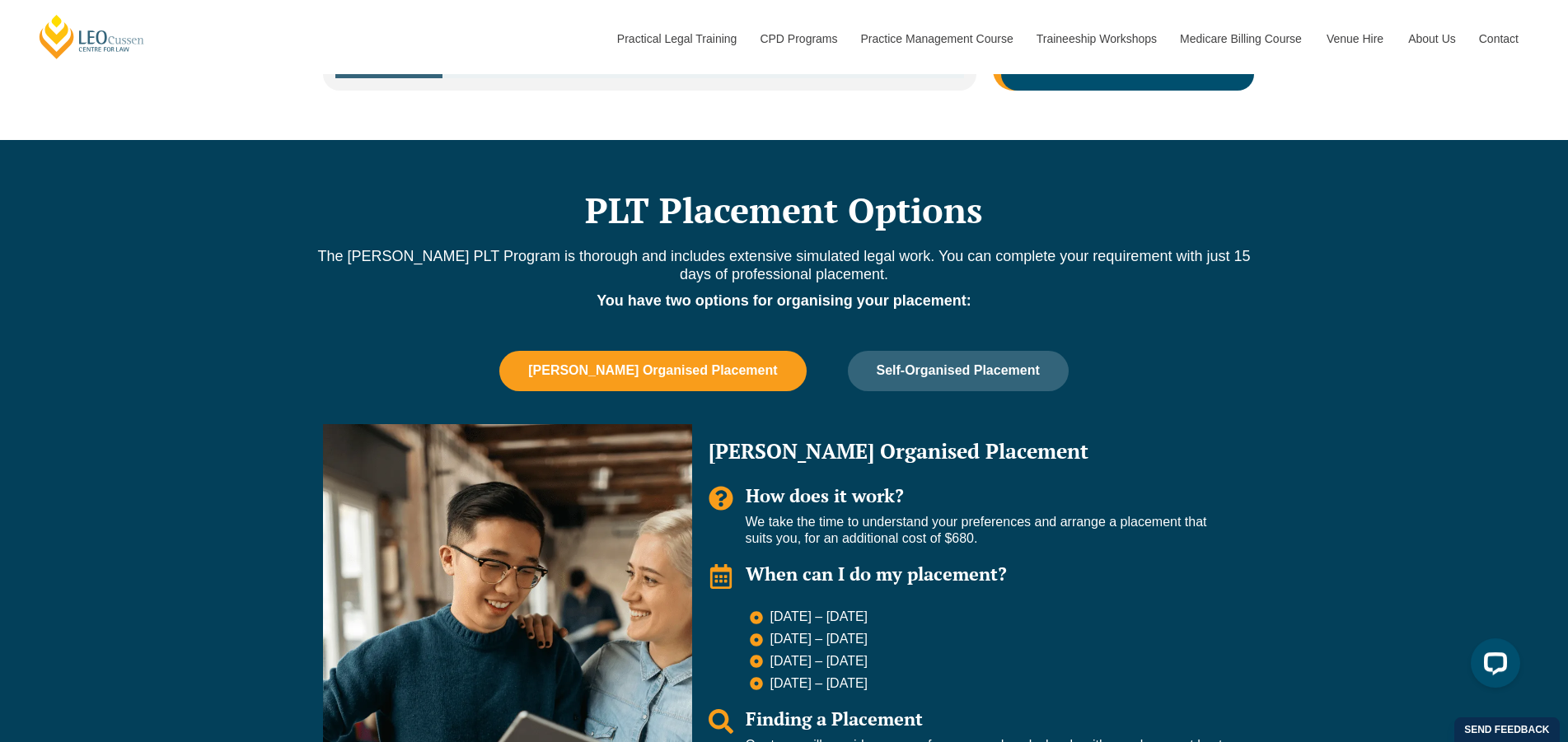
scroll to position [1345, 0]
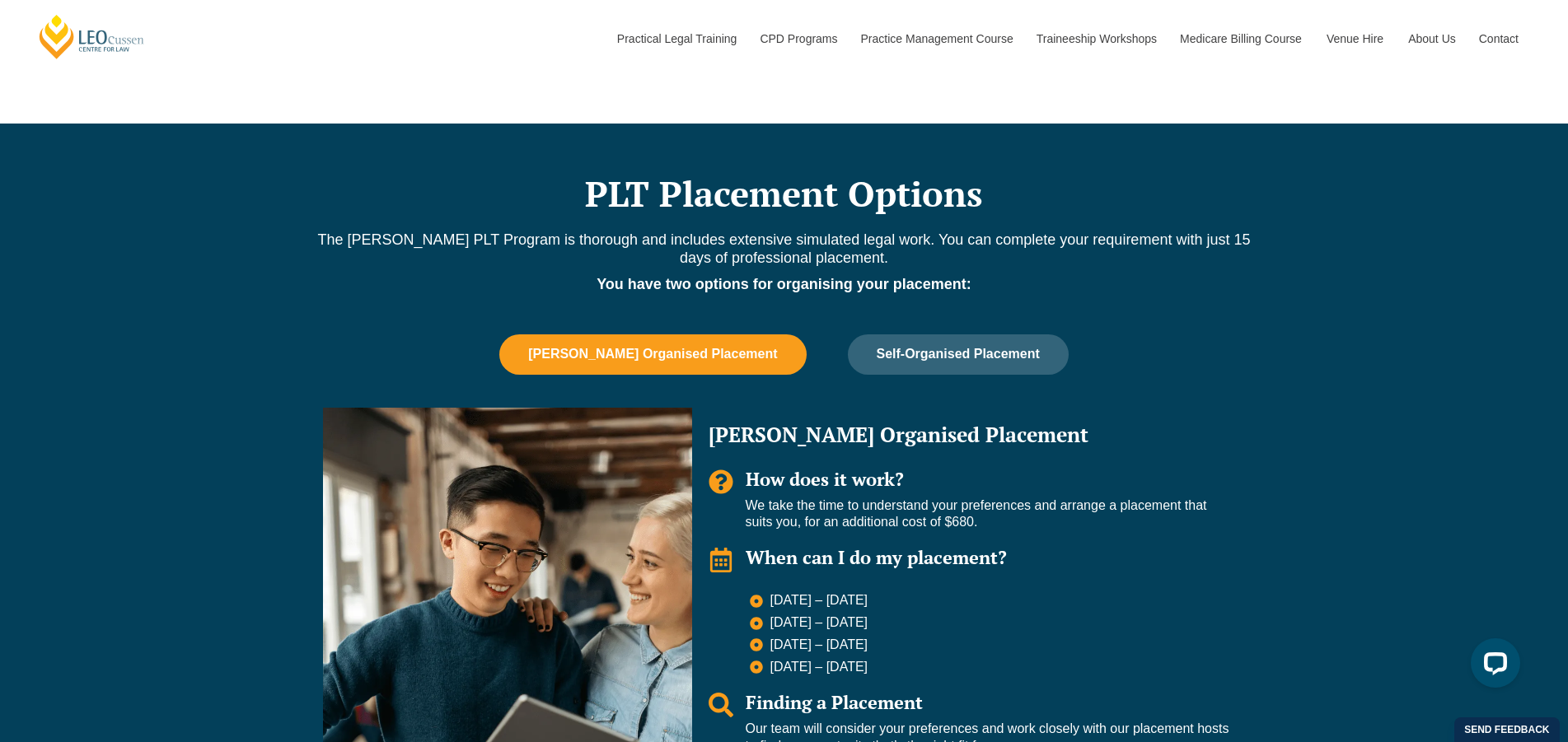
click at [743, 364] on button "Leo Cussen Organised Placement" at bounding box center [652, 354] width 307 height 39
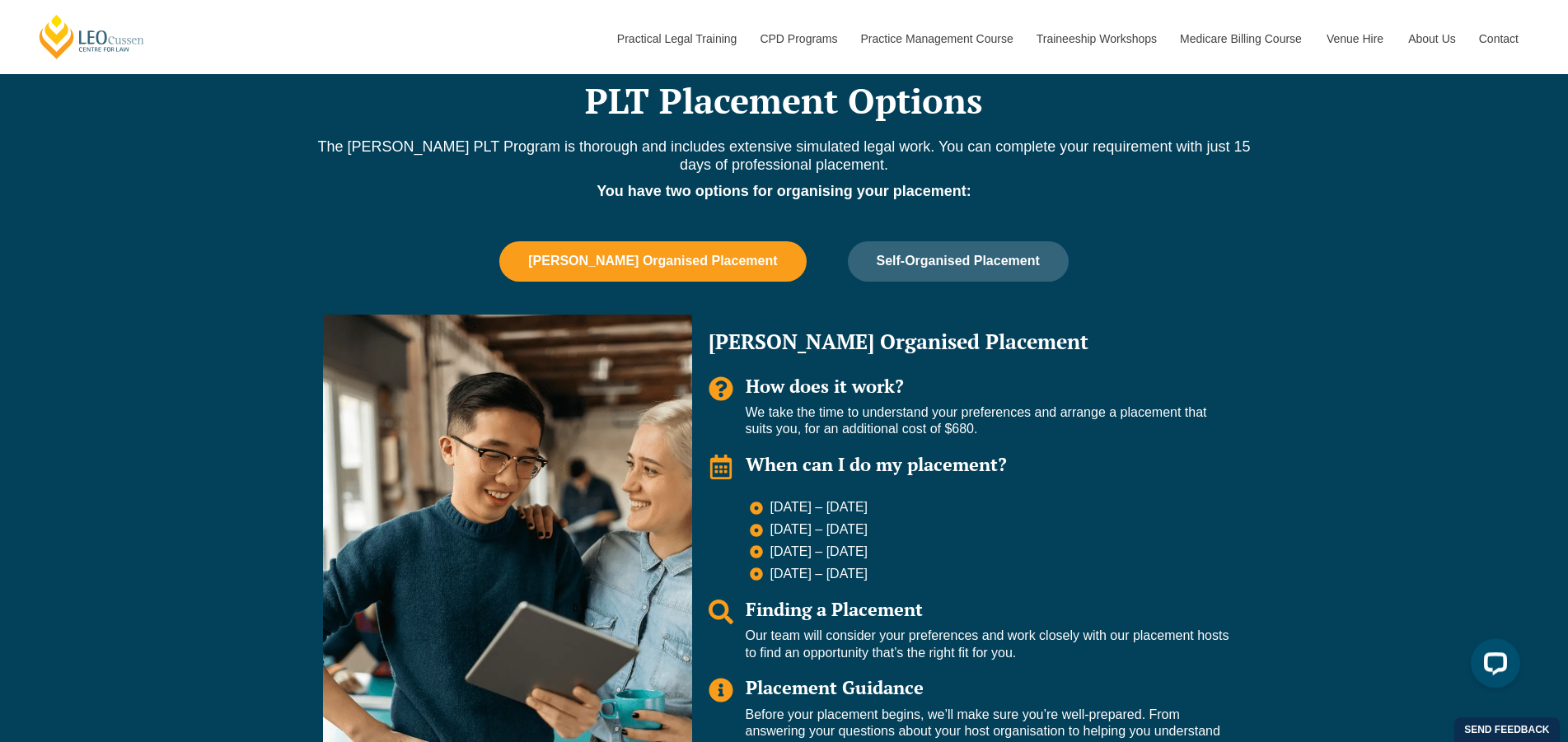
scroll to position [1429, 0]
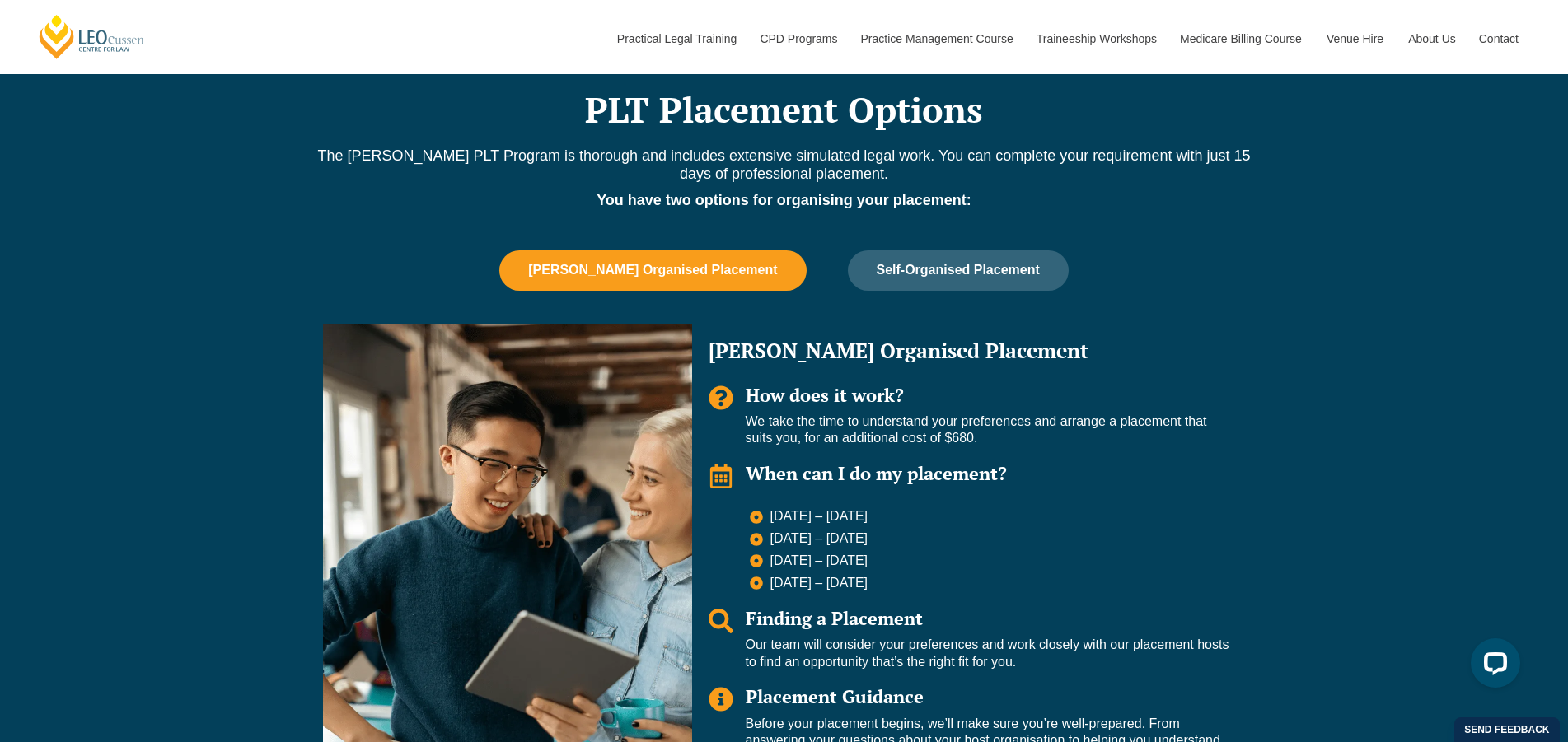
click at [666, 270] on span "Leo Cussen Organised Placement" at bounding box center [652, 270] width 249 height 15
click at [826, 618] on span "Finding a Placement" at bounding box center [834, 618] width 177 height 24
